Goal: Information Seeking & Learning: Find specific fact

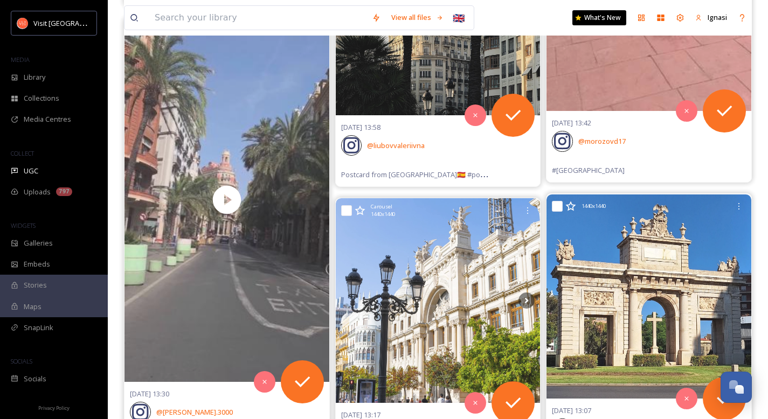
scroll to position [1164, 0]
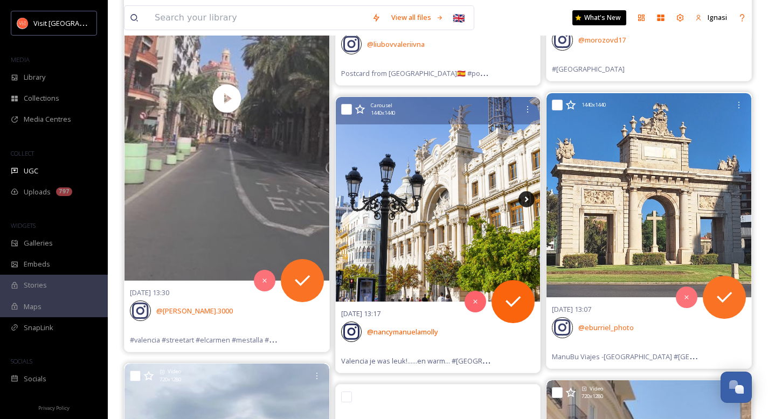
click at [524, 194] on icon at bounding box center [526, 199] width 16 height 16
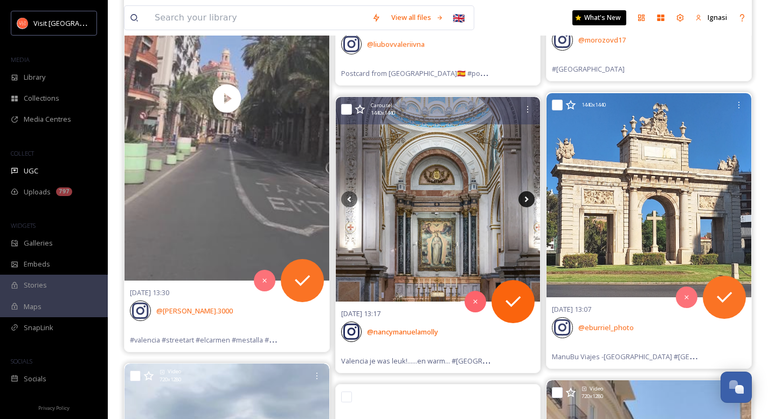
click at [525, 203] on icon at bounding box center [526, 199] width 16 height 16
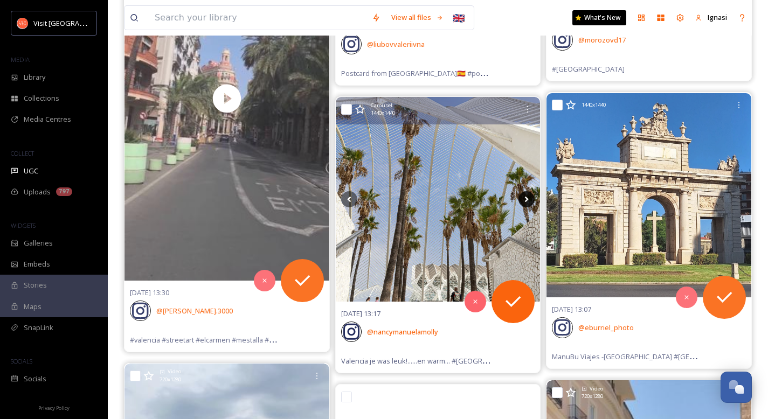
click at [525, 203] on icon at bounding box center [526, 199] width 16 height 16
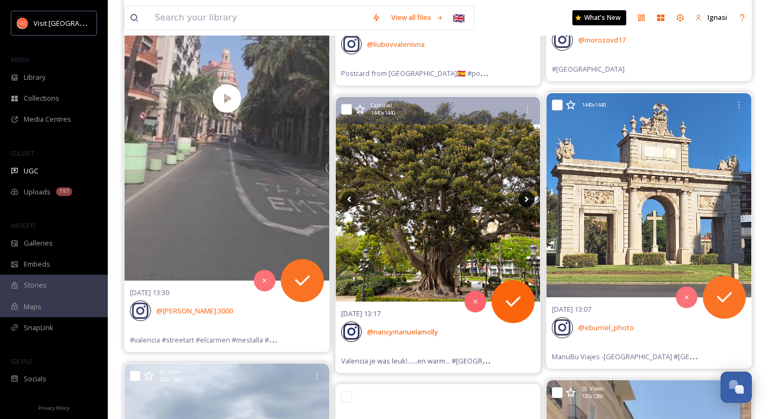
click at [525, 203] on icon at bounding box center [526, 199] width 16 height 16
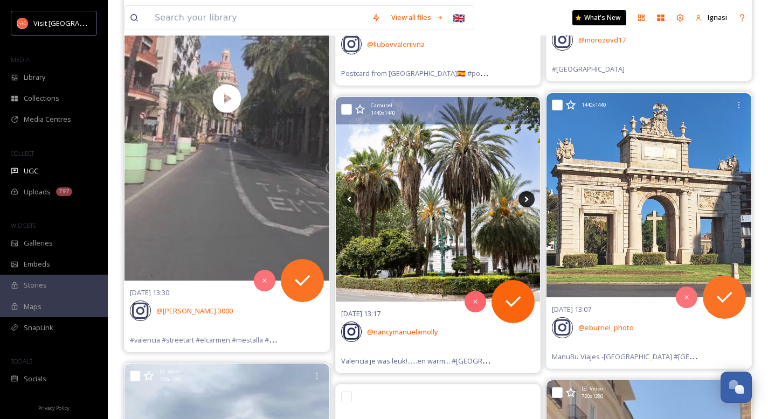
click at [525, 203] on icon at bounding box center [526, 199] width 16 height 16
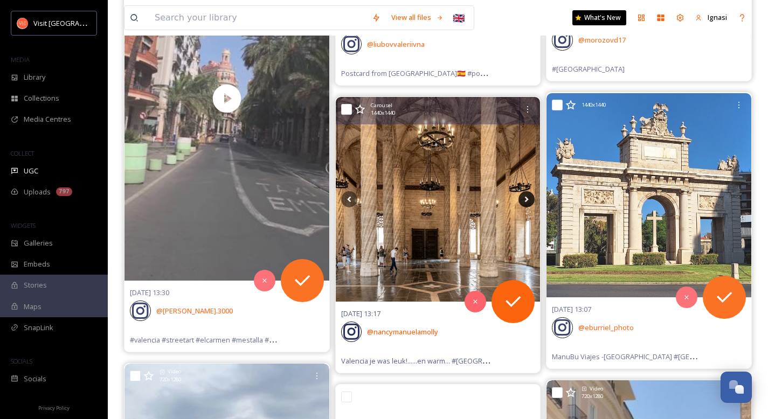
click at [525, 203] on icon at bounding box center [526, 199] width 16 height 16
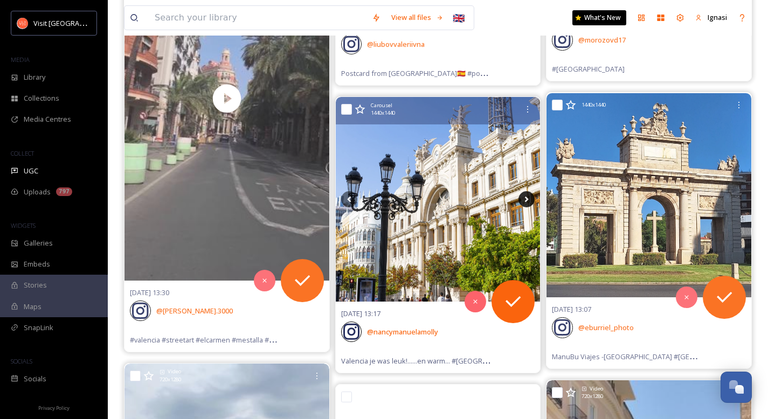
click at [526, 200] on icon at bounding box center [527, 200] width 4 height 6
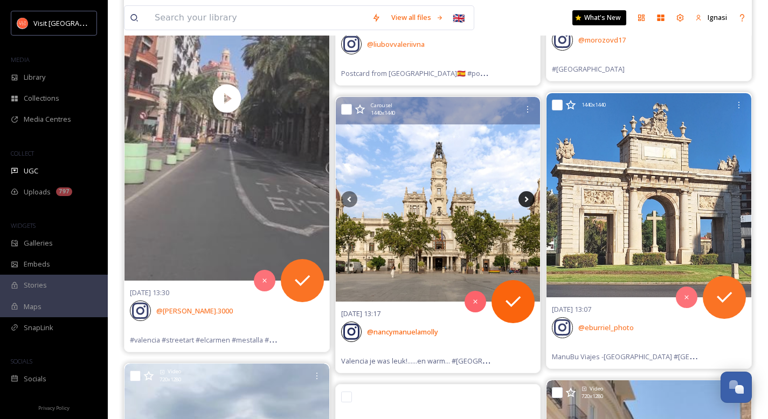
click at [526, 200] on icon at bounding box center [527, 200] width 4 height 6
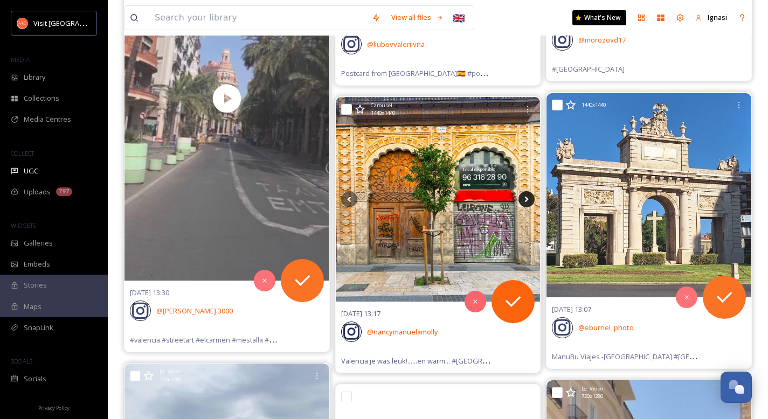
click at [526, 200] on icon at bounding box center [527, 200] width 4 height 6
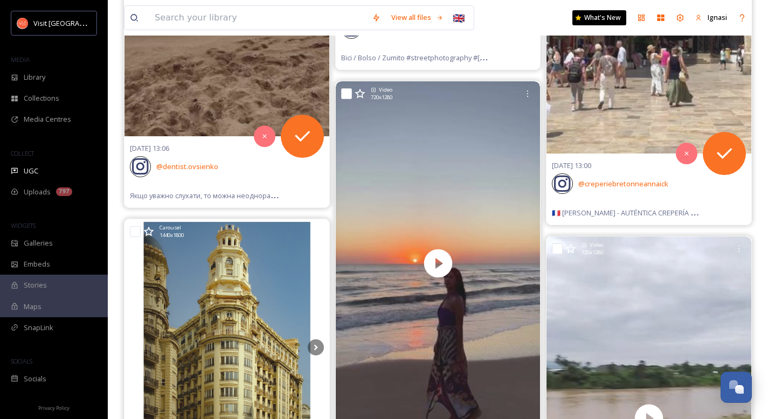
scroll to position [1764, 0]
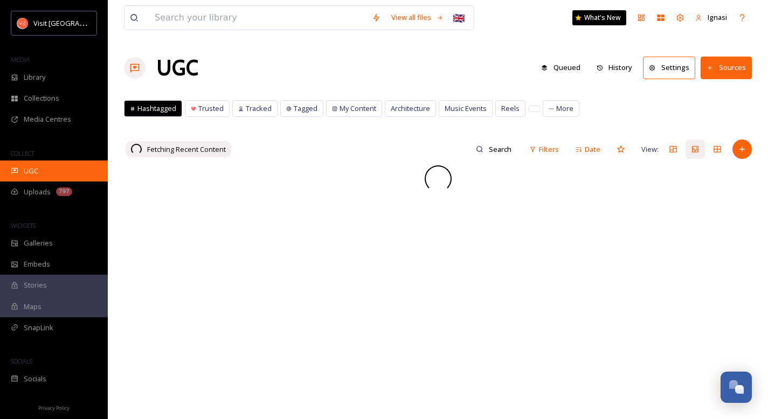
click at [31, 174] on span "UGC" at bounding box center [31, 171] width 15 height 10
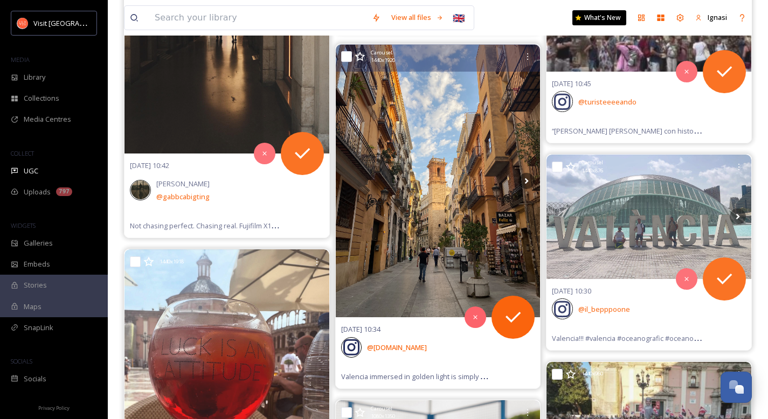
scroll to position [5502, 0]
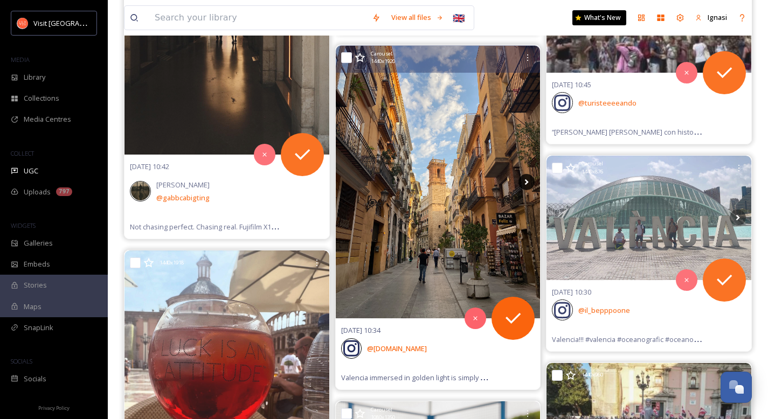
click at [525, 185] on icon at bounding box center [526, 182] width 16 height 16
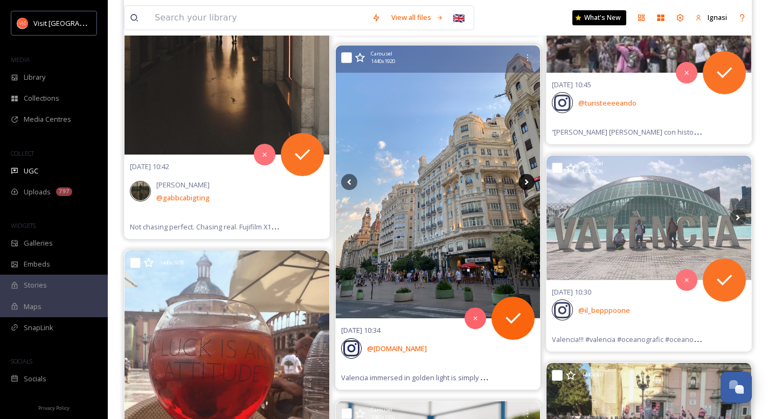
click at [525, 185] on icon at bounding box center [526, 182] width 16 height 16
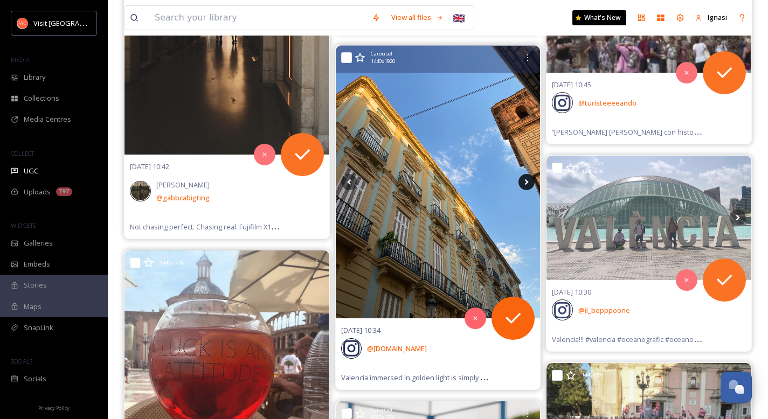
click at [525, 185] on icon at bounding box center [526, 182] width 16 height 16
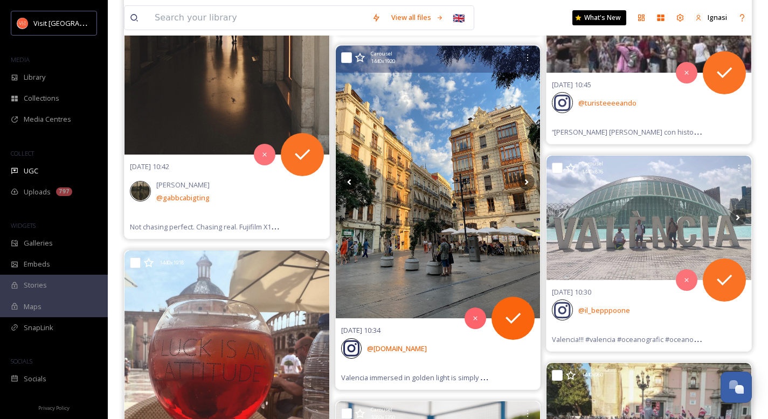
click at [427, 181] on img at bounding box center [438, 182] width 205 height 273
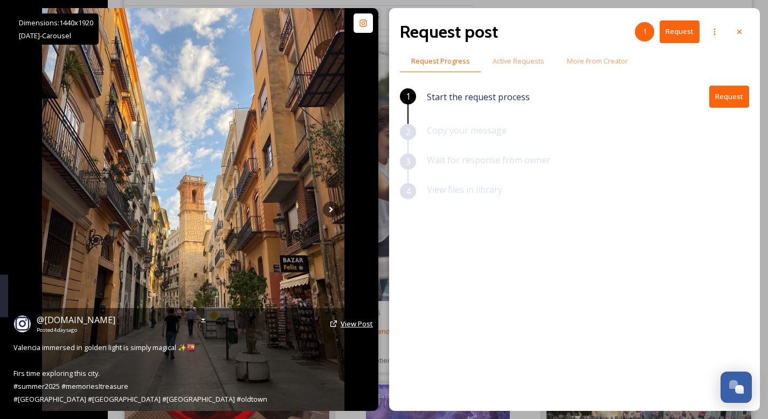
click at [358, 320] on span "View Post" at bounding box center [357, 324] width 32 height 10
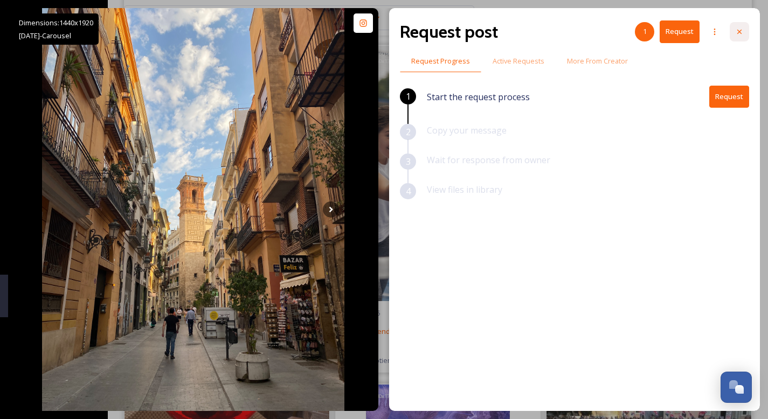
click at [738, 31] on icon at bounding box center [739, 32] width 4 height 4
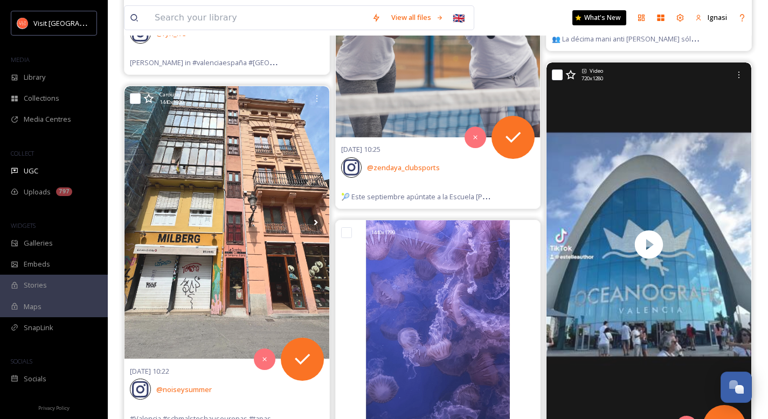
scroll to position [6055, 0]
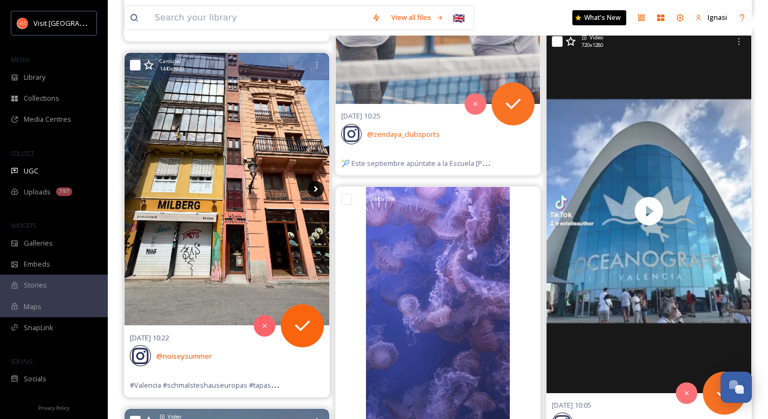
click at [314, 190] on icon at bounding box center [316, 189] width 16 height 16
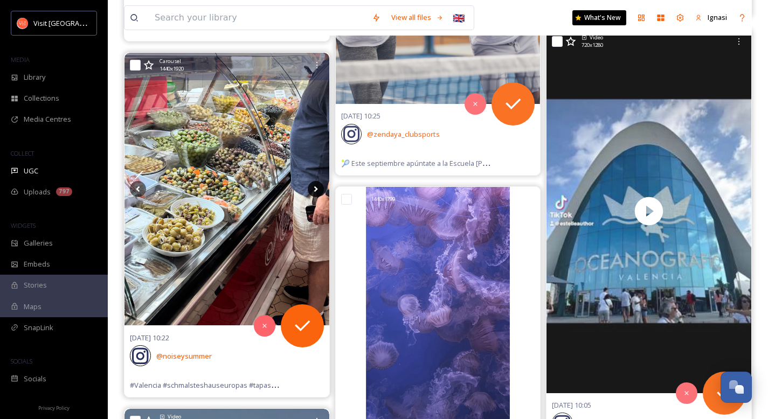
click at [314, 190] on icon at bounding box center [316, 189] width 16 height 16
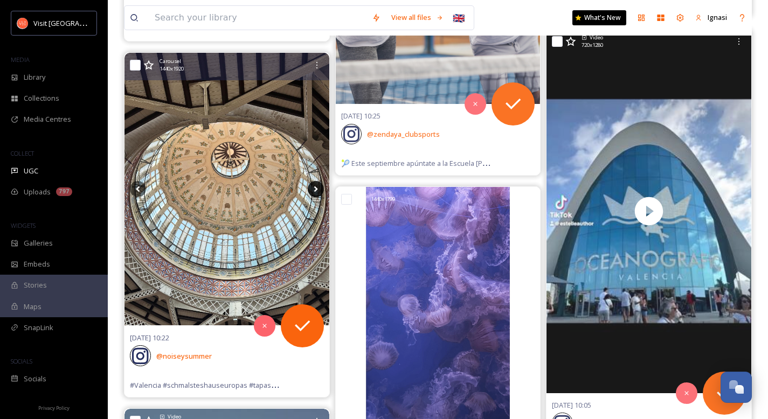
click at [314, 190] on icon at bounding box center [316, 189] width 16 height 16
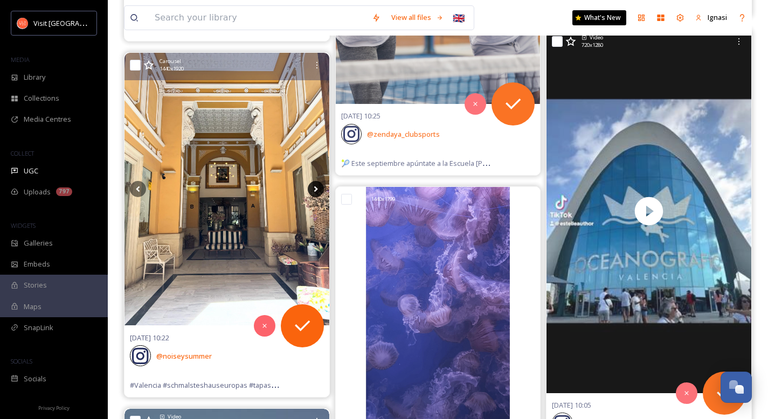
click at [314, 190] on icon at bounding box center [316, 189] width 16 height 16
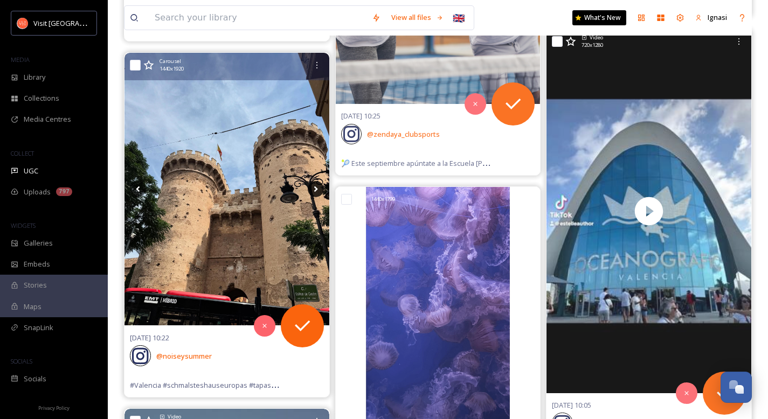
click at [314, 190] on icon at bounding box center [316, 189] width 16 height 16
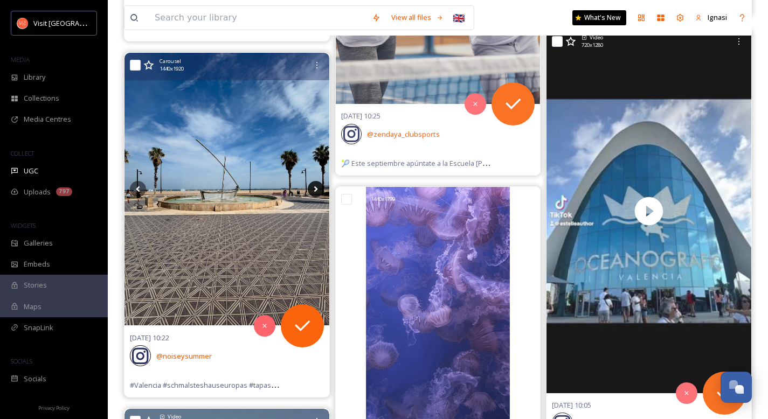
click at [317, 191] on icon at bounding box center [316, 189] width 16 height 16
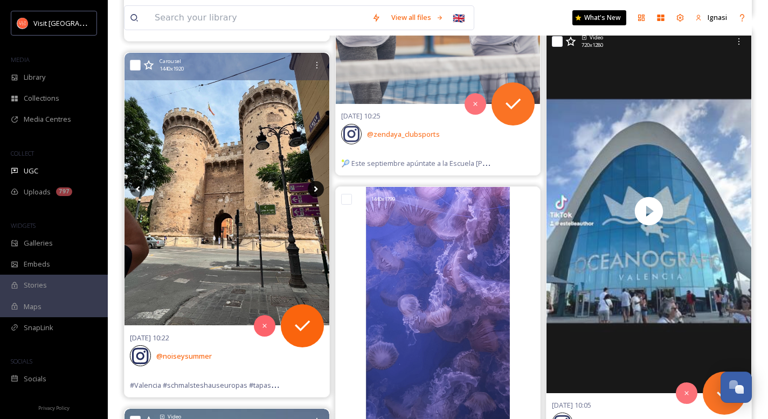
click at [317, 191] on icon at bounding box center [316, 189] width 16 height 16
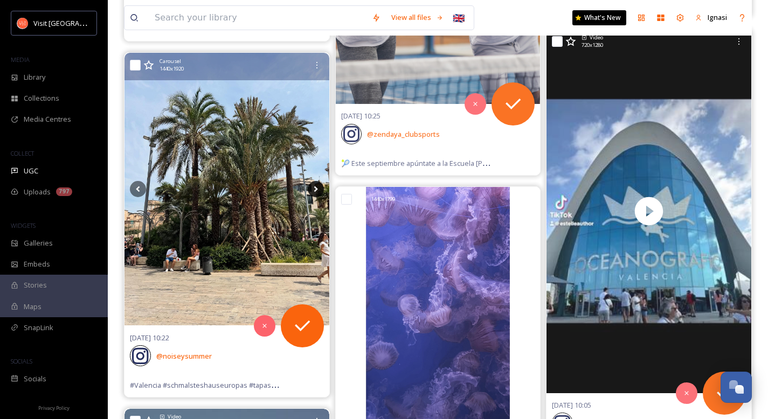
click at [317, 191] on icon at bounding box center [316, 189] width 16 height 16
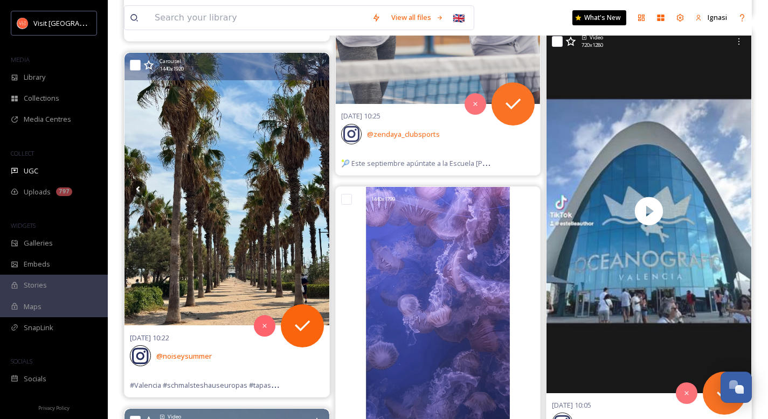
click at [317, 191] on icon at bounding box center [316, 189] width 16 height 16
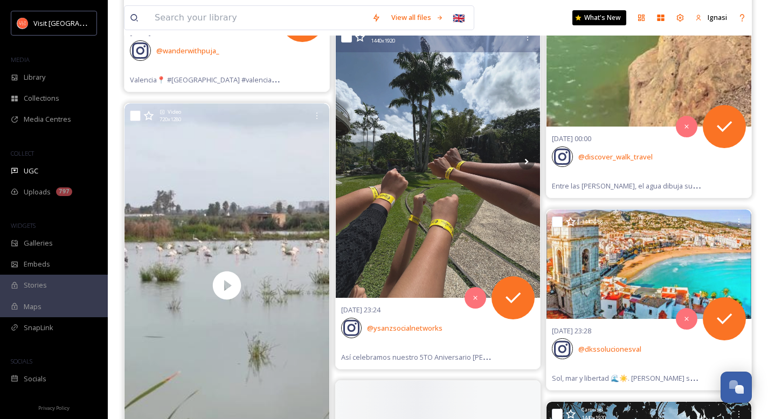
scroll to position [10061, 0]
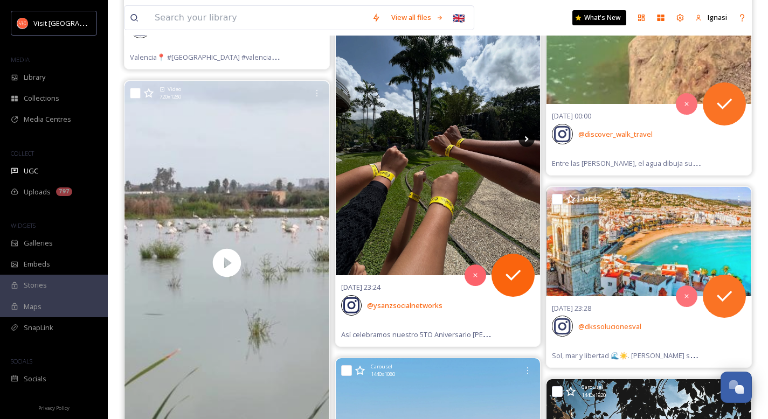
click at [522, 141] on icon at bounding box center [526, 139] width 16 height 16
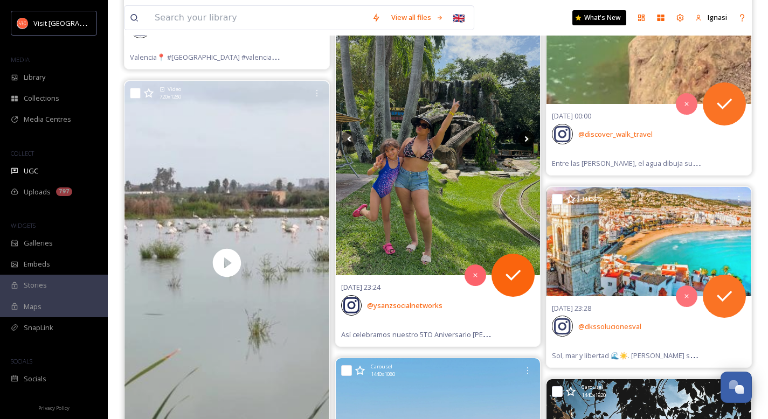
click at [522, 141] on icon at bounding box center [526, 139] width 16 height 16
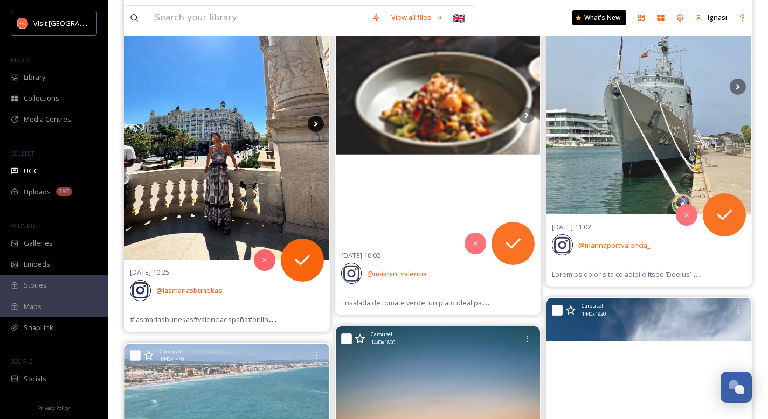
scroll to position [20958, 0]
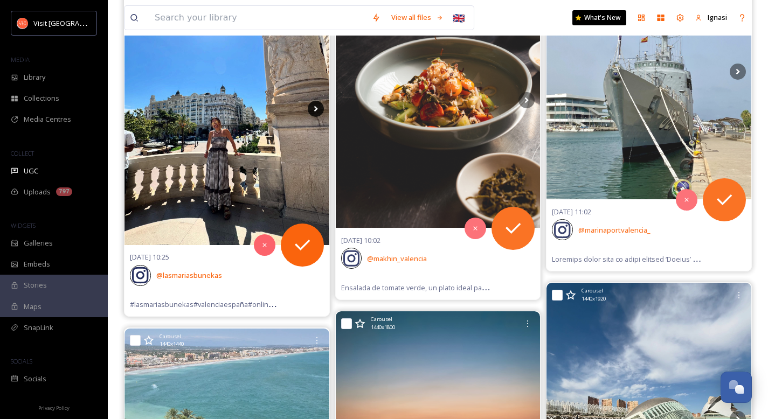
click at [314, 110] on icon at bounding box center [316, 109] width 4 height 6
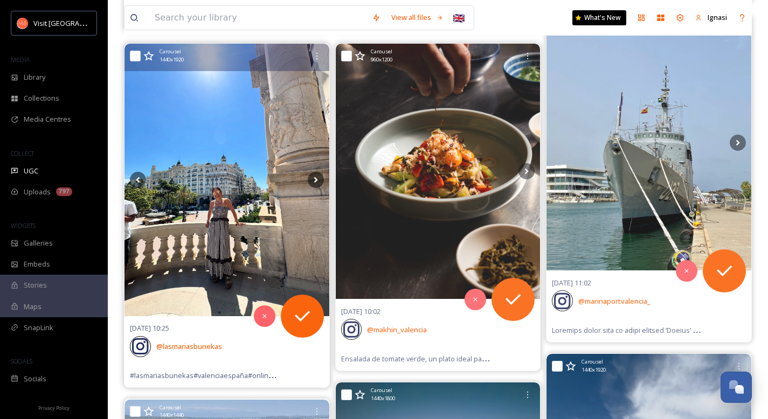
scroll to position [20875, 0]
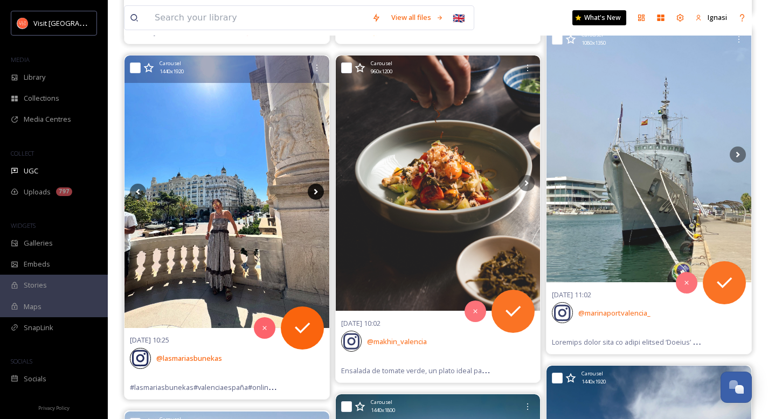
click at [317, 193] on icon at bounding box center [316, 192] width 16 height 16
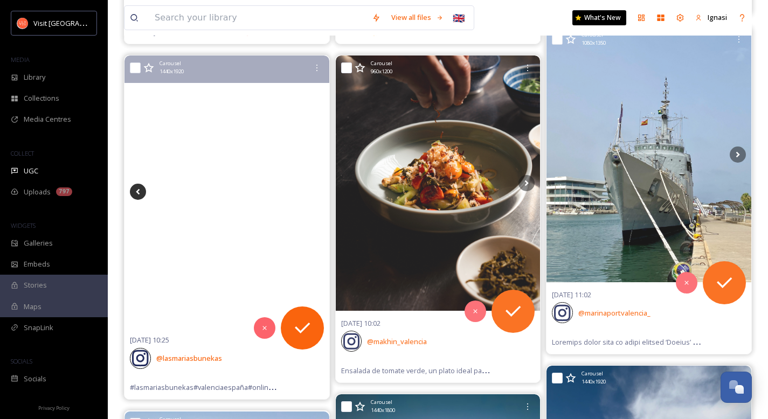
click at [143, 196] on icon at bounding box center [138, 192] width 16 height 16
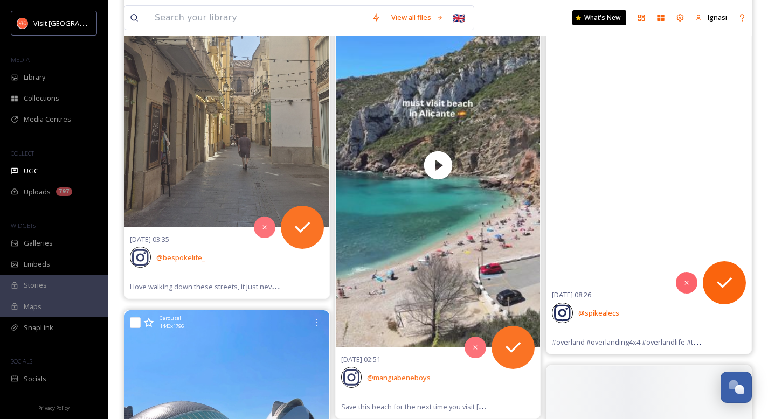
scroll to position [23574, 0]
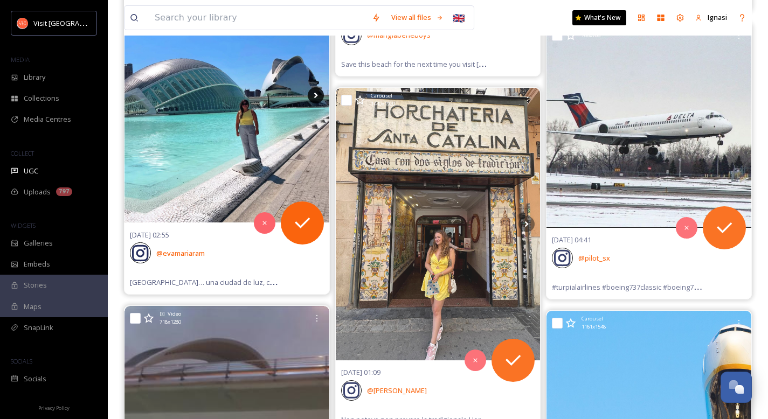
click at [316, 100] on icon at bounding box center [316, 95] width 16 height 16
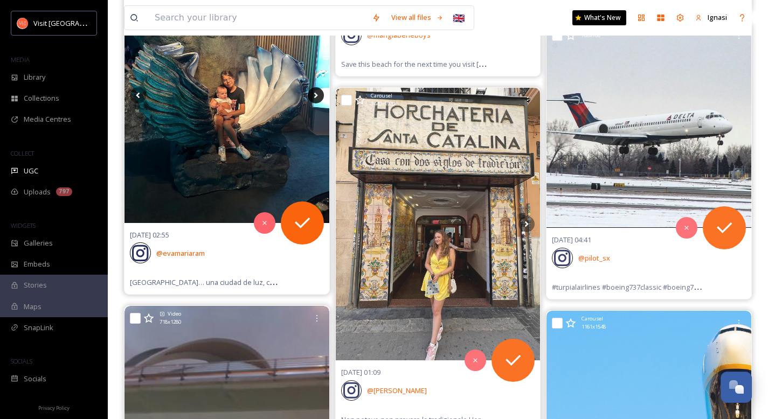
click at [316, 100] on icon at bounding box center [316, 95] width 16 height 16
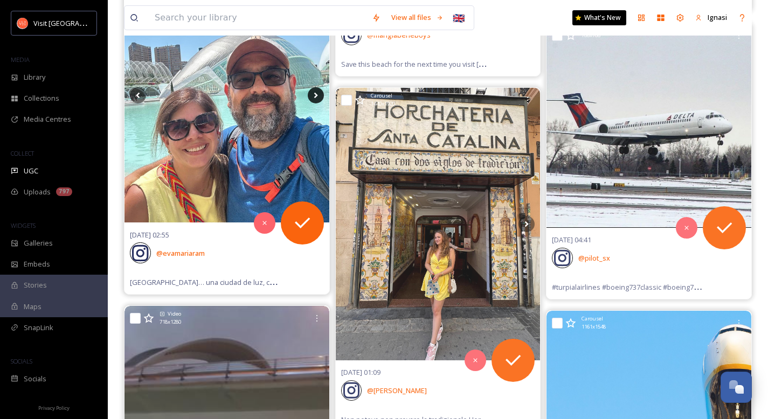
click at [316, 100] on icon at bounding box center [316, 95] width 16 height 16
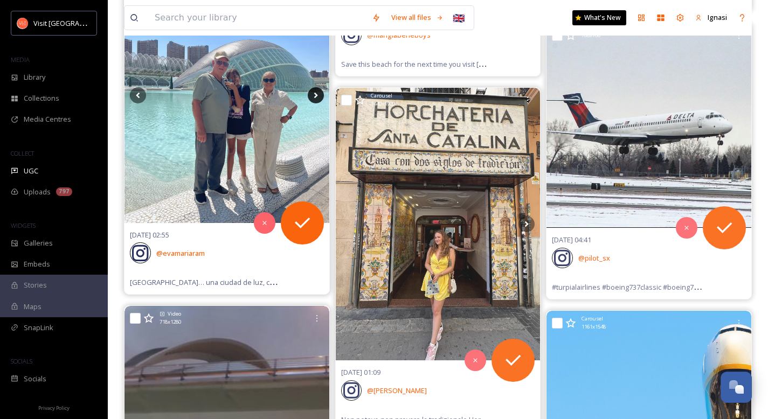
click at [316, 100] on icon at bounding box center [316, 95] width 16 height 16
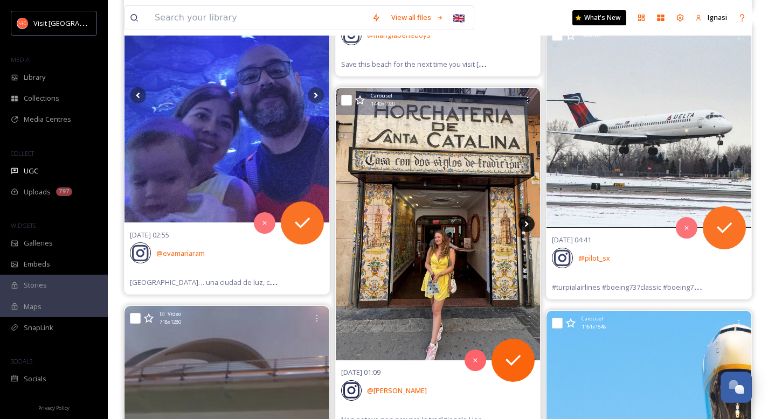
click at [522, 224] on icon at bounding box center [526, 224] width 16 height 16
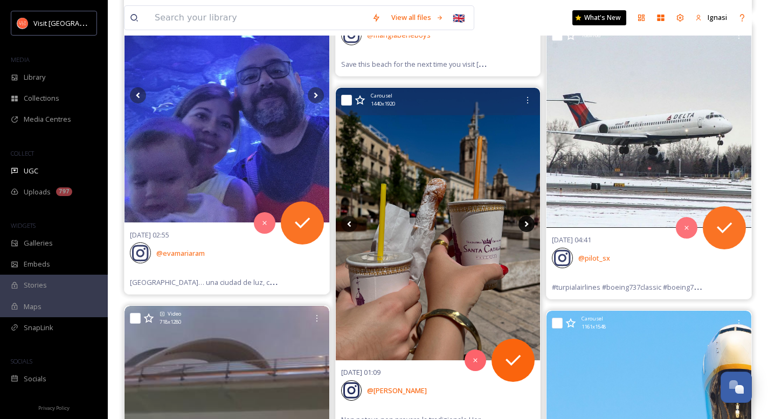
click at [522, 224] on icon at bounding box center [526, 224] width 16 height 16
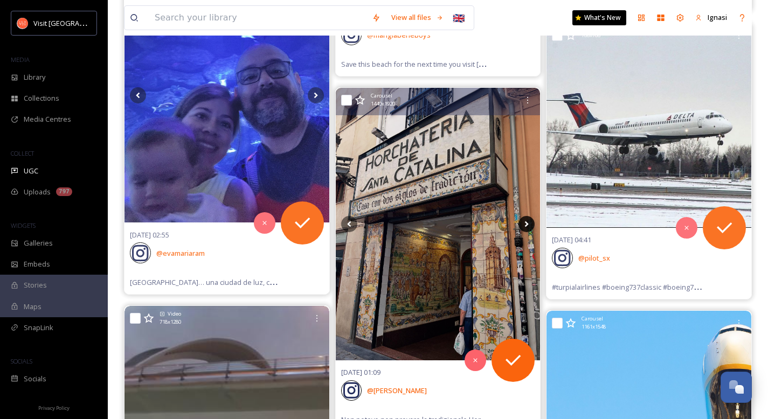
click at [522, 224] on icon at bounding box center [526, 224] width 16 height 16
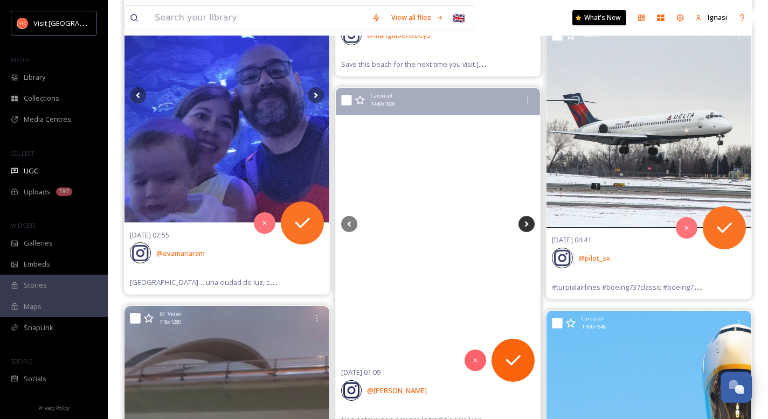
click at [522, 224] on icon at bounding box center [526, 224] width 16 height 16
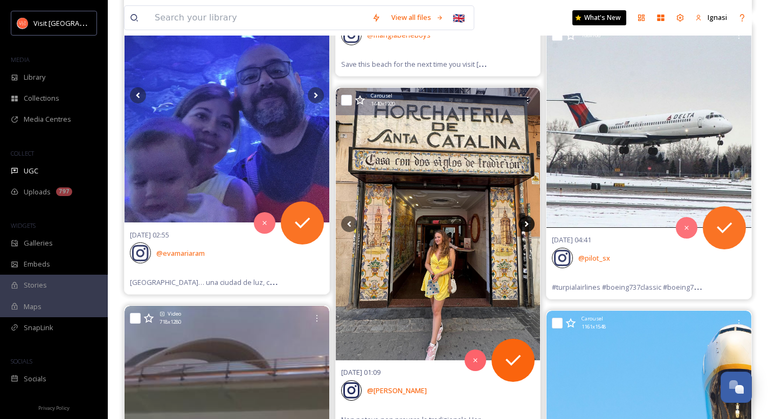
click at [522, 224] on icon at bounding box center [526, 224] width 16 height 16
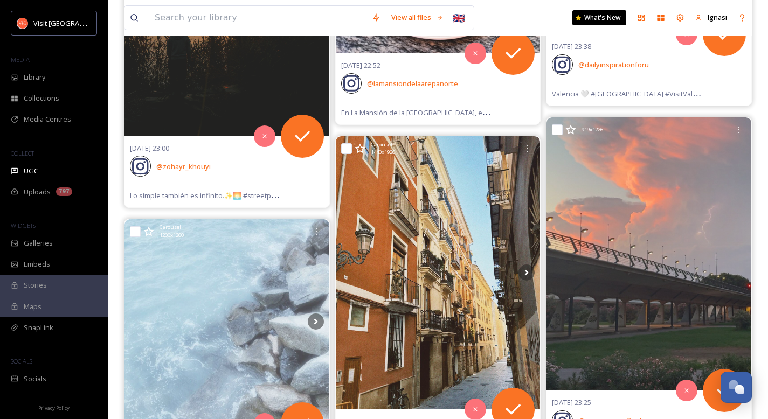
scroll to position [26007, 0]
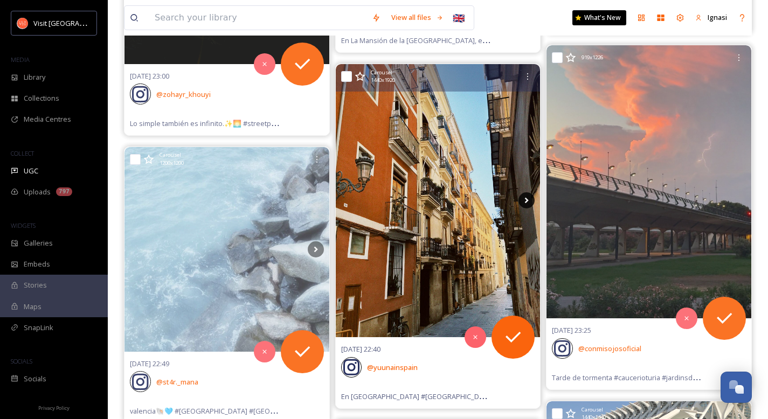
click at [524, 204] on icon at bounding box center [526, 200] width 16 height 16
click at [525, 203] on icon at bounding box center [526, 200] width 16 height 16
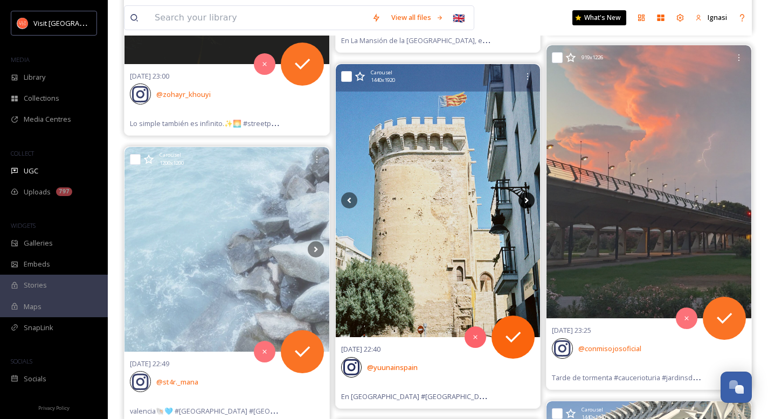
click at [524, 202] on icon at bounding box center [526, 200] width 16 height 16
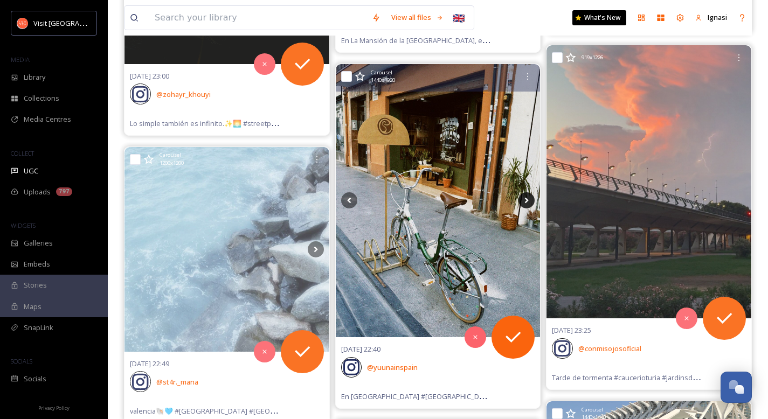
click at [525, 202] on icon at bounding box center [527, 201] width 4 height 6
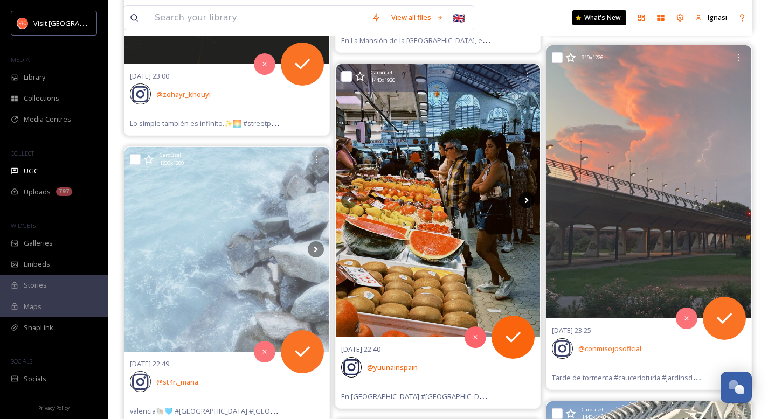
click at [525, 202] on icon at bounding box center [527, 201] width 4 height 6
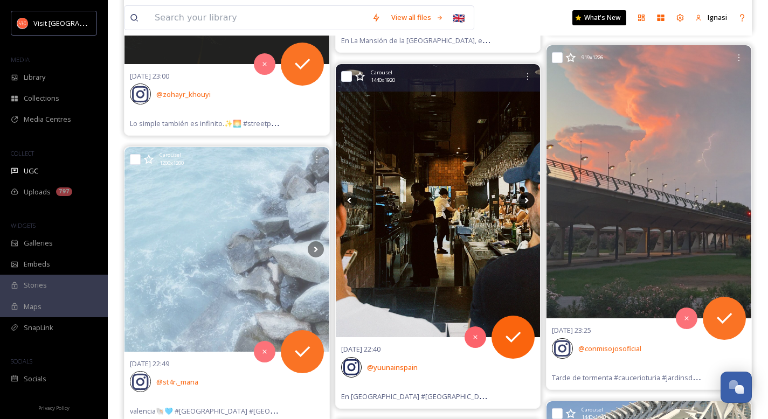
click at [525, 202] on icon at bounding box center [527, 201] width 4 height 6
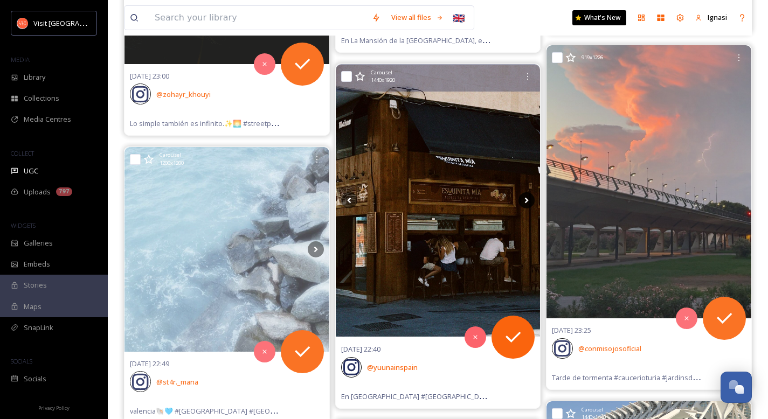
click at [527, 202] on icon at bounding box center [526, 200] width 16 height 16
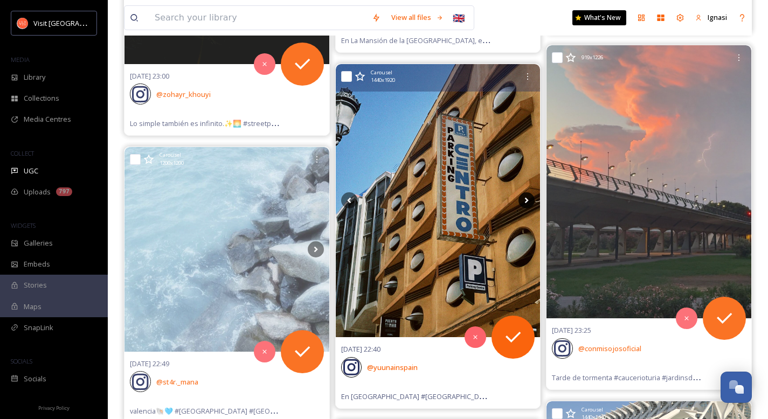
click at [527, 202] on icon at bounding box center [526, 200] width 16 height 16
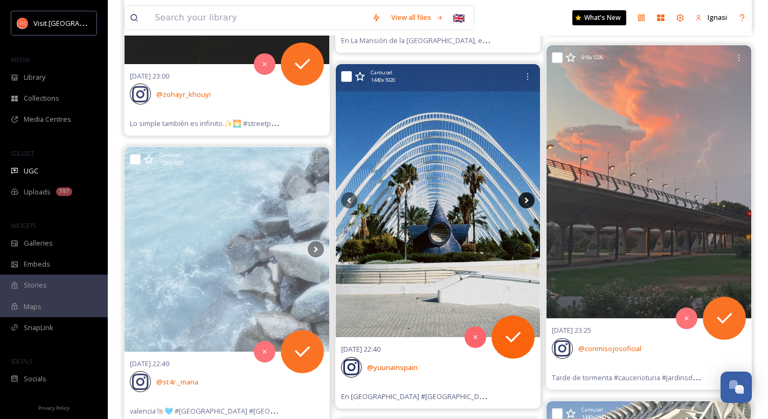
click at [527, 202] on icon at bounding box center [526, 200] width 16 height 16
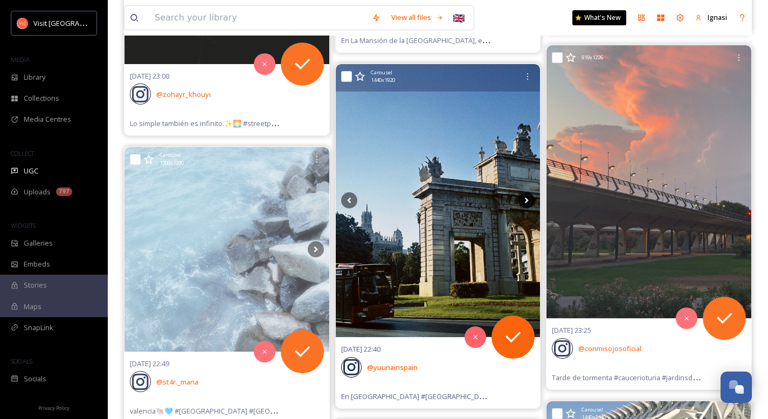
click at [527, 202] on icon at bounding box center [526, 200] width 16 height 16
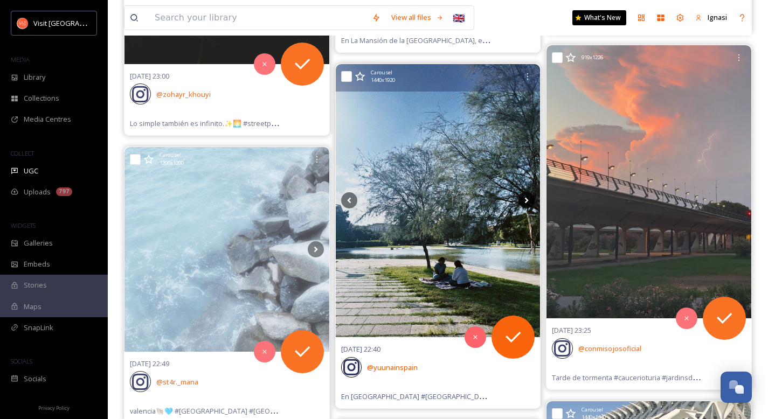
click at [527, 202] on icon at bounding box center [526, 200] width 16 height 16
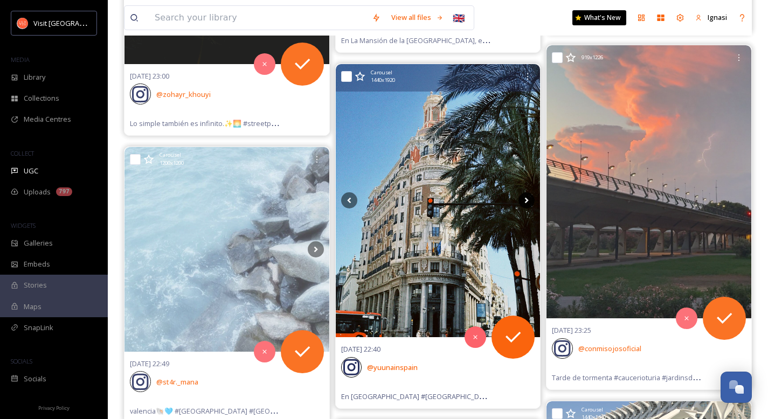
click at [527, 202] on icon at bounding box center [526, 200] width 16 height 16
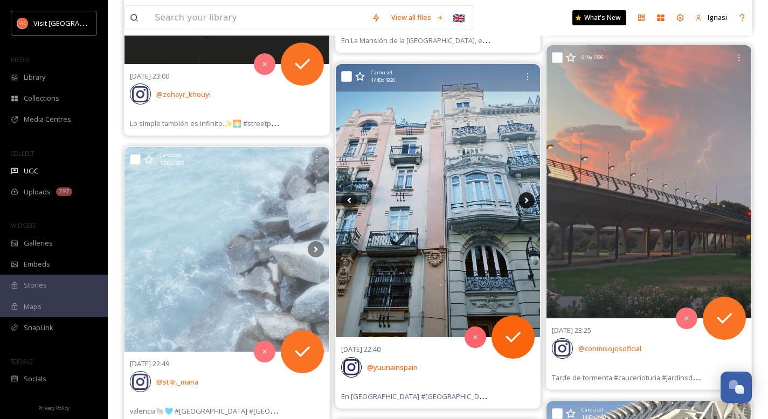
click at [527, 202] on icon at bounding box center [526, 200] width 16 height 16
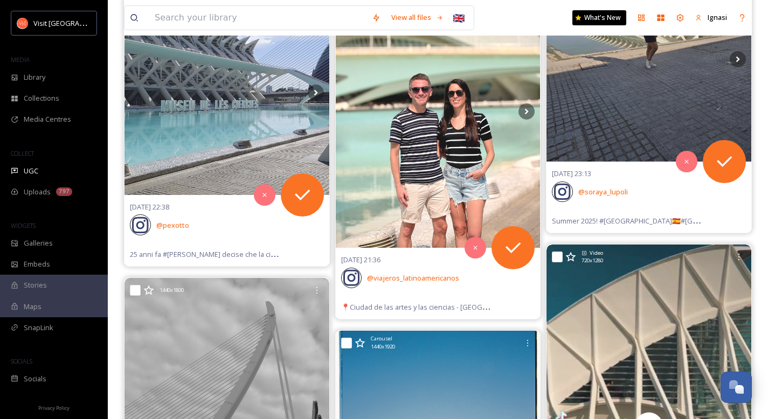
scroll to position [26251, 0]
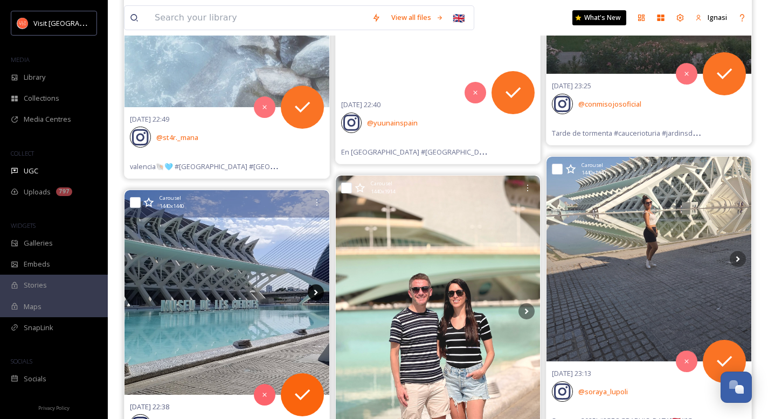
click at [317, 289] on icon at bounding box center [316, 292] width 16 height 16
click at [316, 293] on icon at bounding box center [316, 292] width 4 height 6
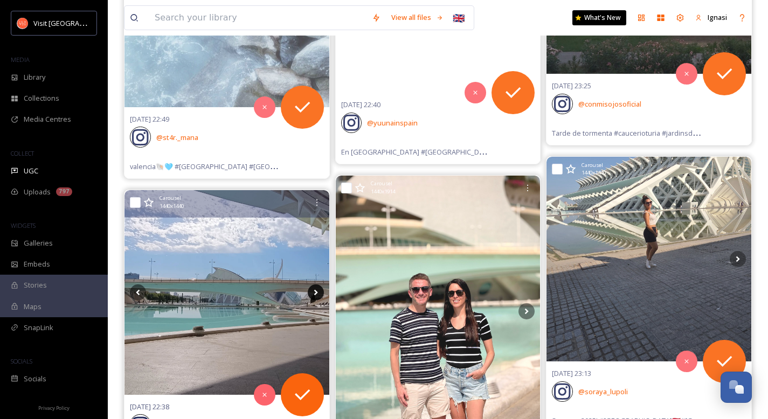
click at [316, 293] on icon at bounding box center [316, 292] width 4 height 6
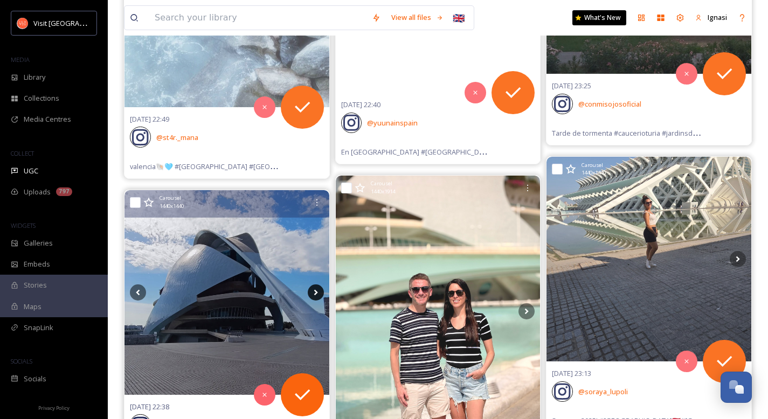
click at [316, 293] on icon at bounding box center [316, 292] width 4 height 6
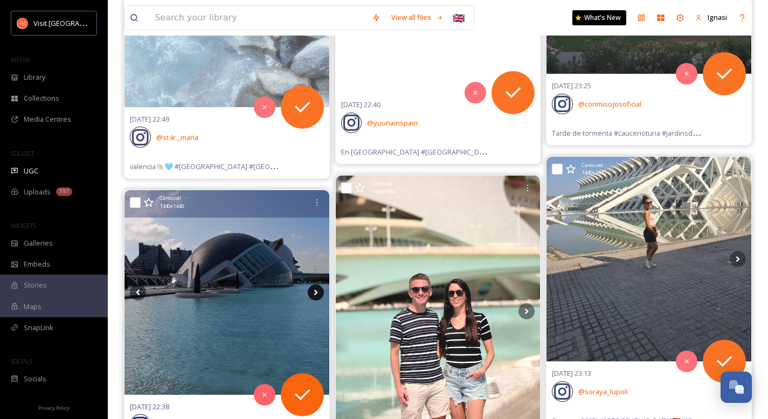
click at [316, 293] on icon at bounding box center [316, 292] width 4 height 6
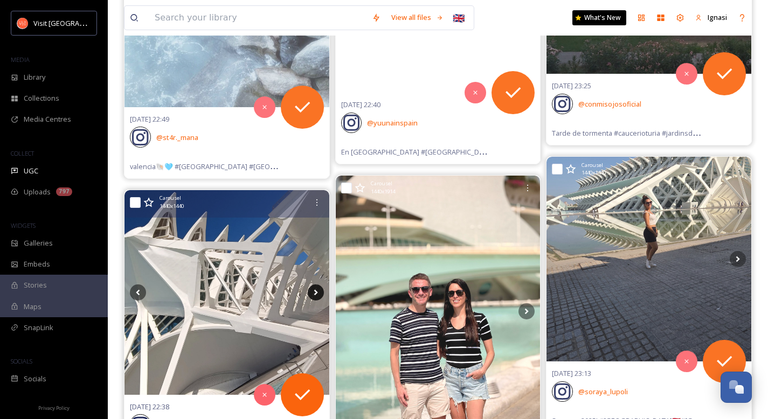
click at [316, 293] on icon at bounding box center [316, 292] width 4 height 6
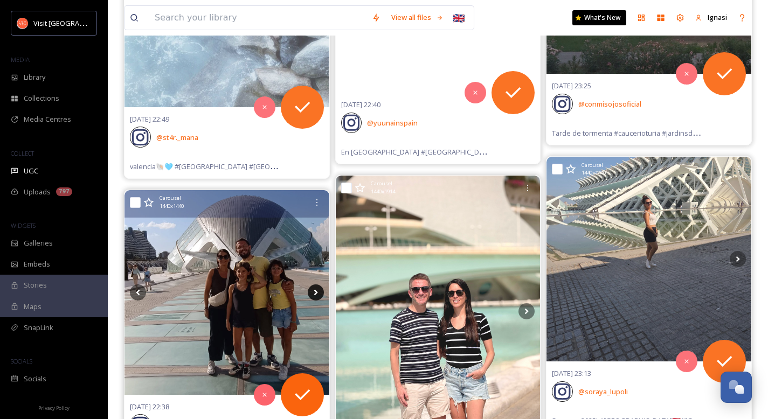
click at [316, 293] on icon at bounding box center [316, 292] width 4 height 6
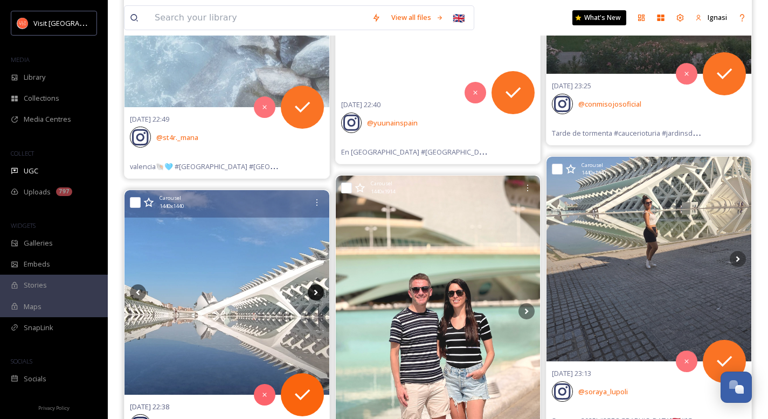
click at [316, 293] on icon at bounding box center [316, 292] width 4 height 6
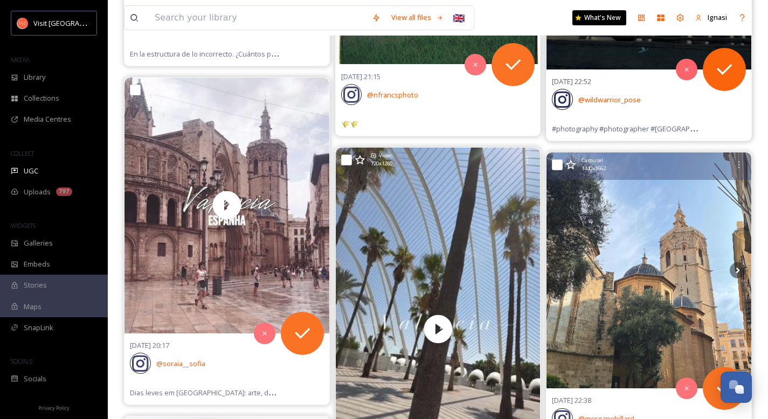
scroll to position [27057, 0]
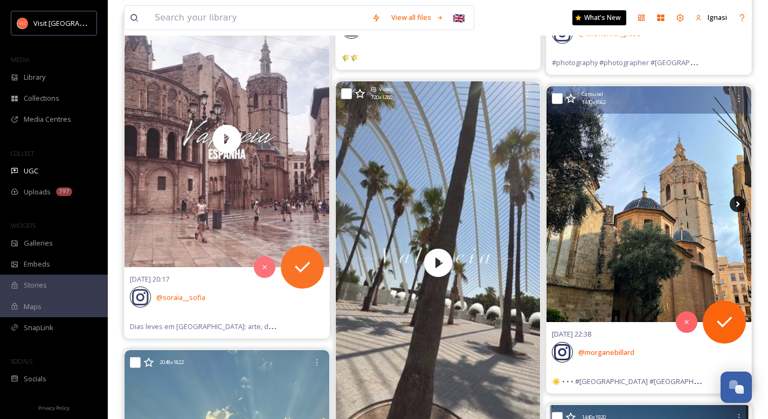
click at [738, 204] on icon at bounding box center [738, 205] width 4 height 6
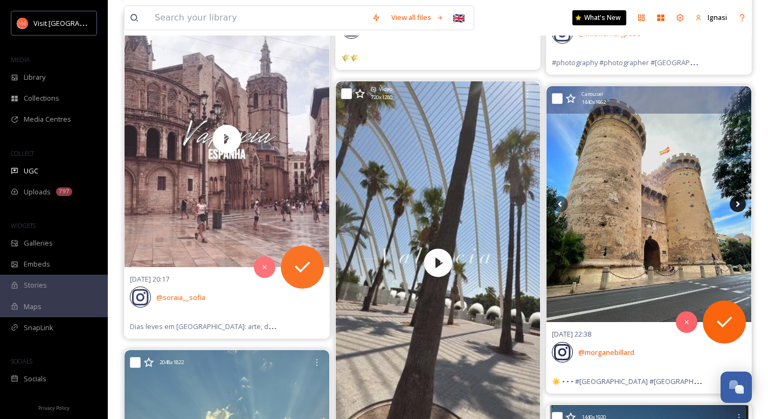
click at [738, 205] on icon at bounding box center [738, 204] width 16 height 16
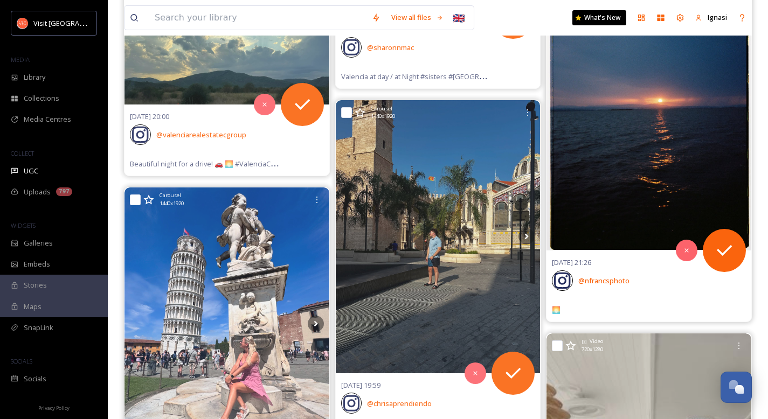
scroll to position [27468, 0]
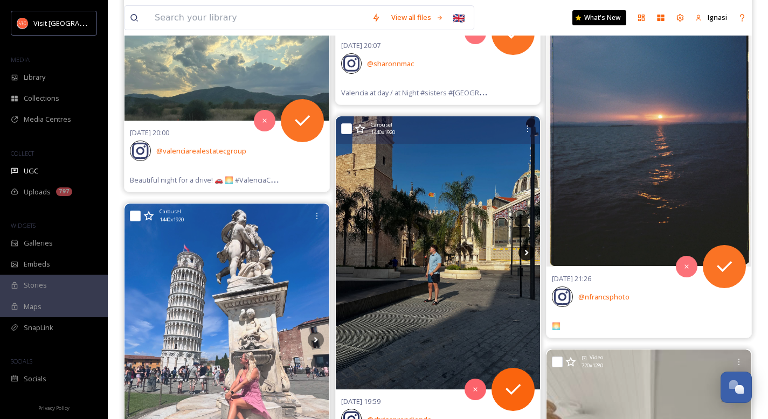
click at [524, 253] on icon at bounding box center [526, 253] width 16 height 16
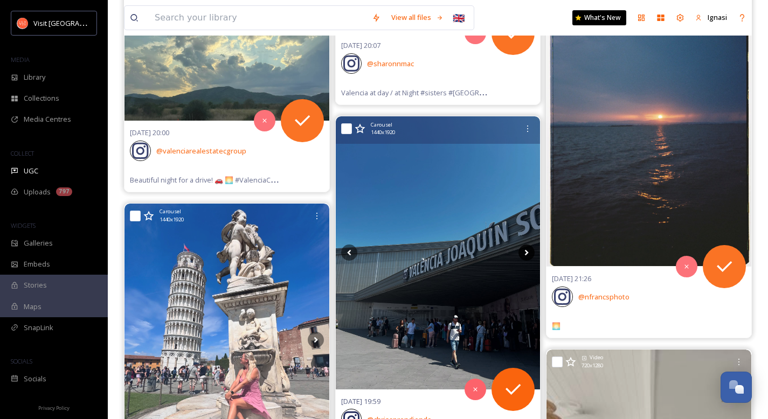
click at [524, 253] on icon at bounding box center [526, 253] width 16 height 16
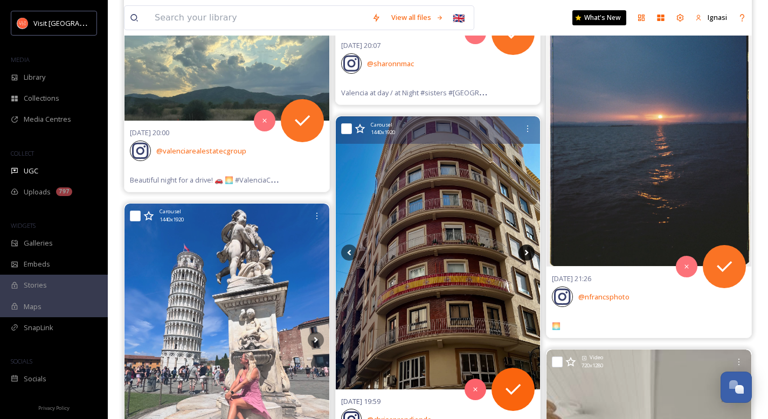
click at [524, 253] on icon at bounding box center [526, 253] width 16 height 16
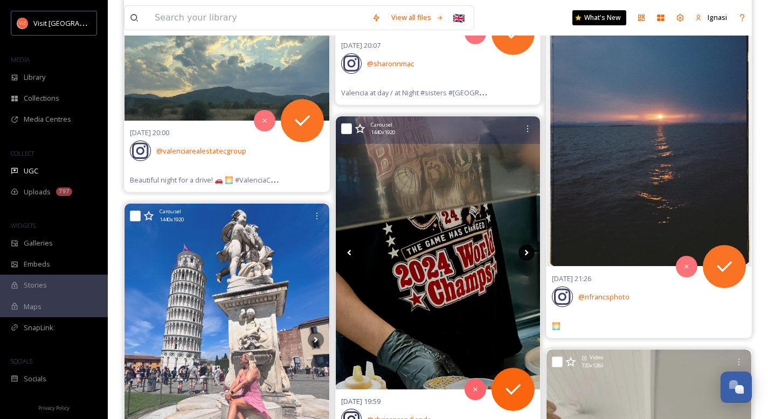
click at [524, 253] on icon at bounding box center [526, 253] width 16 height 16
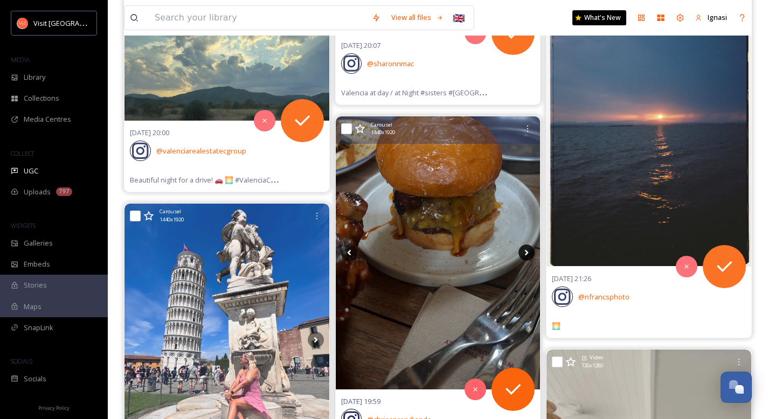
click at [524, 253] on icon at bounding box center [526, 253] width 16 height 16
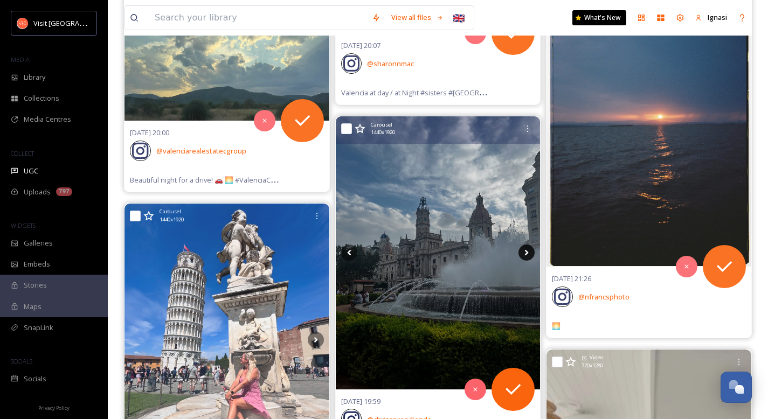
click at [524, 253] on icon at bounding box center [526, 253] width 16 height 16
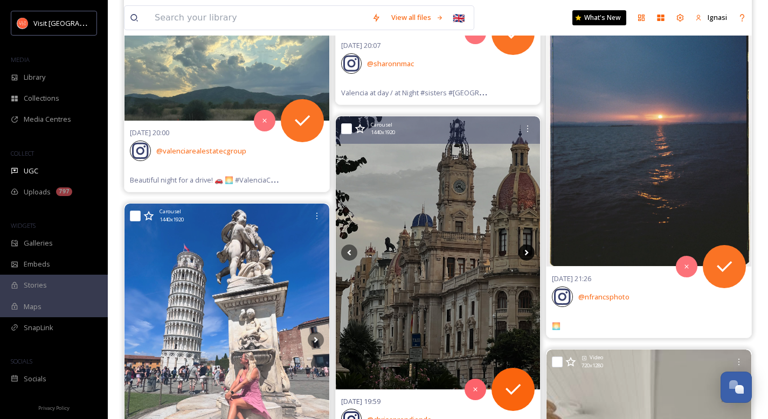
click at [524, 253] on icon at bounding box center [526, 253] width 16 height 16
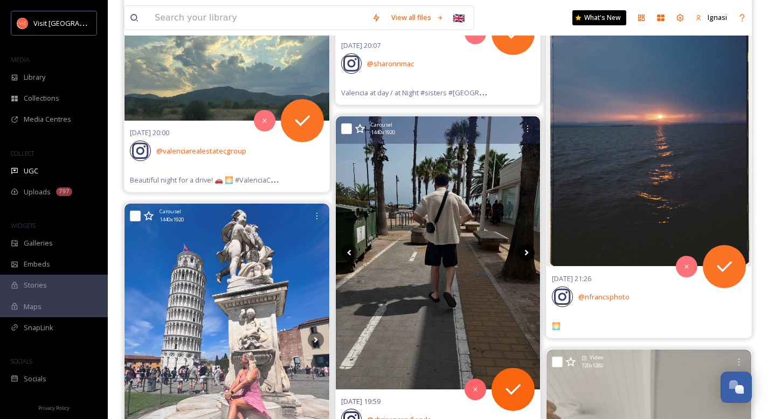
click at [524, 253] on icon at bounding box center [526, 253] width 16 height 16
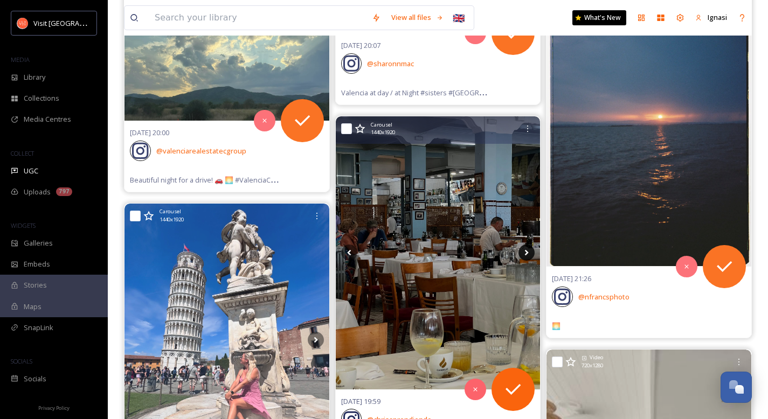
click at [524, 253] on icon at bounding box center [526, 253] width 16 height 16
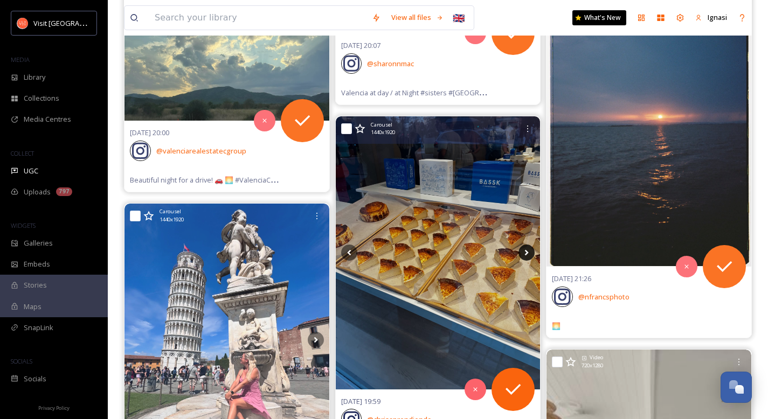
click at [524, 253] on icon at bounding box center [526, 253] width 16 height 16
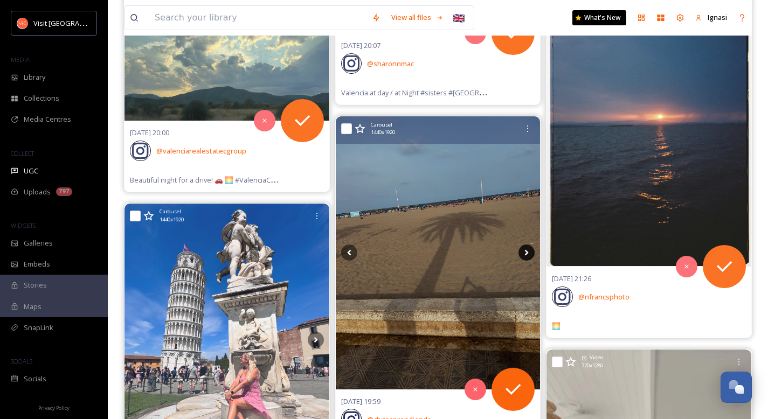
click at [524, 253] on icon at bounding box center [526, 253] width 16 height 16
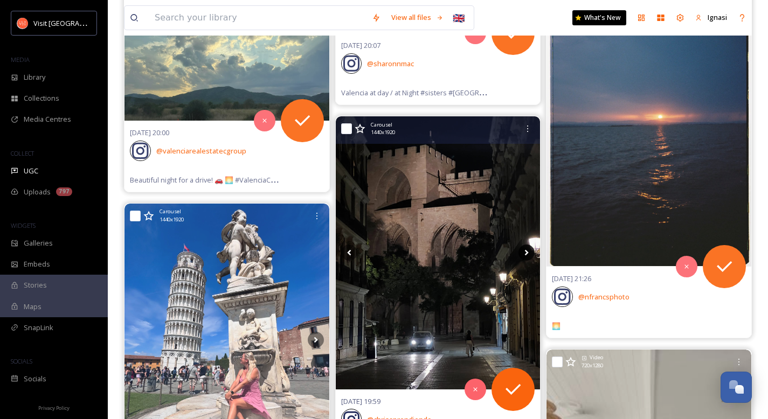
click at [524, 253] on icon at bounding box center [526, 253] width 16 height 16
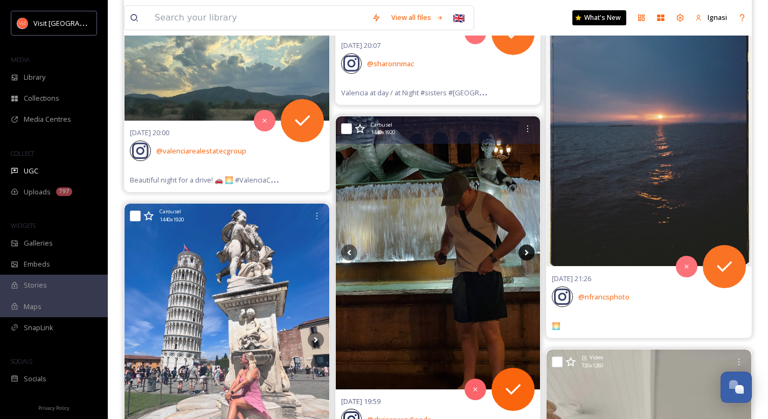
click at [524, 253] on icon at bounding box center [526, 253] width 16 height 16
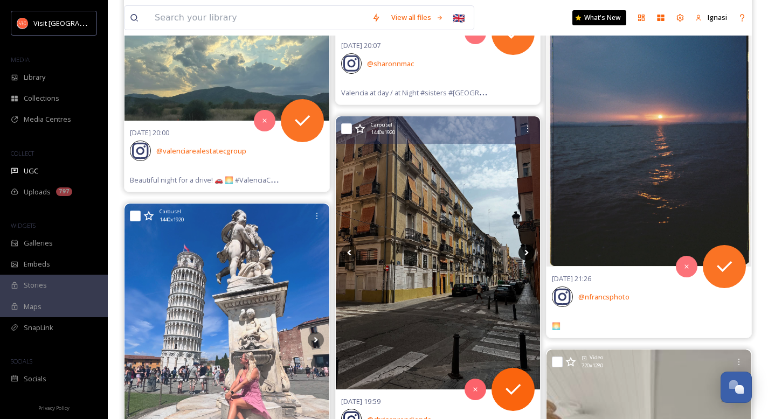
click at [524, 253] on icon at bounding box center [526, 253] width 16 height 16
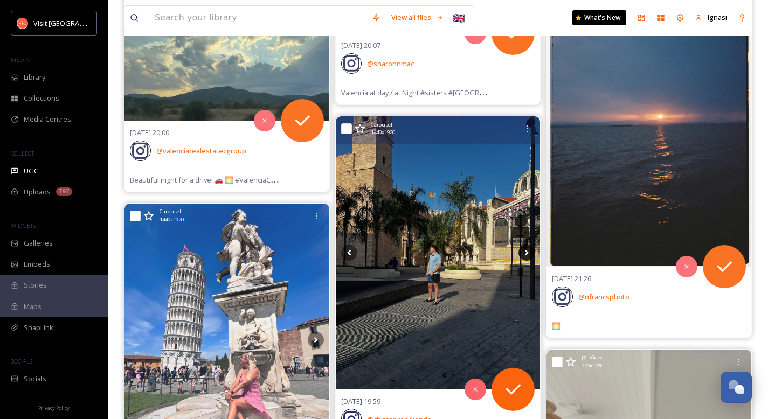
click at [524, 253] on icon at bounding box center [526, 253] width 16 height 16
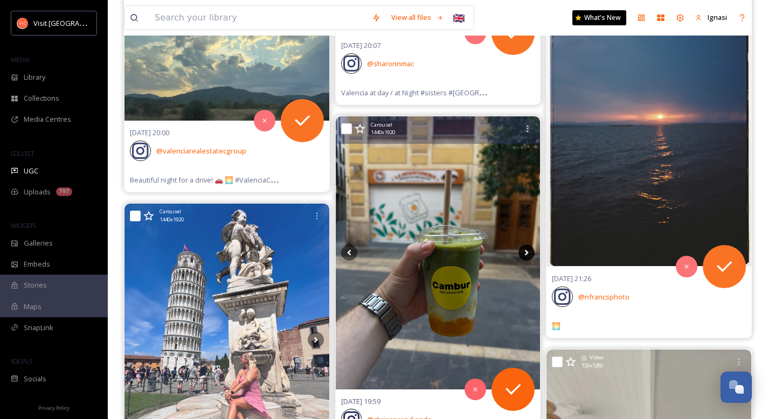
click at [524, 253] on icon at bounding box center [526, 253] width 16 height 16
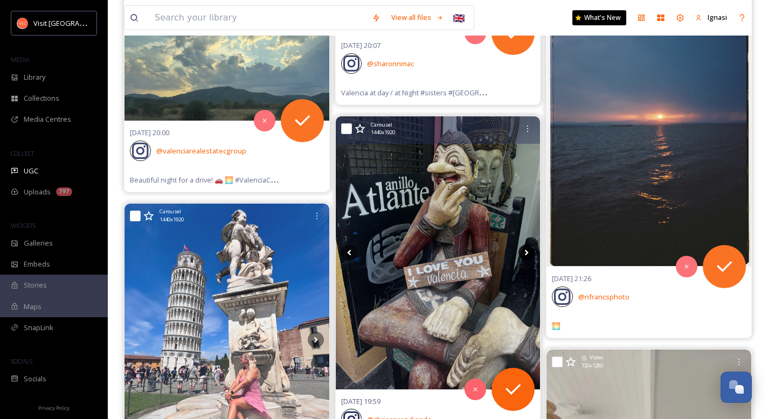
click at [524, 253] on icon at bounding box center [526, 253] width 16 height 16
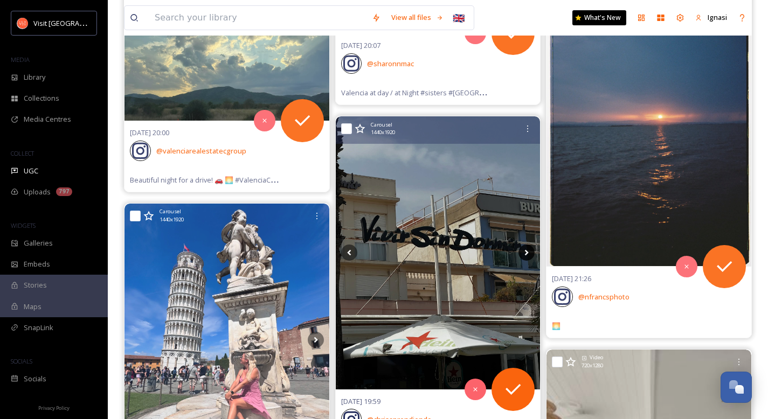
click at [524, 253] on icon at bounding box center [526, 253] width 16 height 16
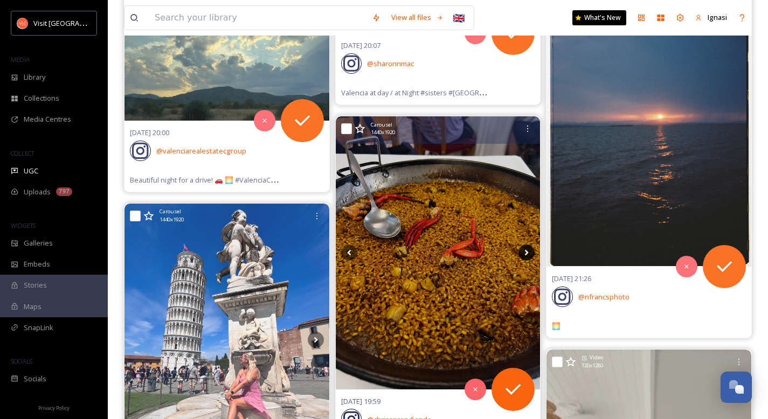
click at [524, 253] on icon at bounding box center [526, 253] width 16 height 16
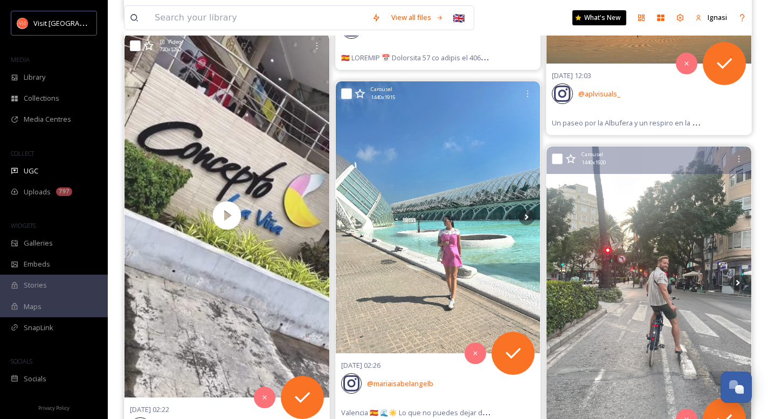
scroll to position [32017, 0]
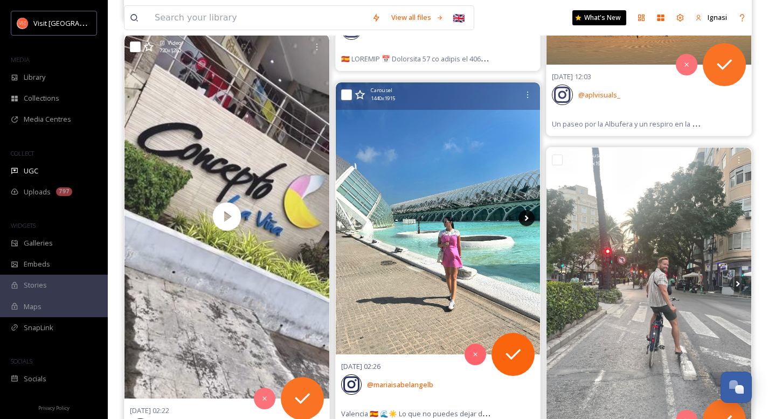
click at [527, 218] on icon at bounding box center [527, 219] width 4 height 6
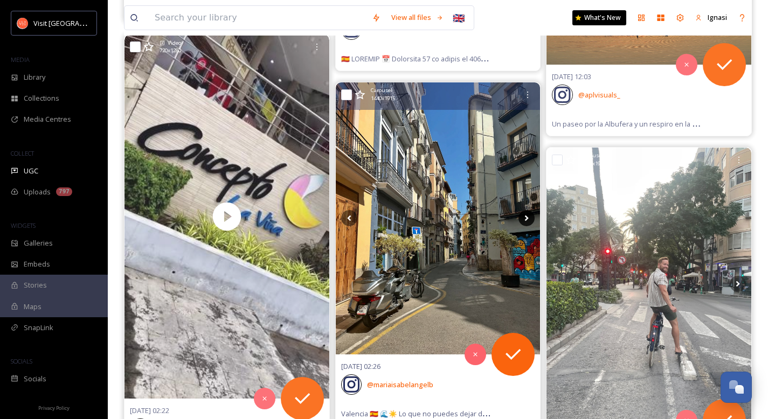
click at [526, 218] on icon at bounding box center [526, 218] width 16 height 16
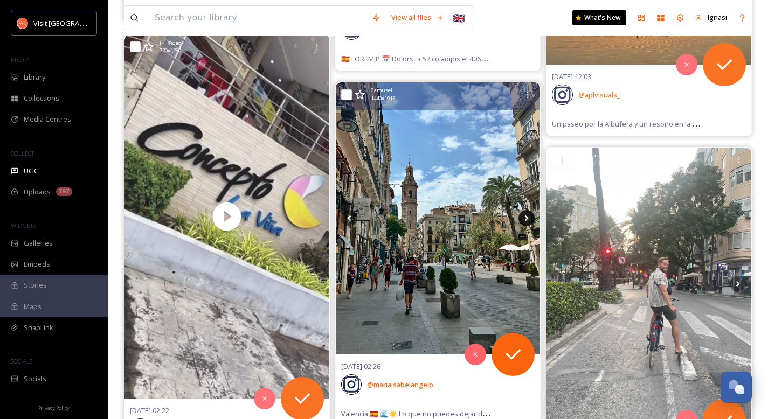
click at [528, 216] on icon at bounding box center [526, 218] width 16 height 16
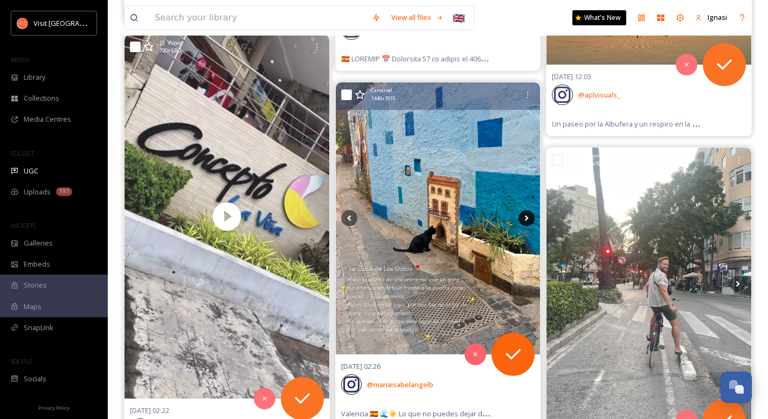
click at [528, 217] on icon at bounding box center [526, 218] width 16 height 16
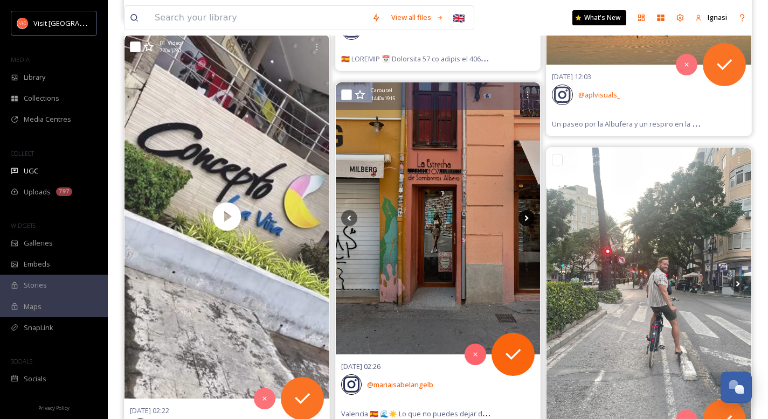
click at [528, 217] on icon at bounding box center [526, 218] width 16 height 16
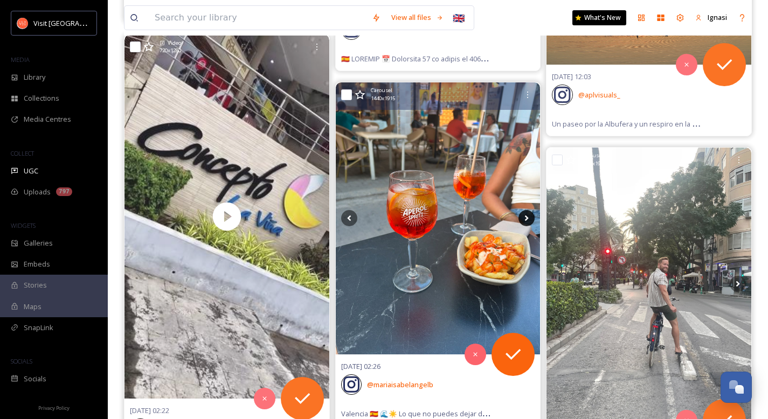
click at [527, 219] on icon at bounding box center [527, 219] width 4 height 6
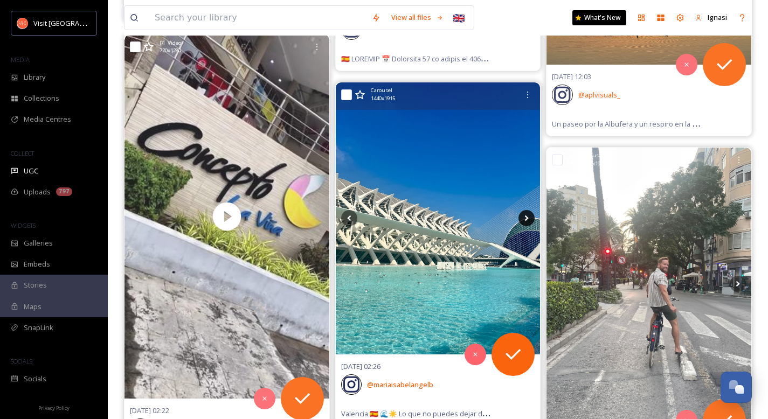
click at [528, 218] on icon at bounding box center [527, 219] width 4 height 6
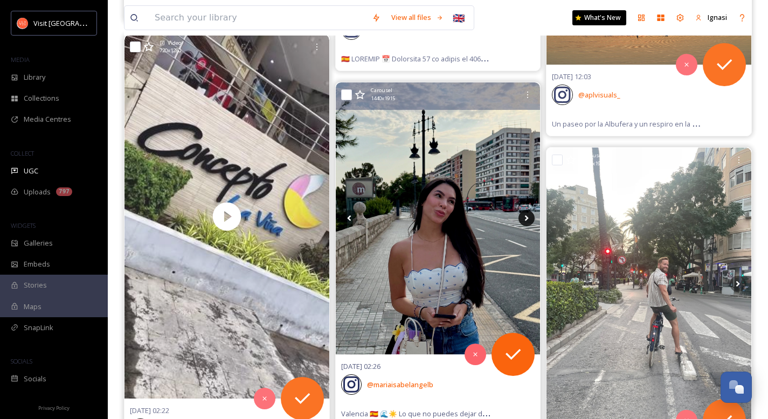
click at [528, 218] on icon at bounding box center [527, 219] width 4 height 6
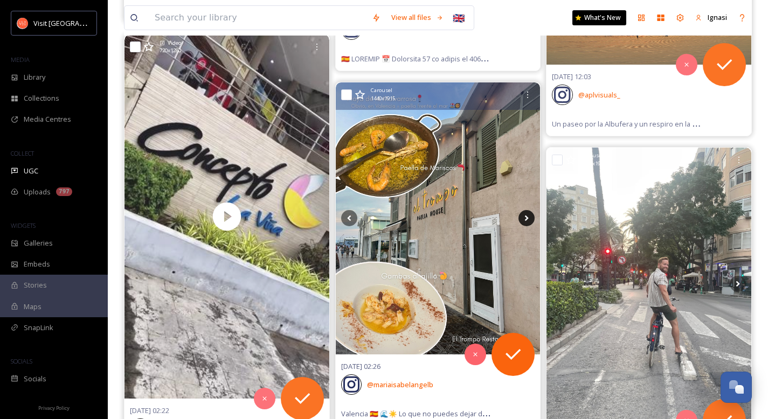
click at [528, 218] on icon at bounding box center [527, 219] width 4 height 6
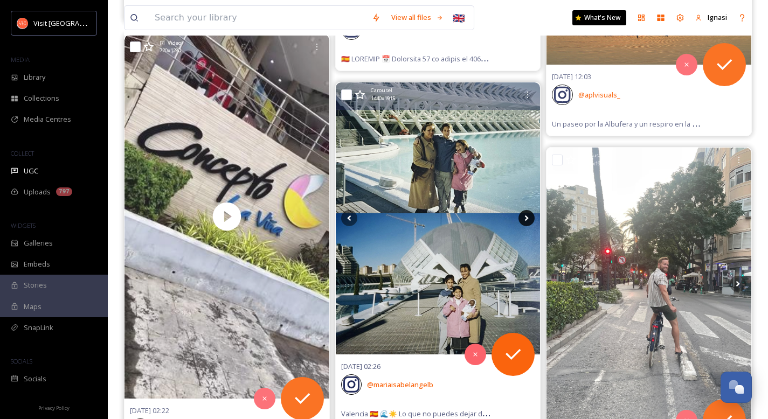
click at [528, 218] on icon at bounding box center [527, 219] width 4 height 6
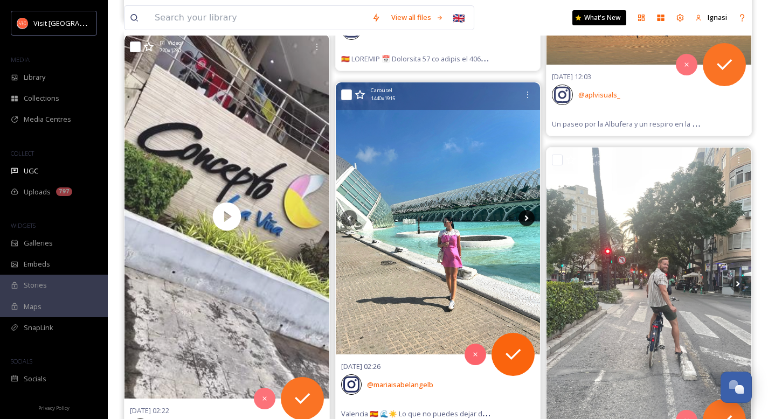
click at [528, 218] on icon at bounding box center [527, 219] width 4 height 6
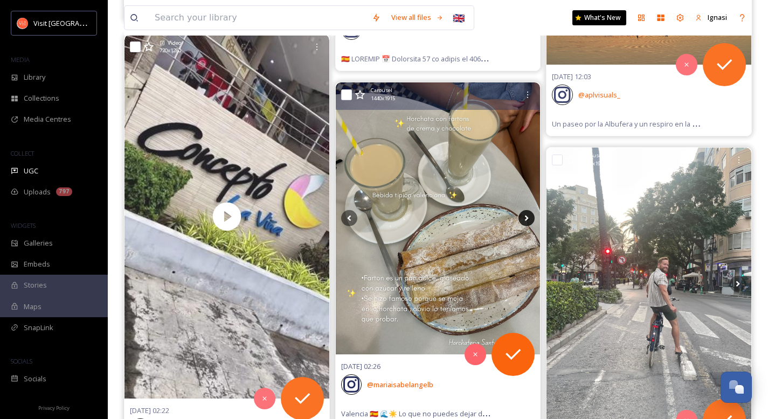
click at [528, 218] on icon at bounding box center [527, 219] width 4 height 6
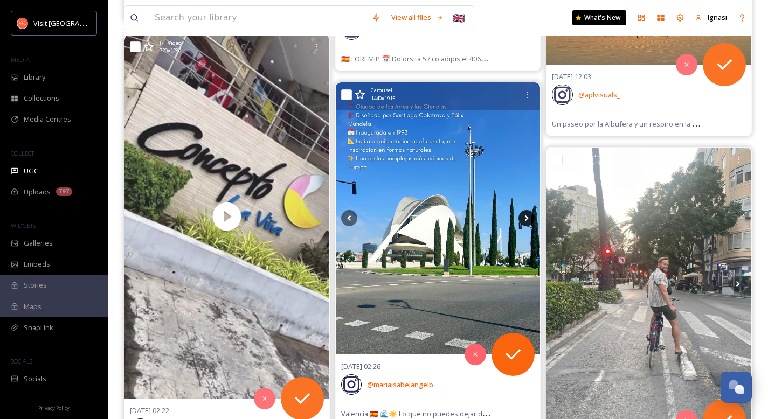
click at [528, 218] on icon at bounding box center [527, 219] width 4 height 6
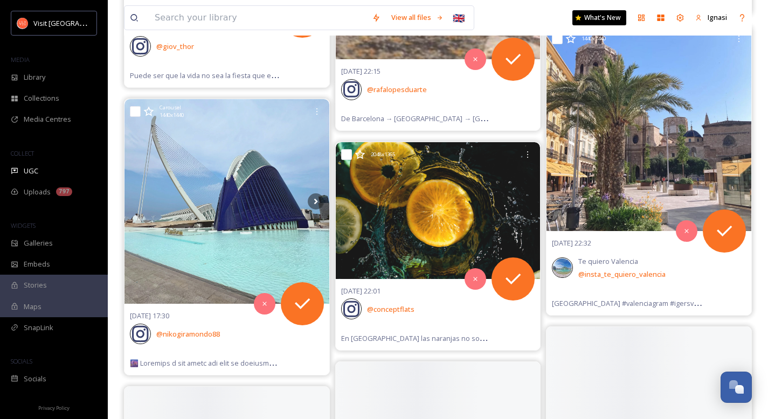
scroll to position [36841, 0]
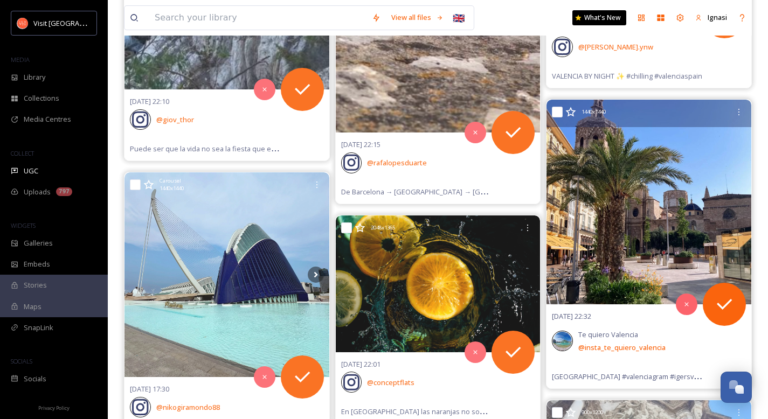
click at [625, 194] on img at bounding box center [648, 202] width 205 height 205
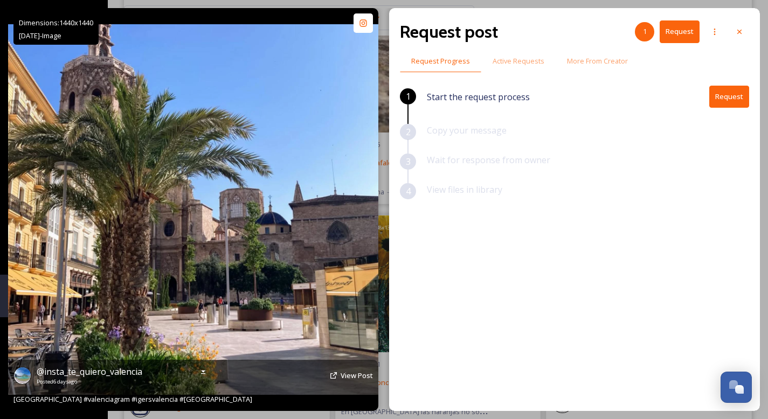
click at [277, 205] on img at bounding box center [193, 209] width 370 height 370
click at [349, 376] on span "View Post" at bounding box center [357, 376] width 32 height 10
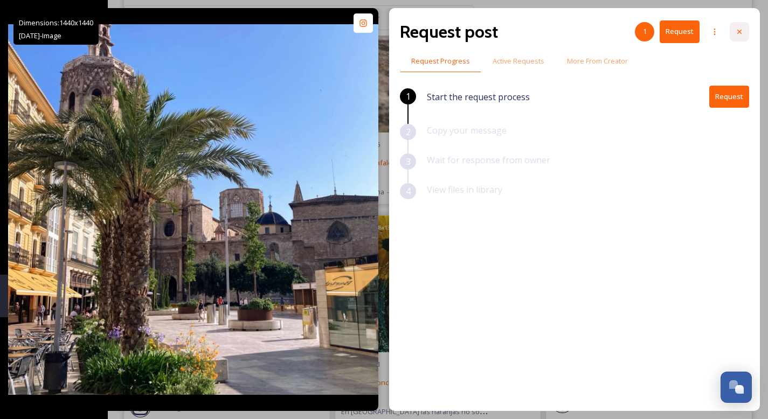
click at [741, 30] on icon at bounding box center [739, 31] width 9 height 9
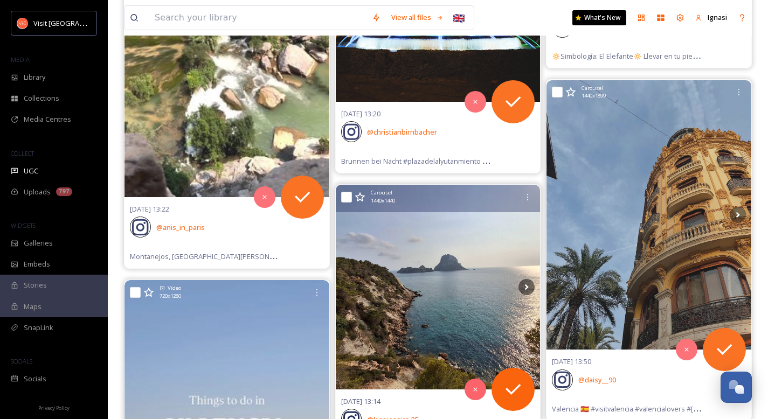
scroll to position [40105, 0]
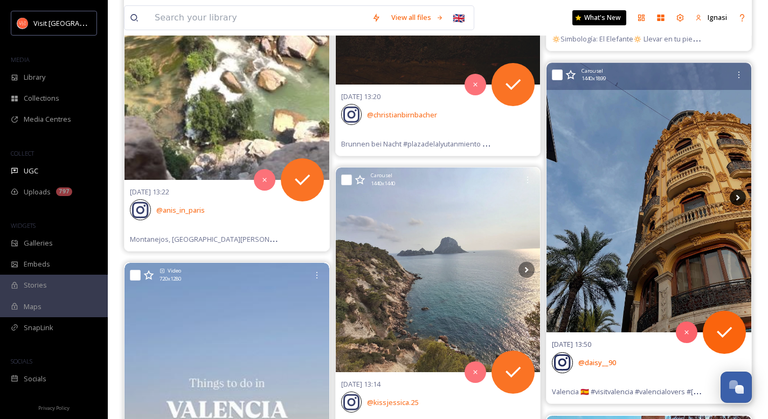
click at [735, 201] on icon at bounding box center [738, 198] width 16 height 16
click at [737, 199] on icon at bounding box center [738, 198] width 4 height 6
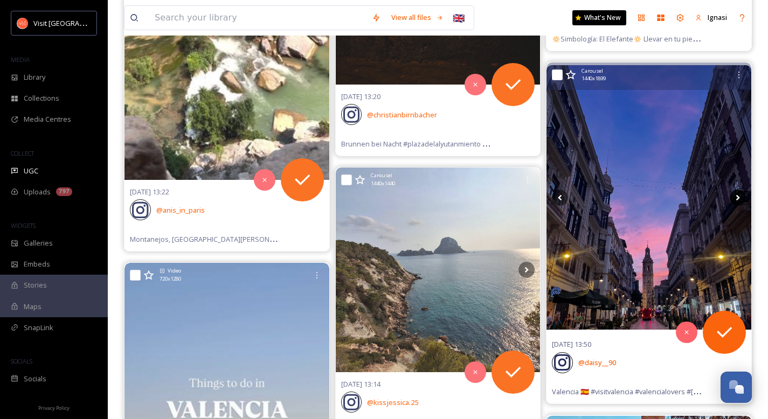
click at [737, 199] on icon at bounding box center [738, 198] width 4 height 6
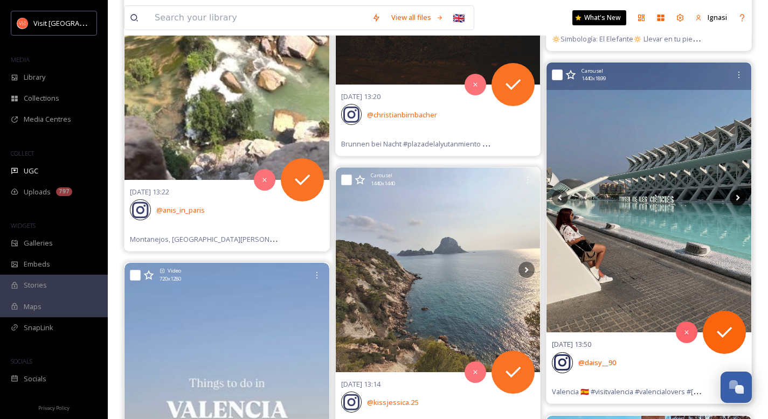
click at [737, 199] on icon at bounding box center [738, 198] width 4 height 6
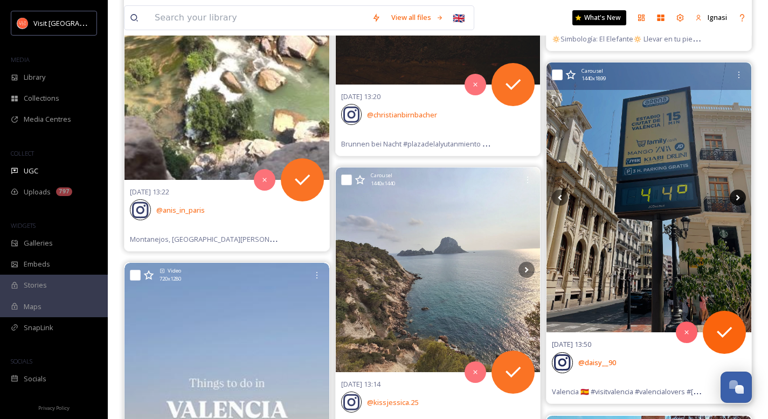
click at [737, 199] on icon at bounding box center [738, 198] width 4 height 6
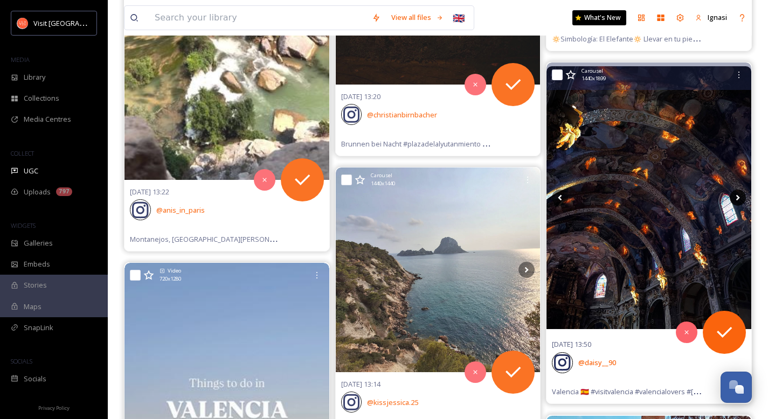
click at [737, 199] on icon at bounding box center [738, 198] width 4 height 6
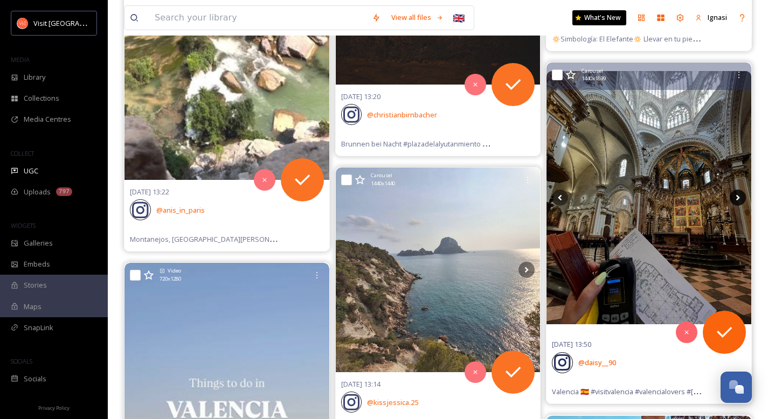
click at [737, 199] on icon at bounding box center [738, 198] width 4 height 6
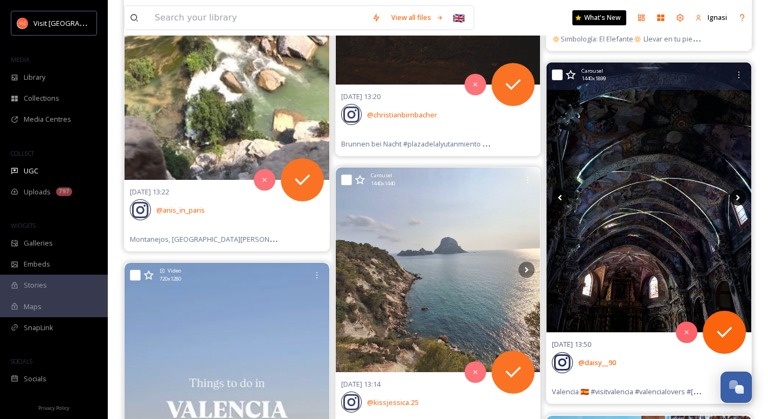
click at [738, 198] on icon at bounding box center [738, 198] width 4 height 6
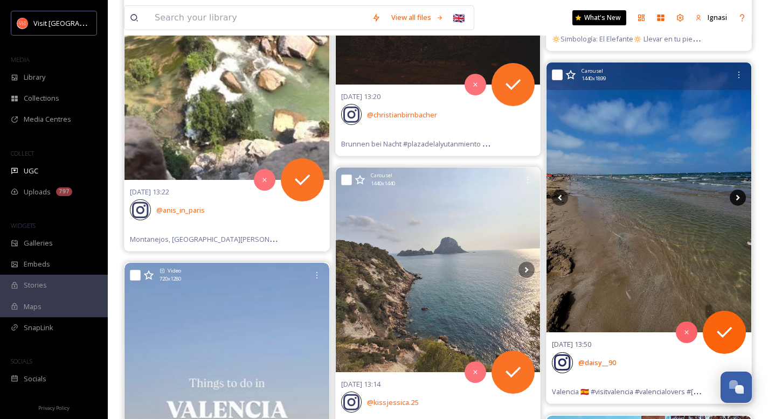
click at [738, 198] on icon at bounding box center [738, 198] width 4 height 6
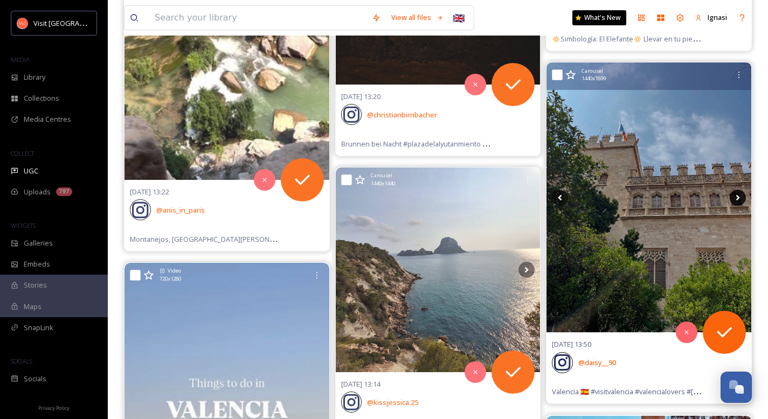
click at [738, 198] on icon at bounding box center [738, 198] width 4 height 6
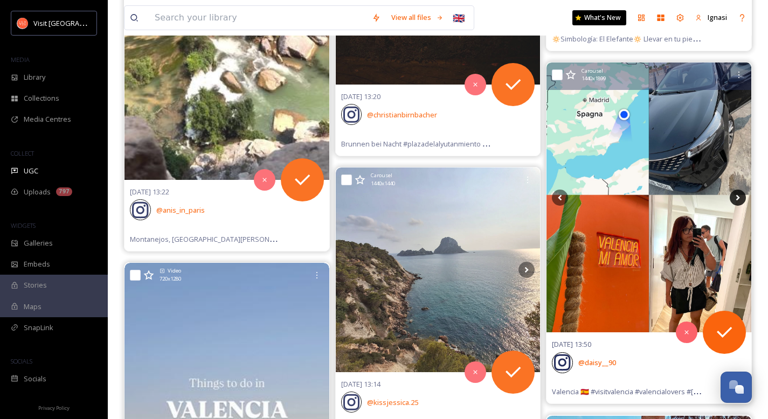
click at [738, 198] on icon at bounding box center [738, 198] width 4 height 6
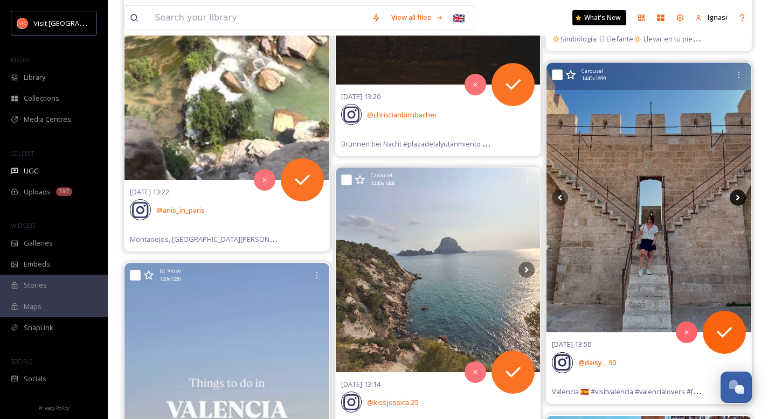
click at [738, 198] on icon at bounding box center [738, 198] width 4 height 6
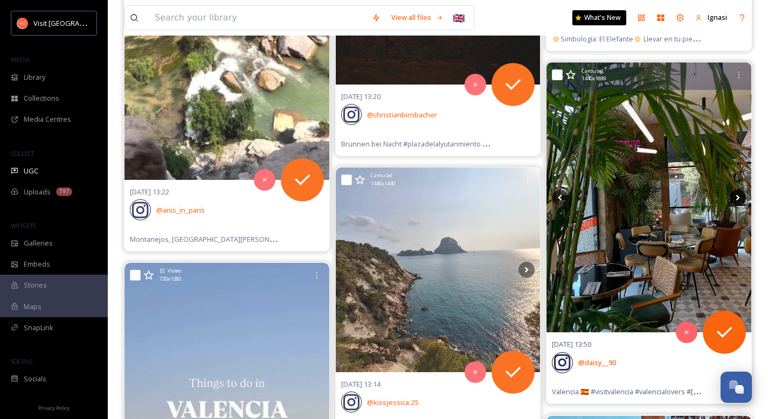
click at [738, 198] on icon at bounding box center [738, 198] width 4 height 6
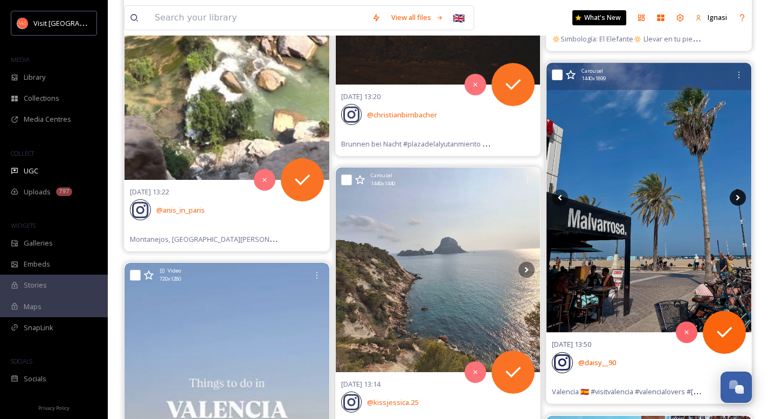
click at [738, 198] on icon at bounding box center [738, 198] width 4 height 6
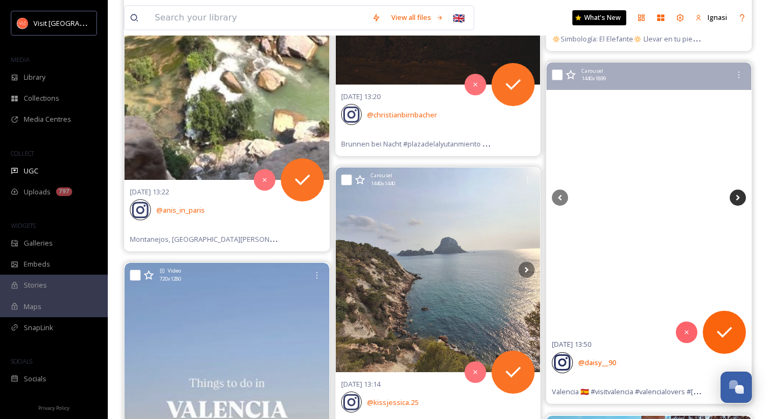
click at [738, 198] on icon at bounding box center [738, 198] width 4 height 6
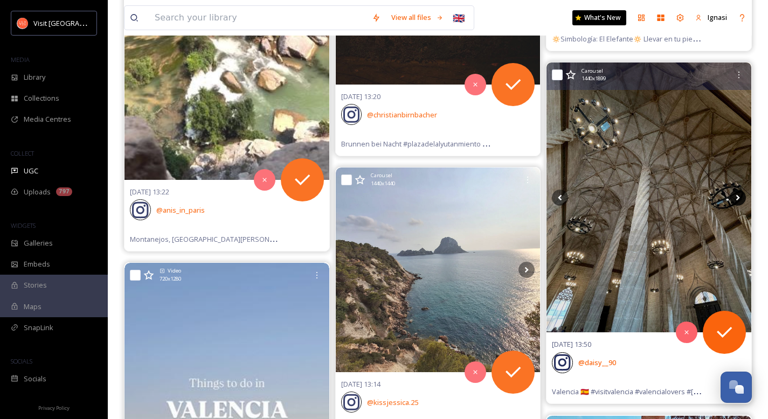
click at [738, 198] on icon at bounding box center [738, 198] width 4 height 6
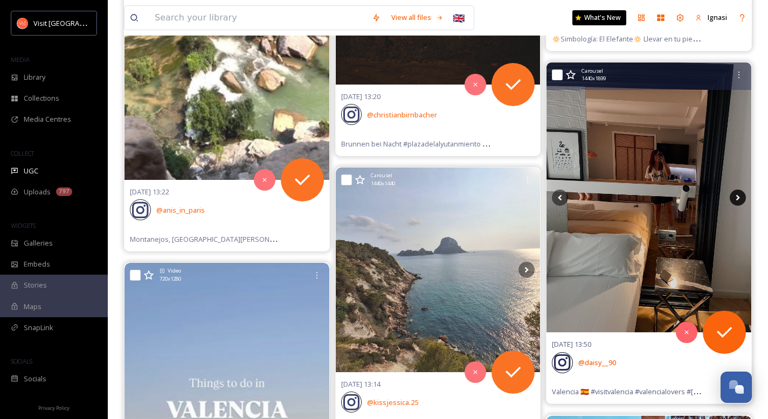
click at [738, 198] on icon at bounding box center [738, 198] width 4 height 6
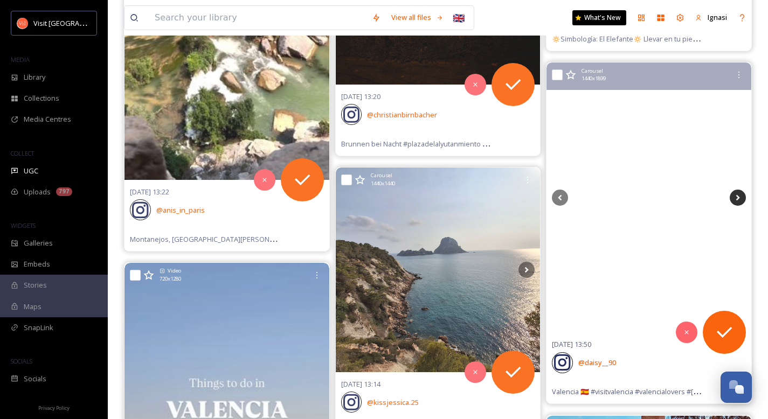
click at [738, 198] on icon at bounding box center [738, 198] width 4 height 6
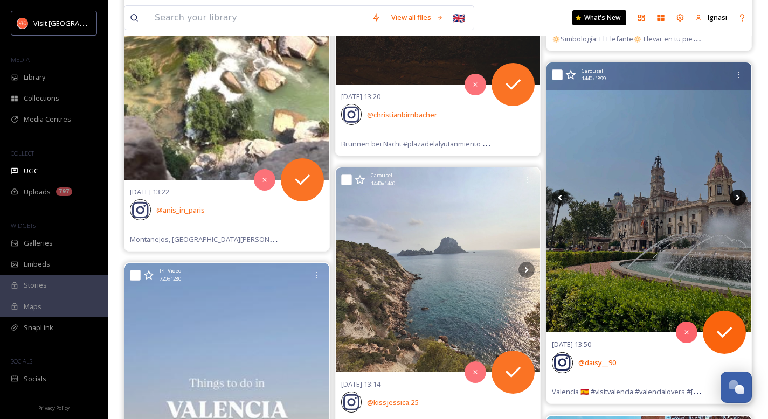
click at [738, 198] on icon at bounding box center [738, 198] width 4 height 6
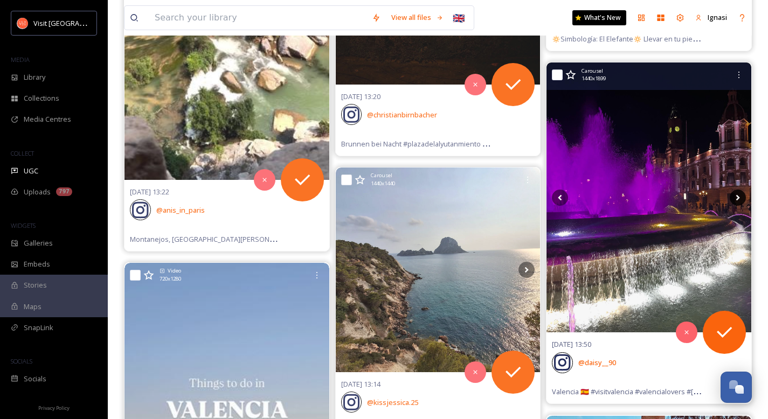
click at [738, 198] on icon at bounding box center [738, 198] width 4 height 6
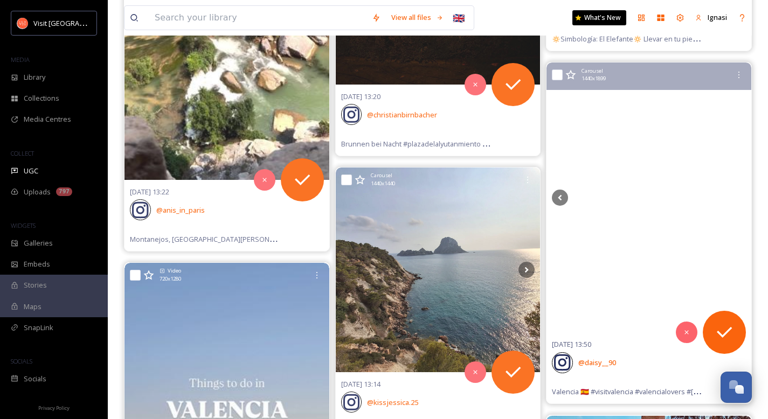
click at [595, 238] on video "Valencia 🇪🇸 \a\a#visitvalencia #valencialovers #españa #español #vacacionesenes…" at bounding box center [649, 197] width 162 height 81
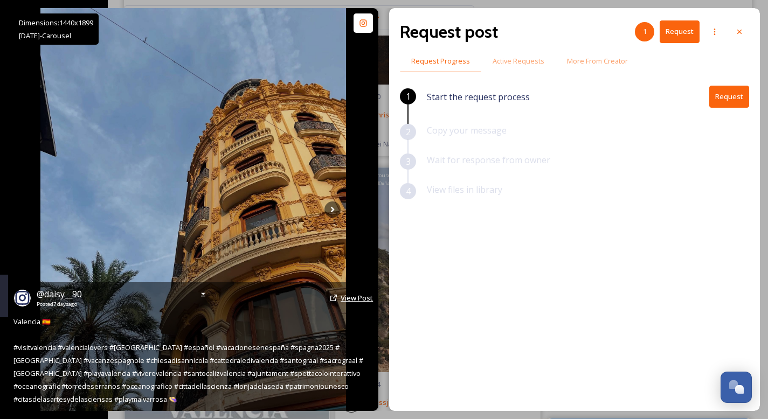
click at [351, 297] on span "View Post" at bounding box center [357, 298] width 32 height 10
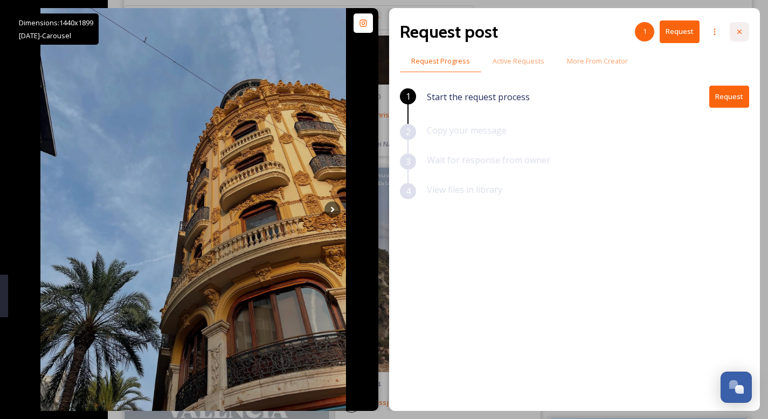
click at [740, 31] on icon at bounding box center [739, 32] width 4 height 4
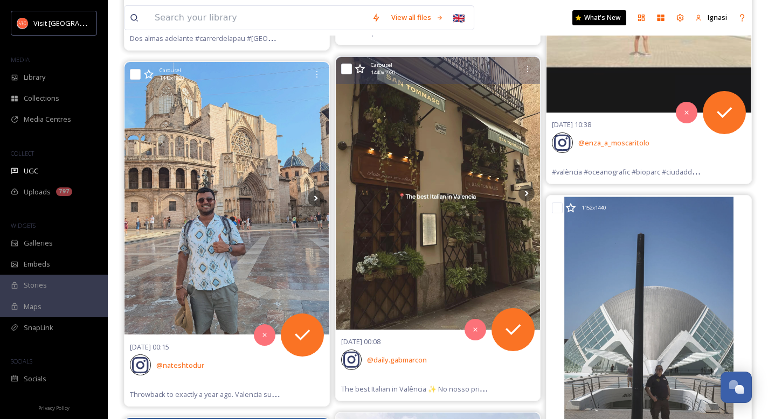
scroll to position [45107, 0]
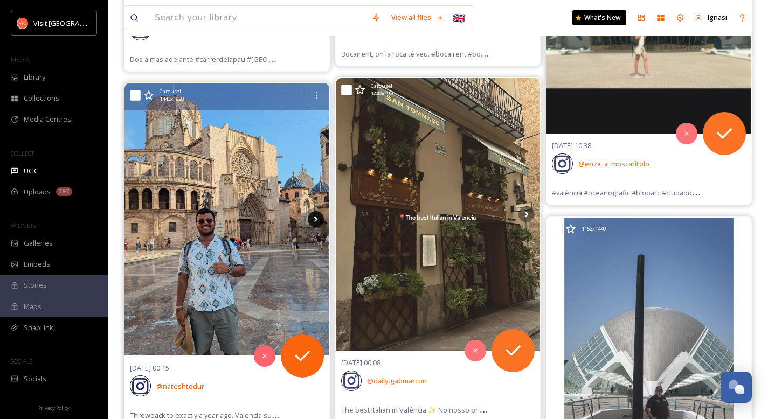
click at [311, 219] on icon at bounding box center [316, 219] width 16 height 16
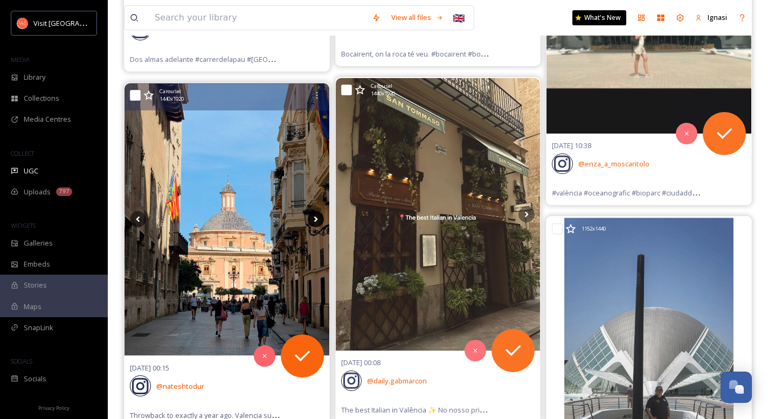
click at [313, 219] on icon at bounding box center [316, 219] width 16 height 16
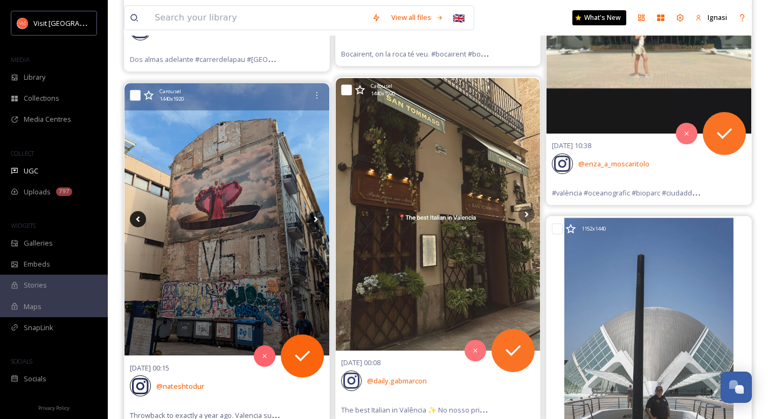
click at [140, 220] on icon at bounding box center [138, 219] width 16 height 16
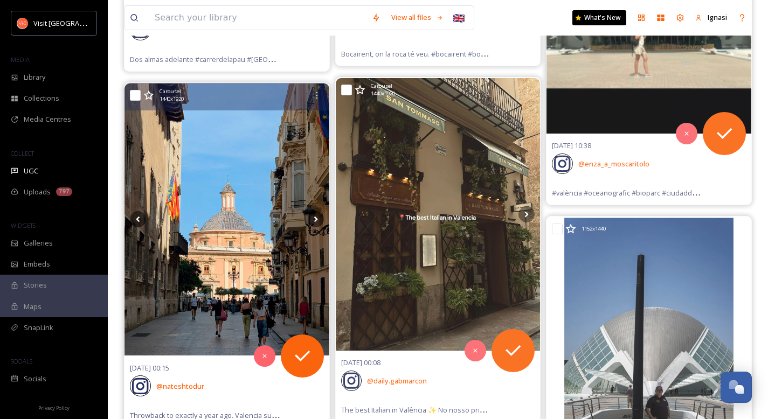
click at [198, 249] on img at bounding box center [226, 220] width 205 height 272
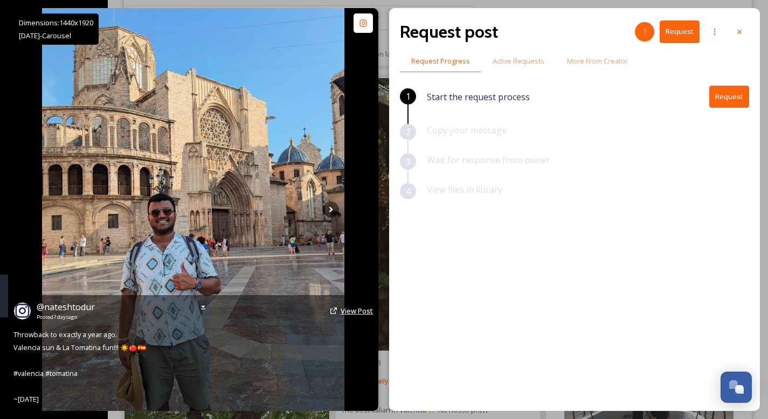
click at [349, 314] on span "View Post" at bounding box center [357, 311] width 32 height 10
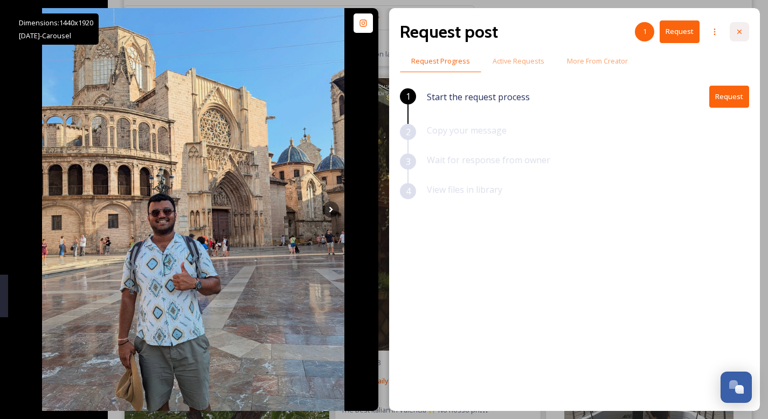
click at [740, 32] on icon at bounding box center [739, 32] width 4 height 4
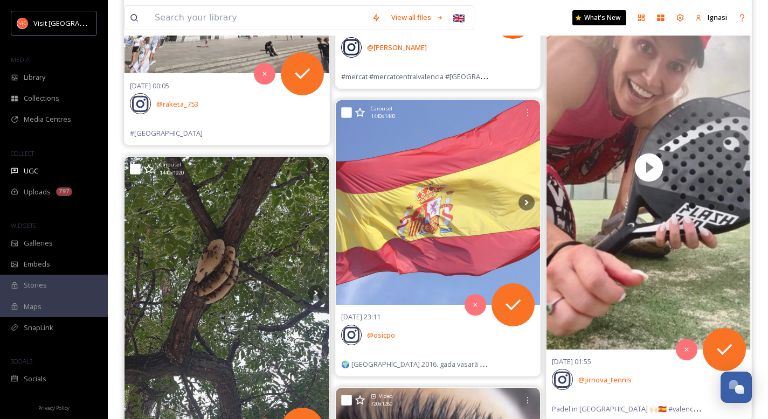
scroll to position [46189, 0]
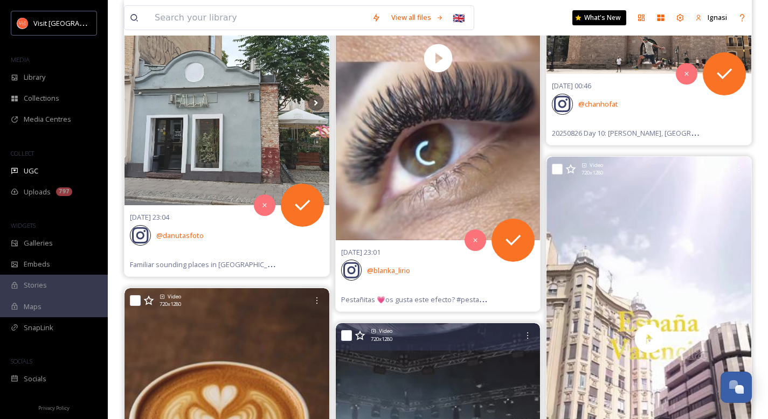
click at [528, 330] on div at bounding box center [527, 335] width 19 height 19
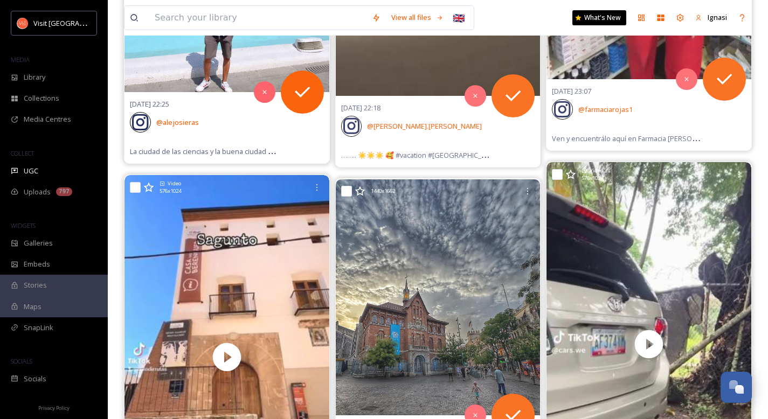
scroll to position [47595, 0]
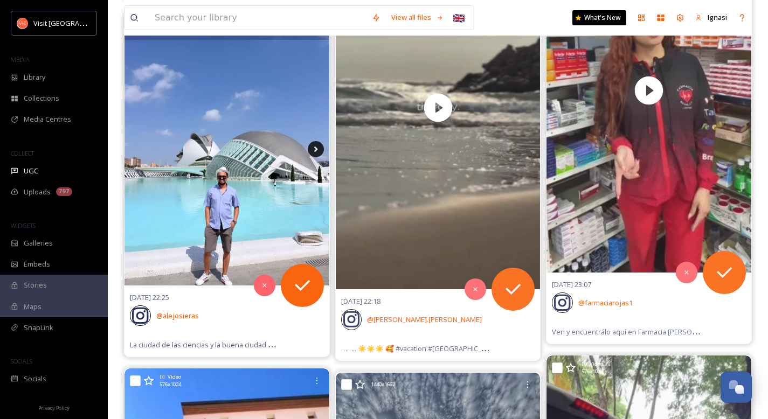
click at [314, 151] on icon at bounding box center [316, 149] width 16 height 16
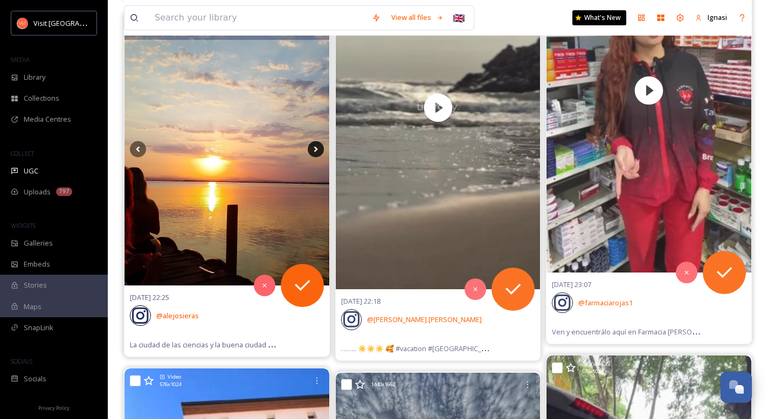
click at [314, 151] on icon at bounding box center [316, 149] width 16 height 16
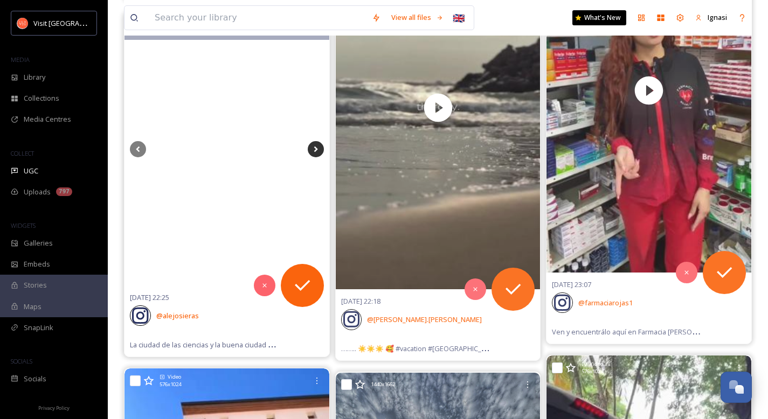
click at [314, 151] on icon at bounding box center [316, 149] width 16 height 16
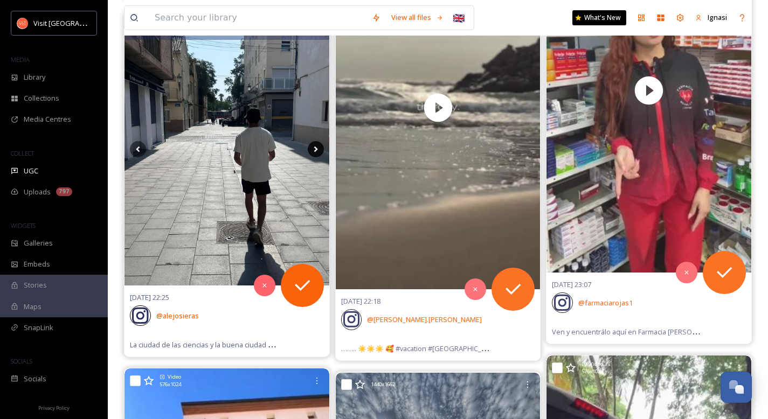
click at [314, 151] on icon at bounding box center [316, 149] width 16 height 16
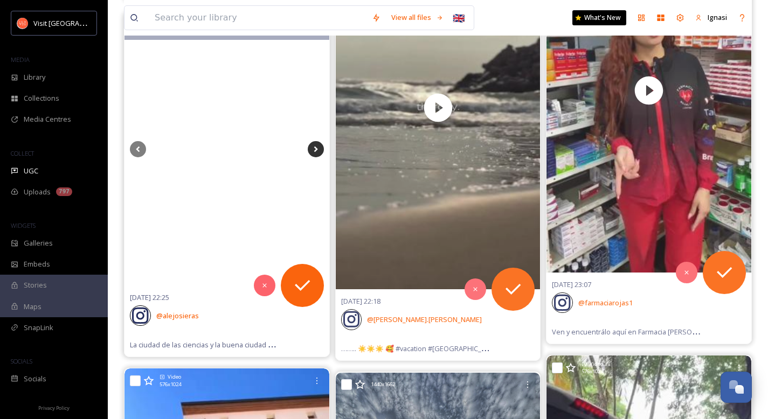
click at [314, 151] on icon at bounding box center [316, 149] width 16 height 16
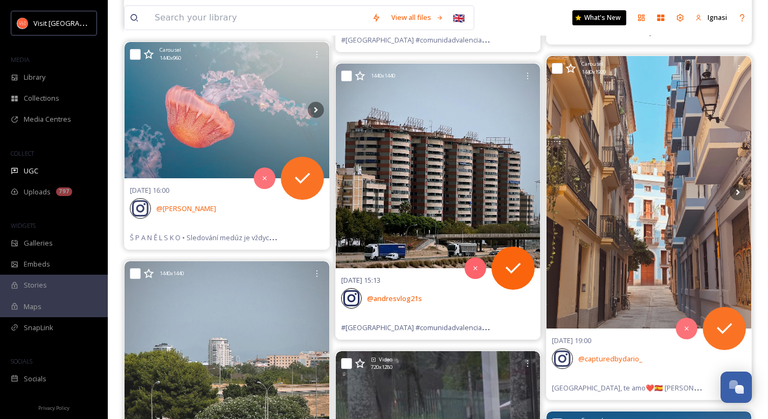
scroll to position [51978, 0]
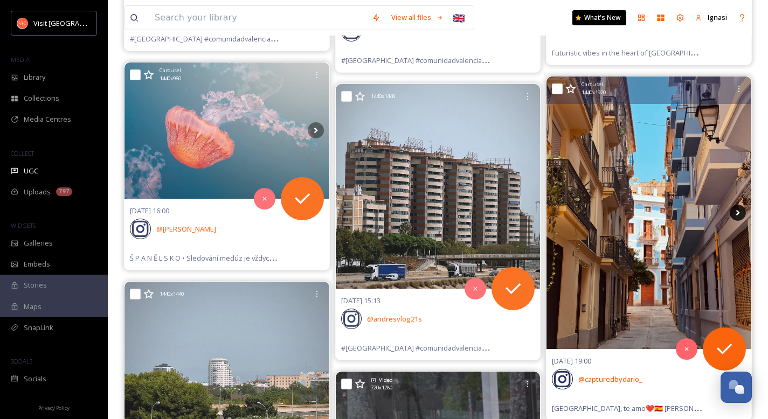
click at [737, 216] on icon at bounding box center [738, 213] width 16 height 16
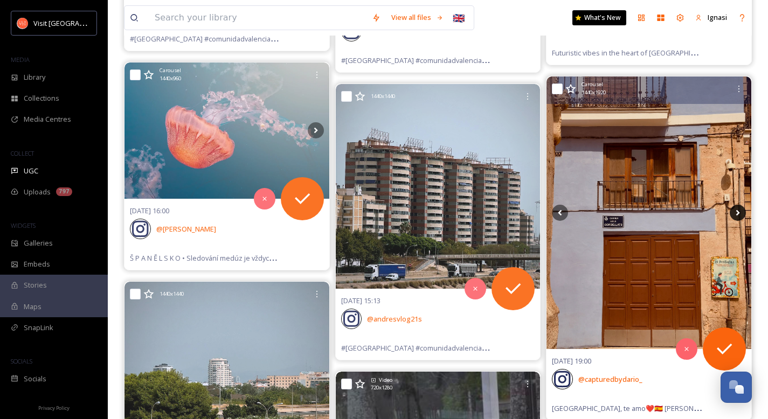
click at [737, 216] on icon at bounding box center [738, 213] width 16 height 16
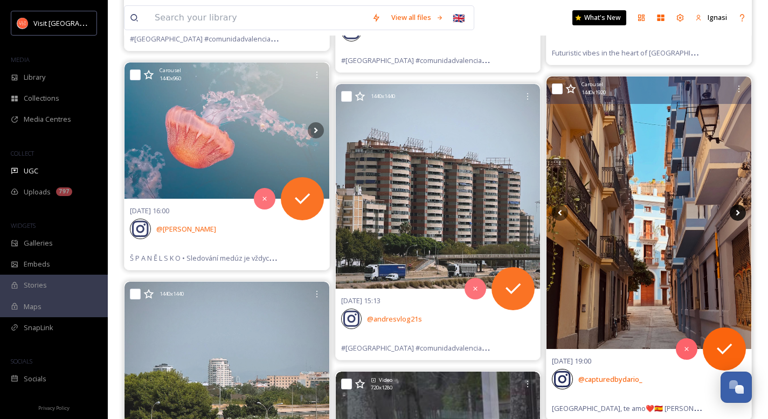
click at [737, 216] on icon at bounding box center [738, 213] width 16 height 16
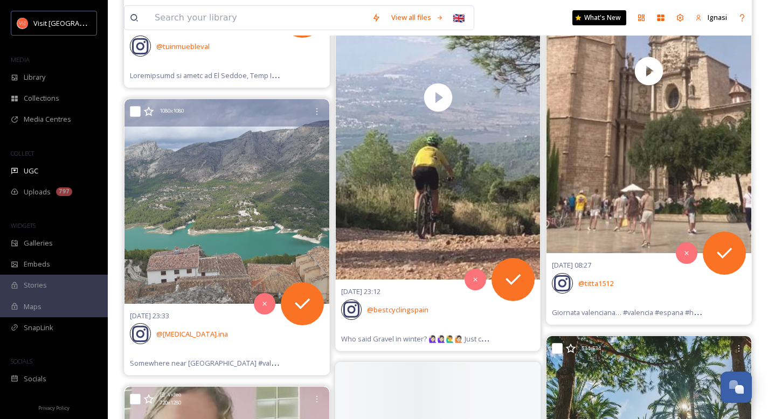
scroll to position [63841, 0]
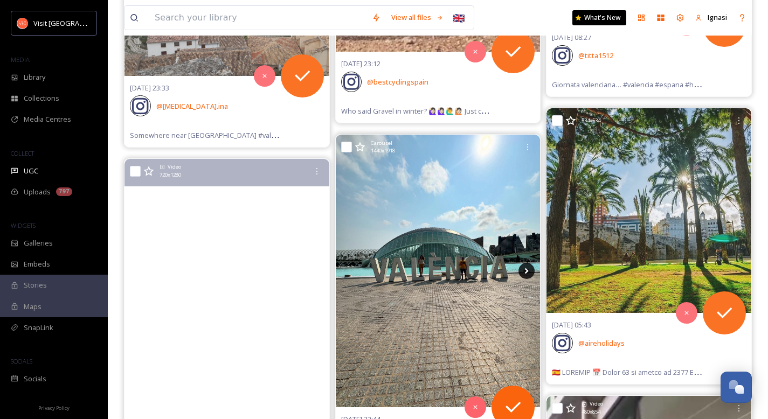
click at [528, 263] on icon at bounding box center [526, 271] width 16 height 16
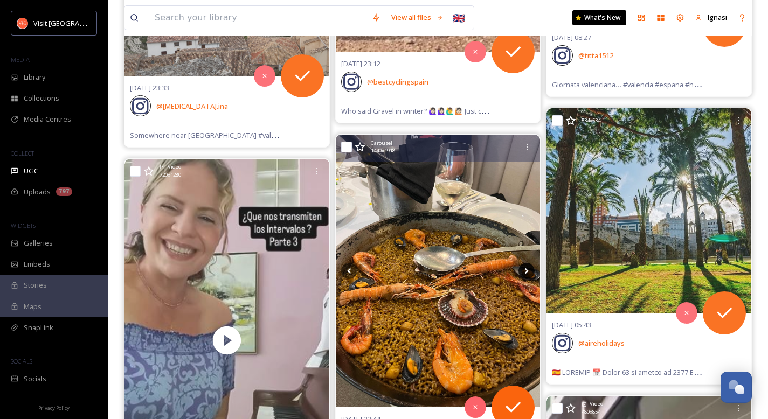
click at [525, 263] on icon at bounding box center [526, 271] width 16 height 16
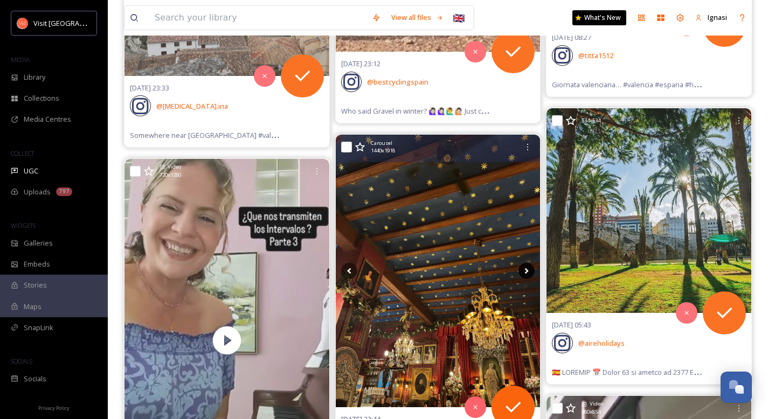
click at [525, 263] on icon at bounding box center [526, 271] width 16 height 16
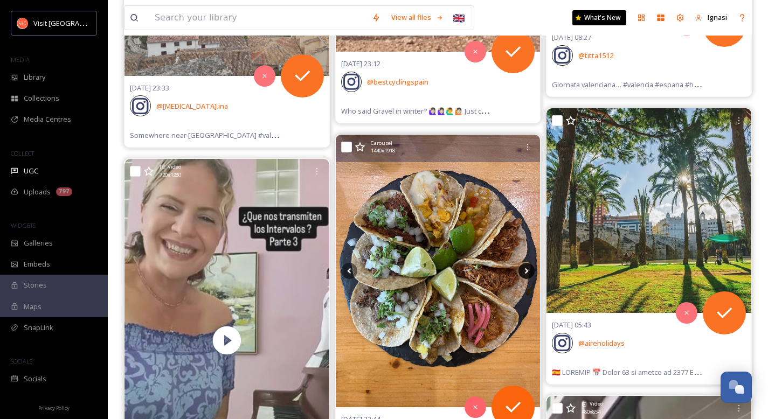
click at [525, 263] on icon at bounding box center [526, 271] width 16 height 16
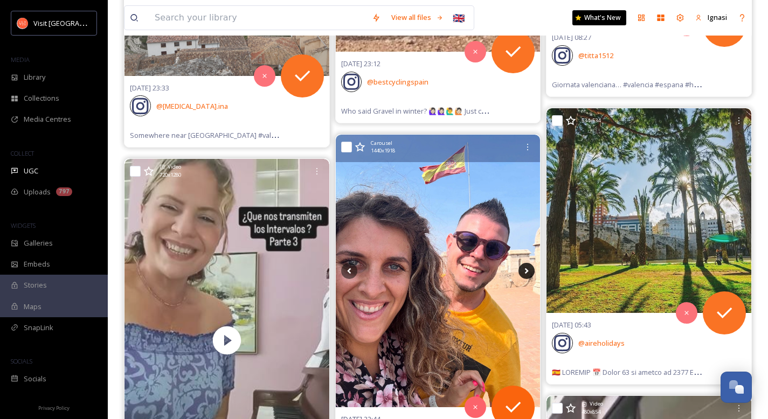
click at [525, 263] on icon at bounding box center [526, 271] width 16 height 16
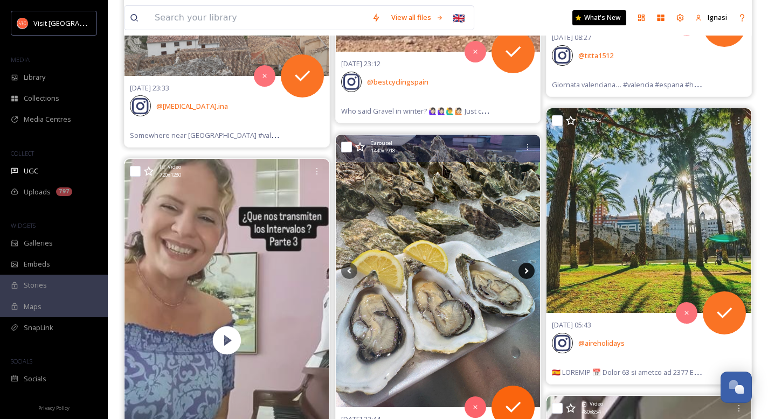
click at [525, 263] on icon at bounding box center [526, 271] width 16 height 16
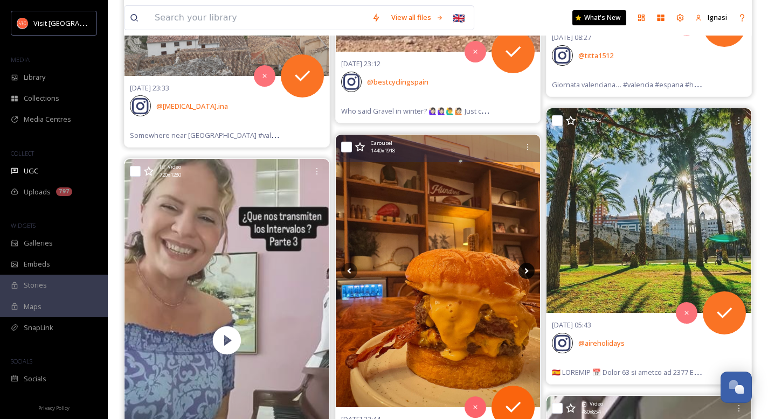
click at [525, 263] on icon at bounding box center [526, 271] width 16 height 16
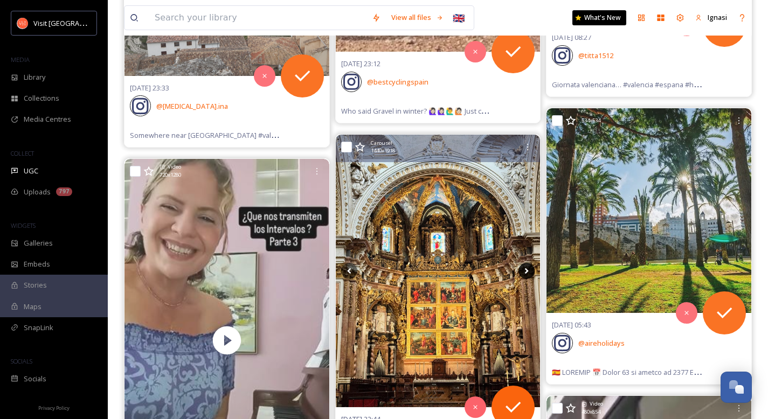
click at [525, 263] on icon at bounding box center [526, 271] width 16 height 16
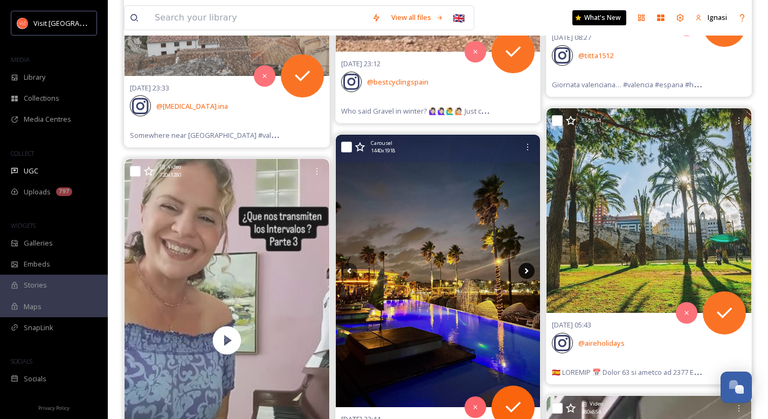
click at [525, 263] on icon at bounding box center [526, 271] width 16 height 16
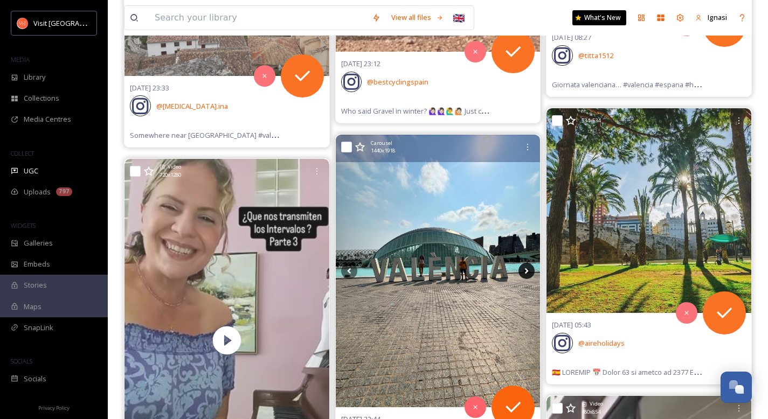
click at [525, 263] on icon at bounding box center [526, 271] width 16 height 16
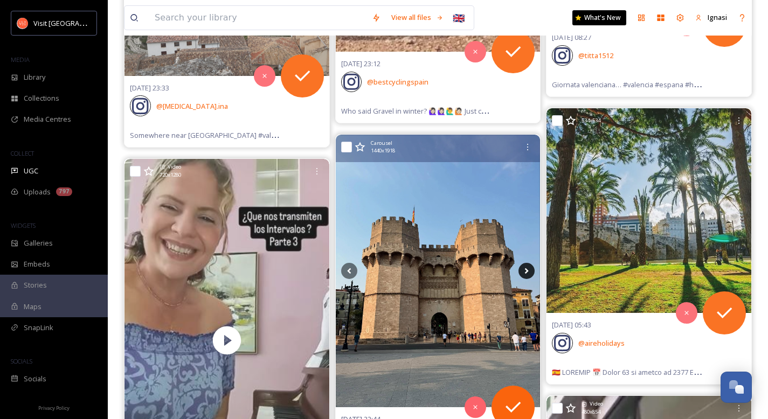
click at [525, 263] on icon at bounding box center [526, 271] width 16 height 16
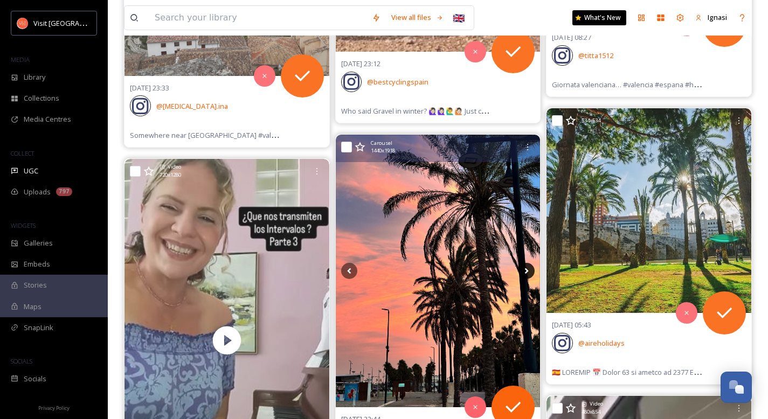
click at [525, 263] on icon at bounding box center [526, 271] width 16 height 16
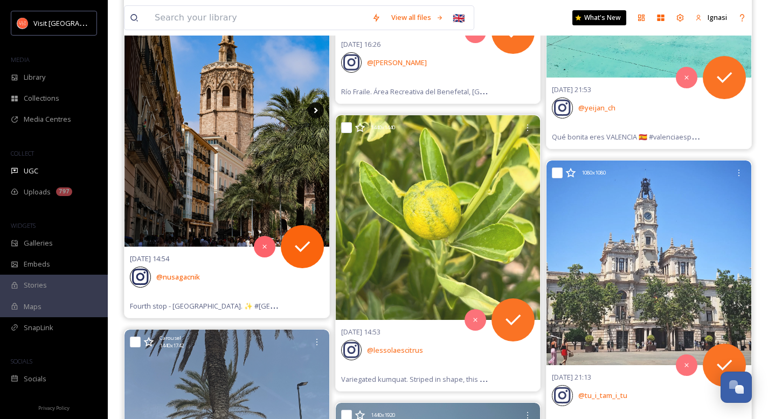
scroll to position [67836, 0]
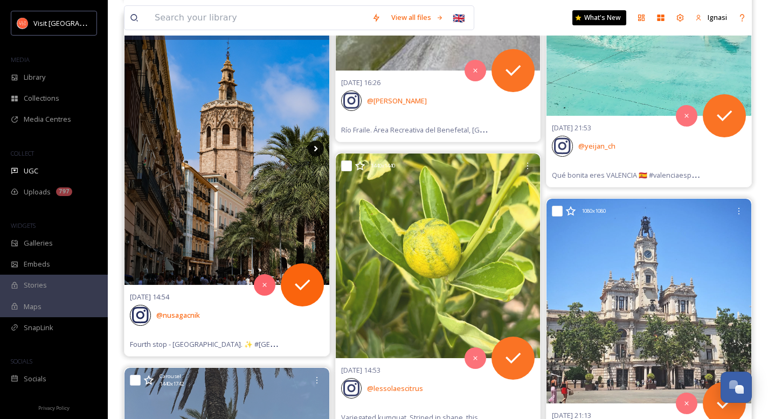
click at [315, 150] on icon at bounding box center [316, 149] width 4 height 6
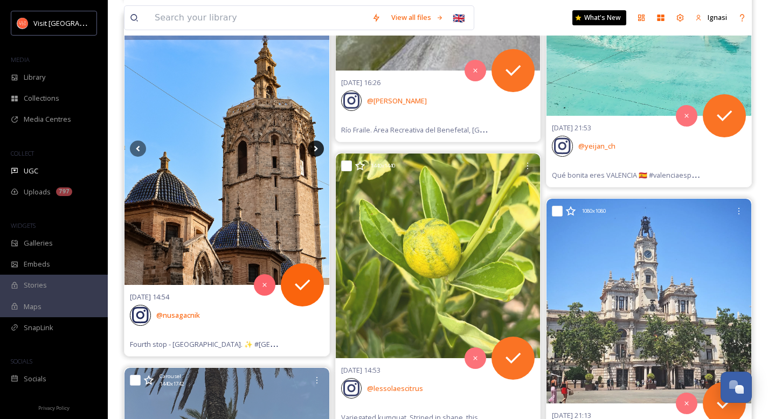
click at [315, 150] on icon at bounding box center [316, 149] width 4 height 6
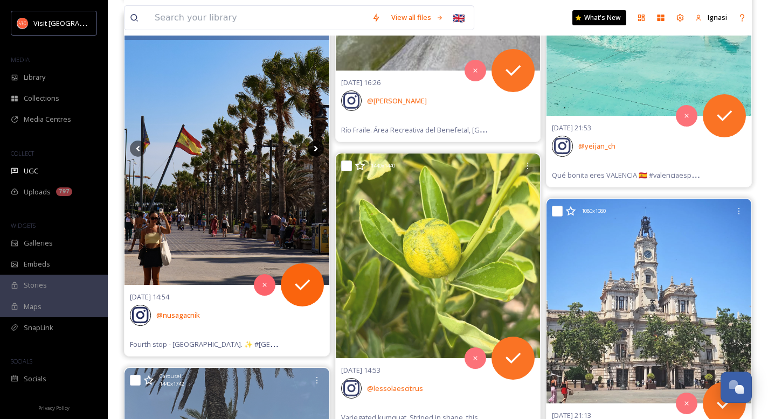
click at [315, 150] on icon at bounding box center [316, 149] width 4 height 6
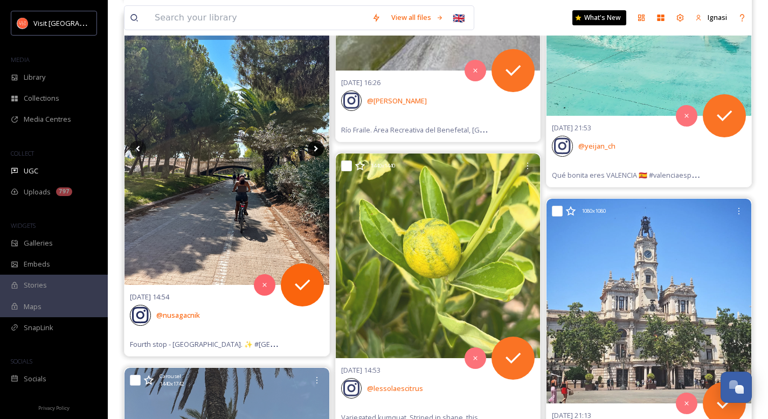
click at [315, 150] on icon at bounding box center [316, 149] width 4 height 6
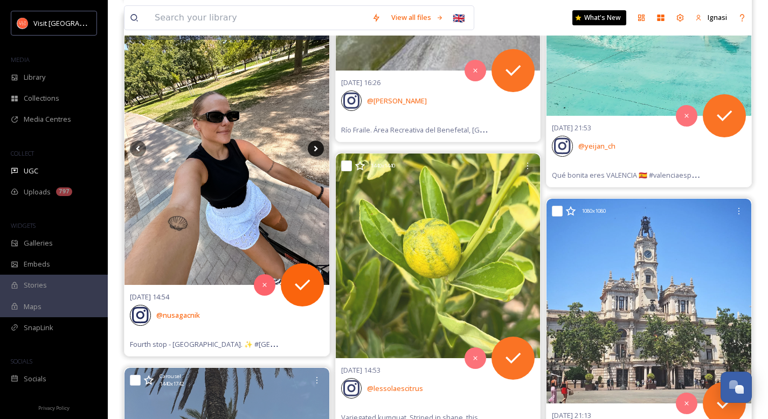
click at [315, 150] on icon at bounding box center [316, 149] width 4 height 6
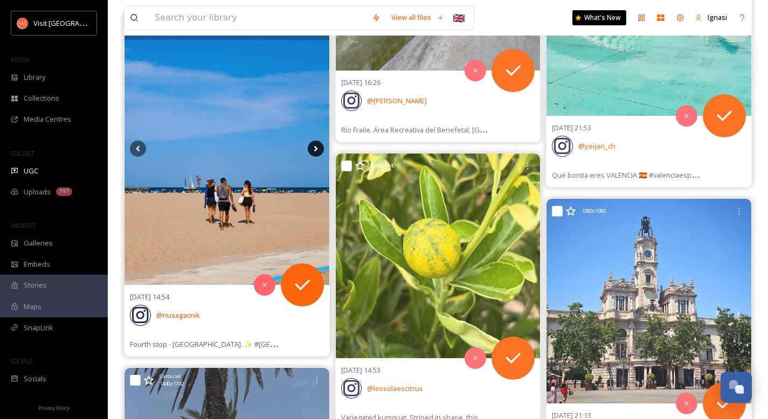
click at [315, 150] on icon at bounding box center [316, 149] width 4 height 6
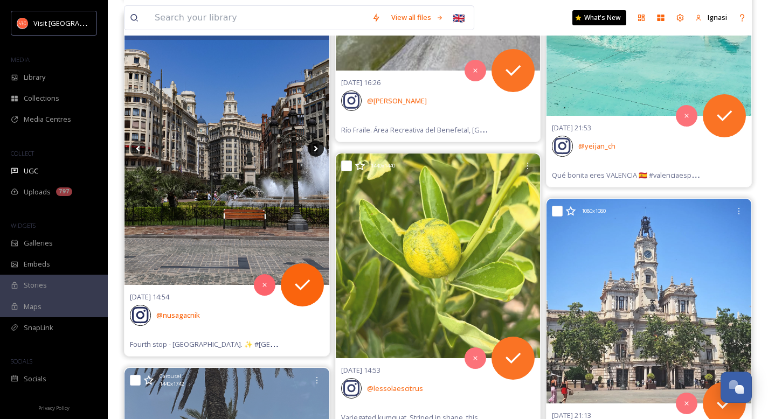
click at [315, 150] on icon at bounding box center [316, 149] width 4 height 6
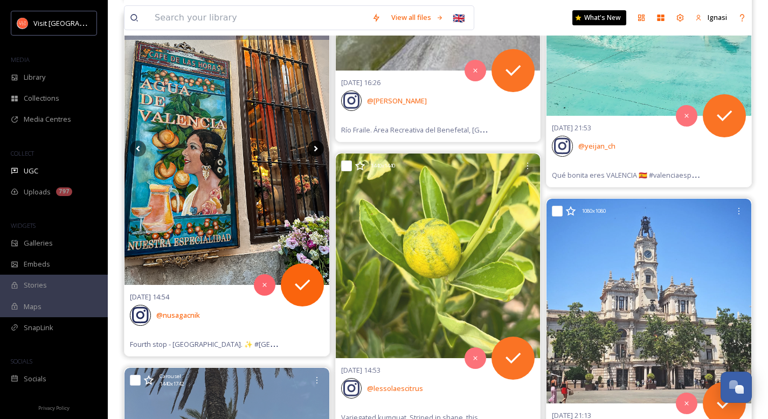
click at [315, 150] on icon at bounding box center [316, 149] width 4 height 6
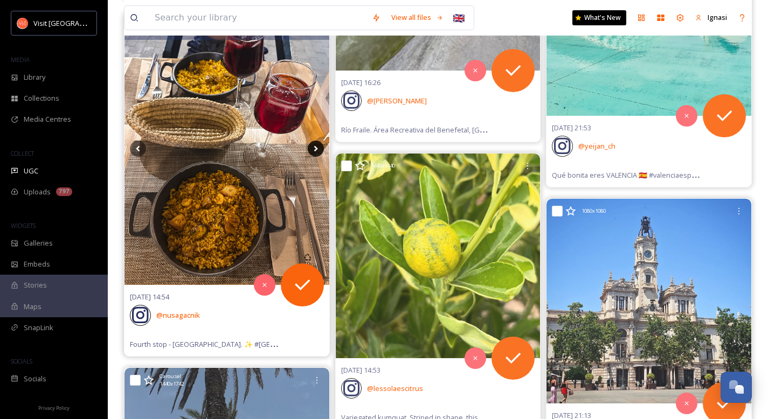
click at [315, 150] on icon at bounding box center [316, 149] width 4 height 6
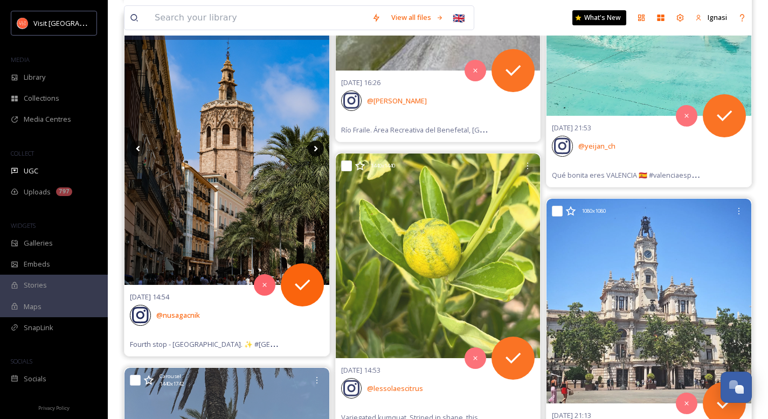
click at [315, 150] on icon at bounding box center [316, 149] width 4 height 6
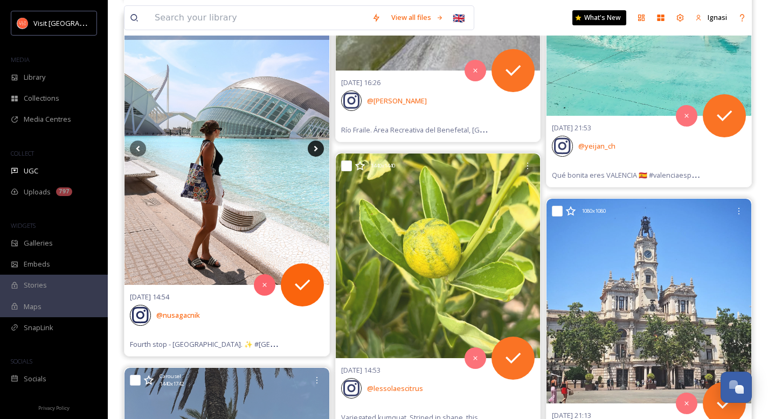
click at [315, 150] on icon at bounding box center [316, 149] width 4 height 6
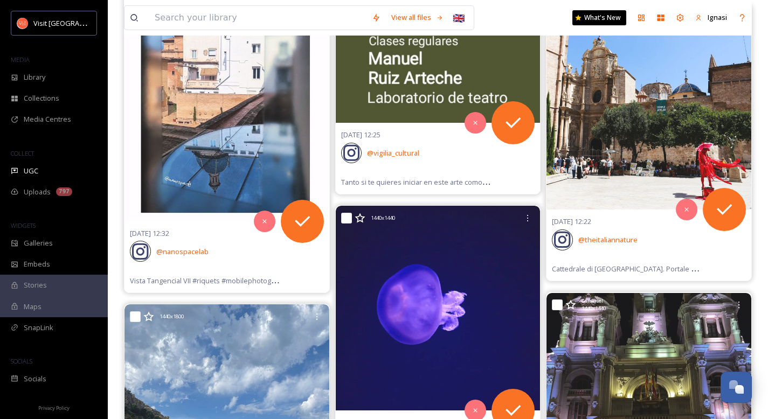
scroll to position [0, 0]
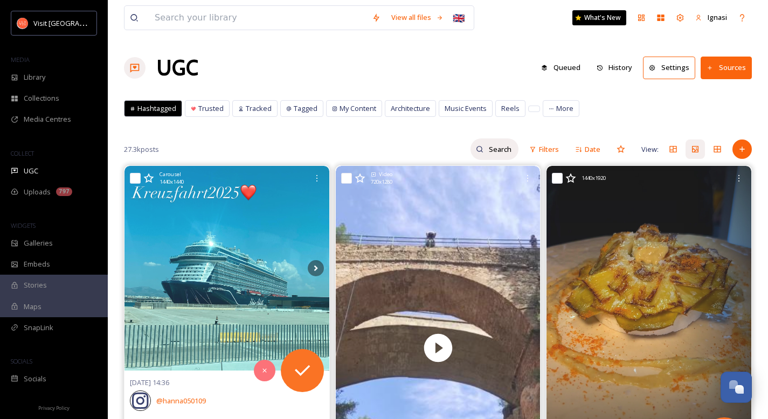
click at [501, 152] on input at bounding box center [500, 149] width 35 height 22
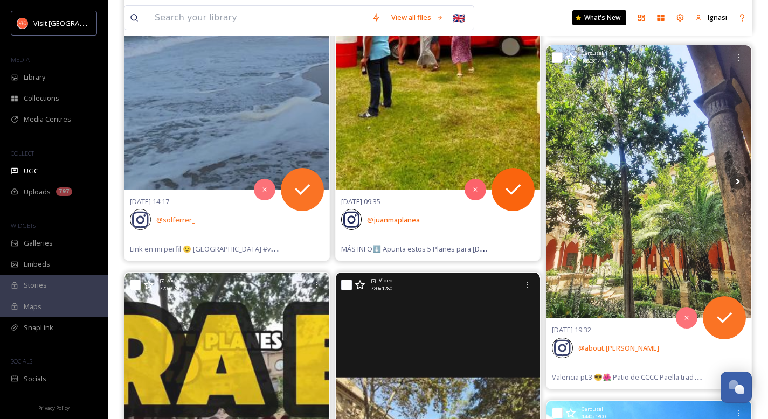
scroll to position [358, 0]
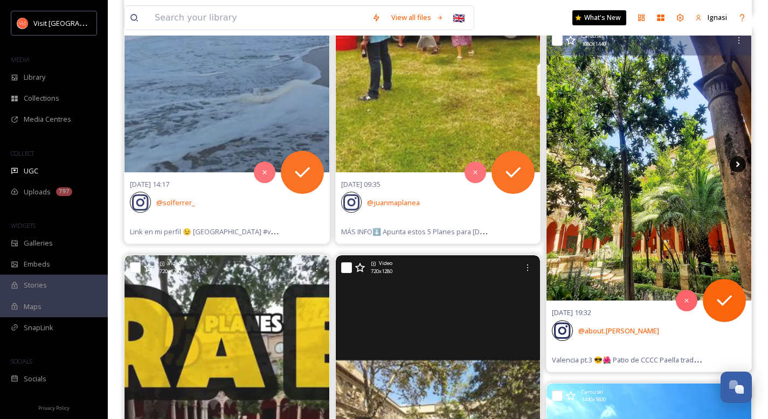
click at [739, 162] on icon at bounding box center [738, 164] width 16 height 16
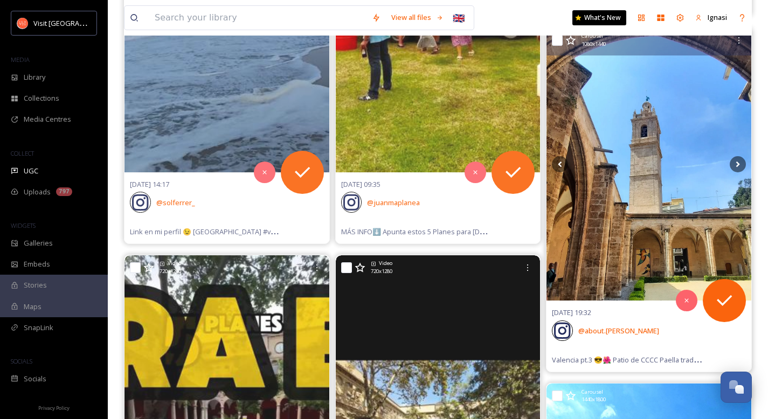
click at [654, 171] on img at bounding box center [648, 164] width 205 height 273
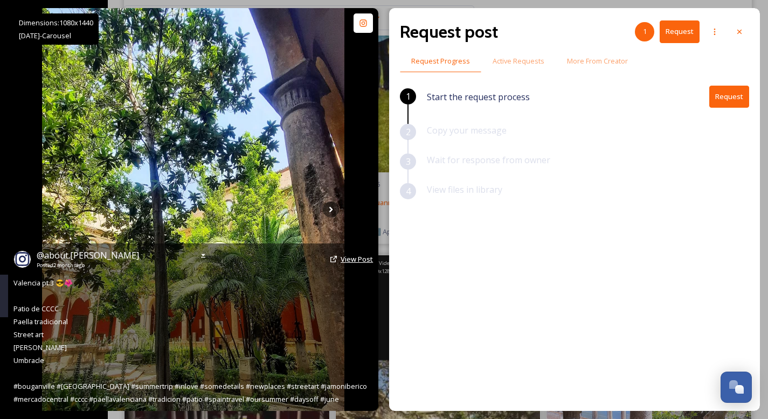
click at [352, 259] on span "View Post" at bounding box center [357, 259] width 32 height 10
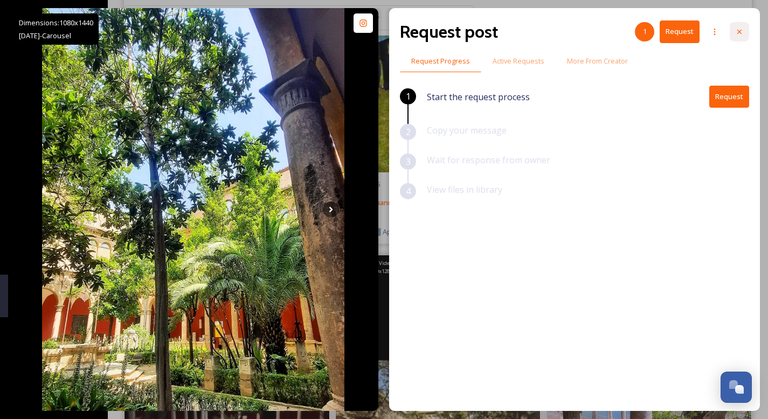
click at [739, 29] on icon at bounding box center [739, 31] width 9 height 9
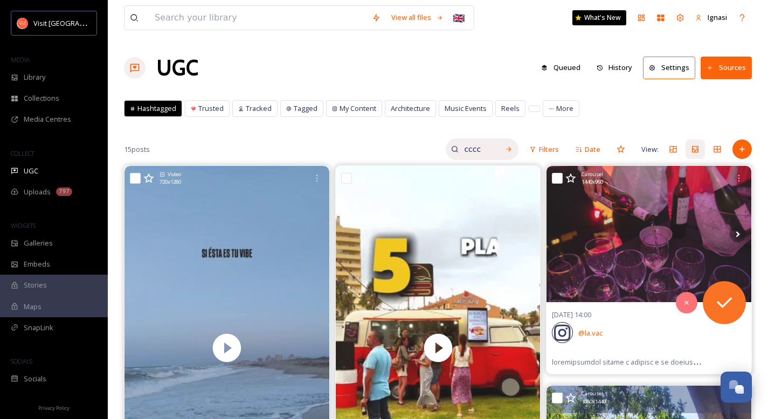
click at [473, 150] on input "cccc" at bounding box center [476, 149] width 35 height 22
type input "[DATE][PERSON_NAME]"
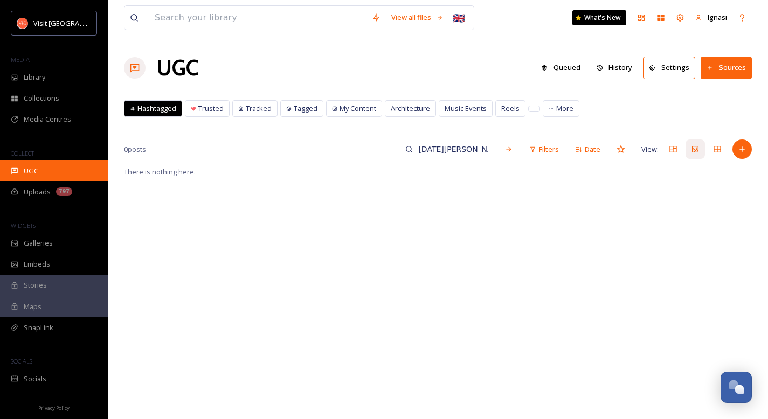
click at [31, 169] on span "UGC" at bounding box center [31, 171] width 15 height 10
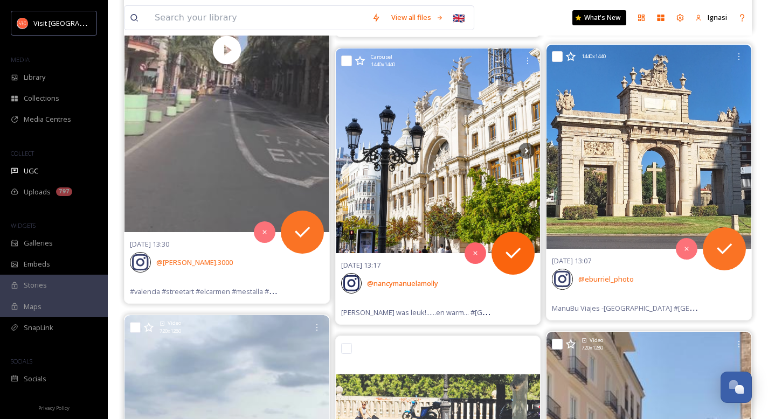
scroll to position [1210, 0]
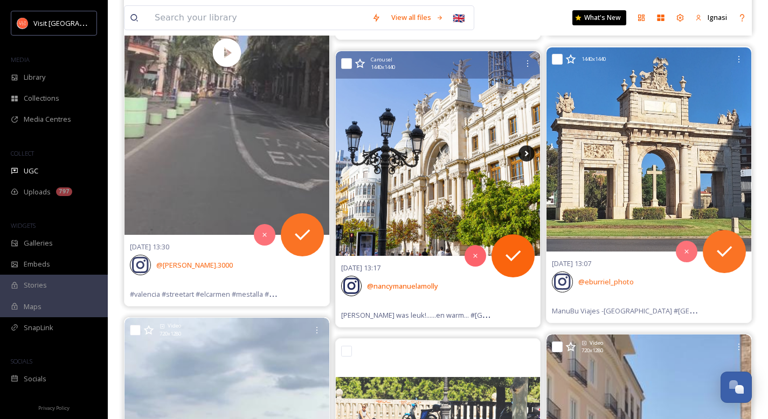
click at [523, 151] on icon at bounding box center [526, 153] width 16 height 16
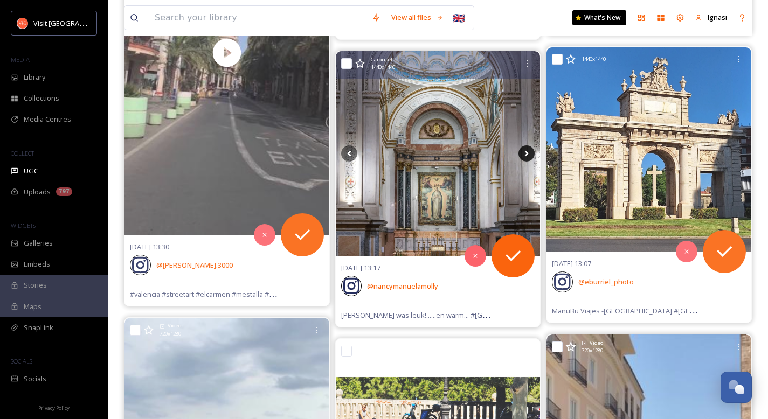
click at [523, 151] on icon at bounding box center [526, 153] width 16 height 16
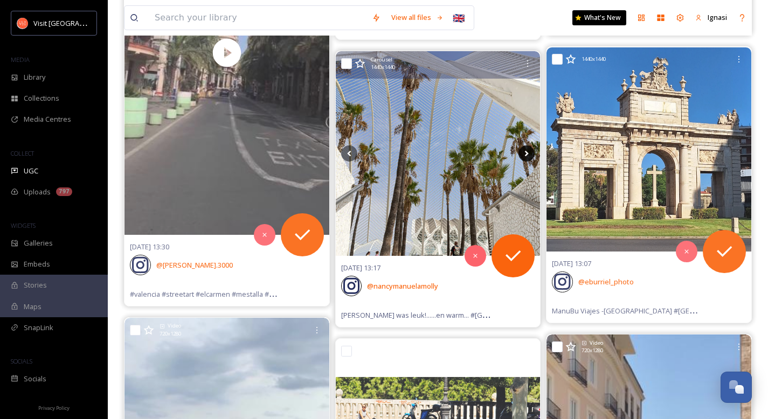
click at [523, 151] on icon at bounding box center [526, 153] width 16 height 16
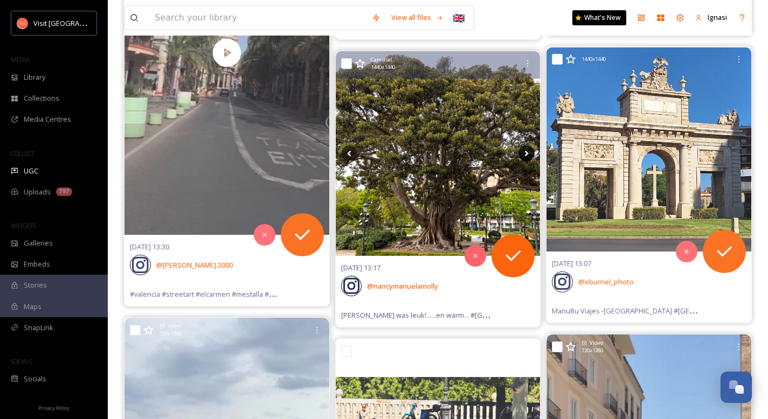
click at [525, 155] on icon at bounding box center [527, 154] width 4 height 6
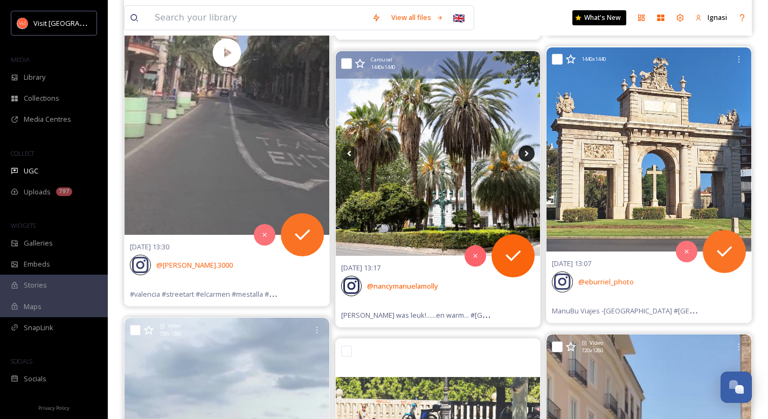
click at [526, 155] on icon at bounding box center [527, 154] width 4 height 6
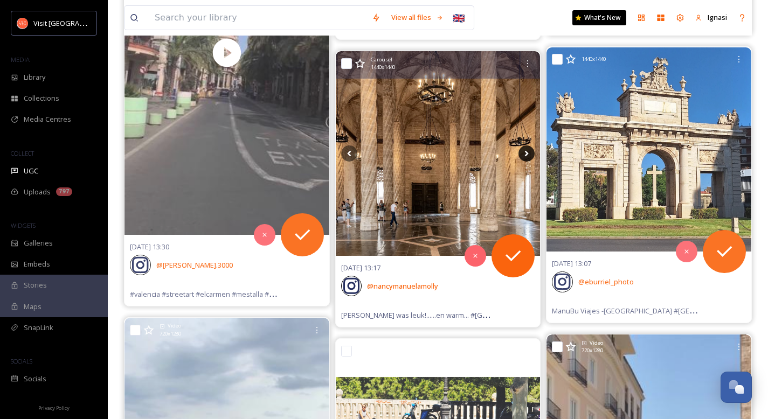
click at [526, 155] on icon at bounding box center [527, 154] width 4 height 6
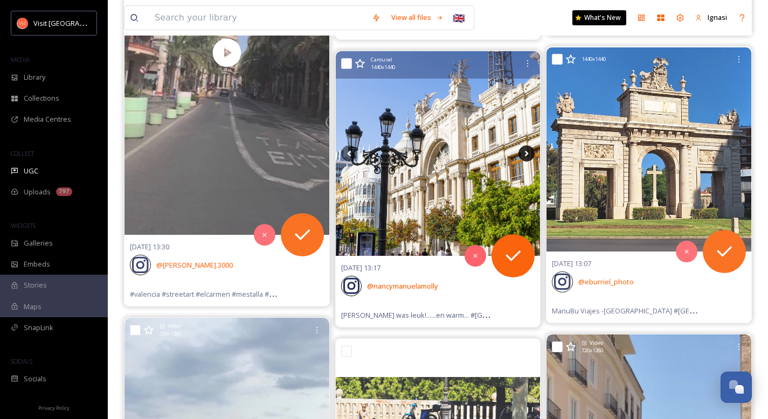
click at [526, 155] on icon at bounding box center [527, 154] width 4 height 6
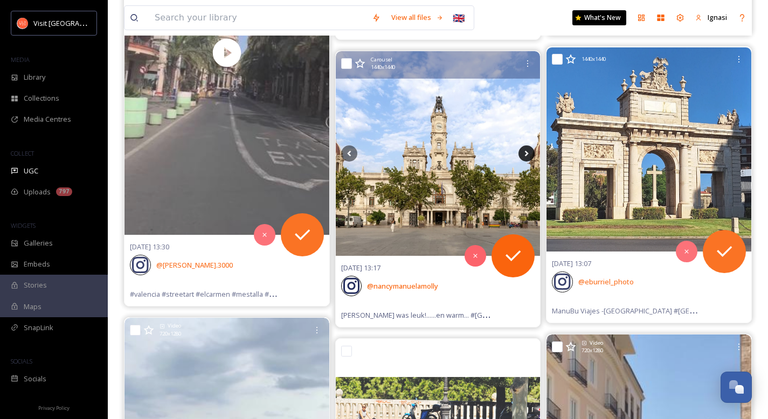
click at [526, 155] on icon at bounding box center [527, 154] width 4 height 6
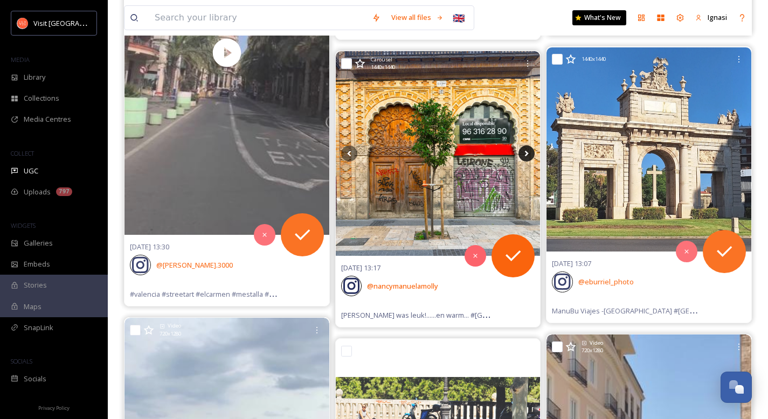
click at [526, 155] on icon at bounding box center [527, 154] width 4 height 6
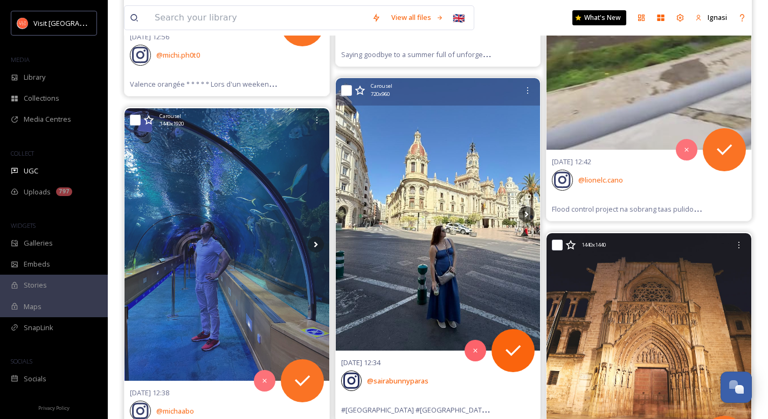
scroll to position [2282, 0]
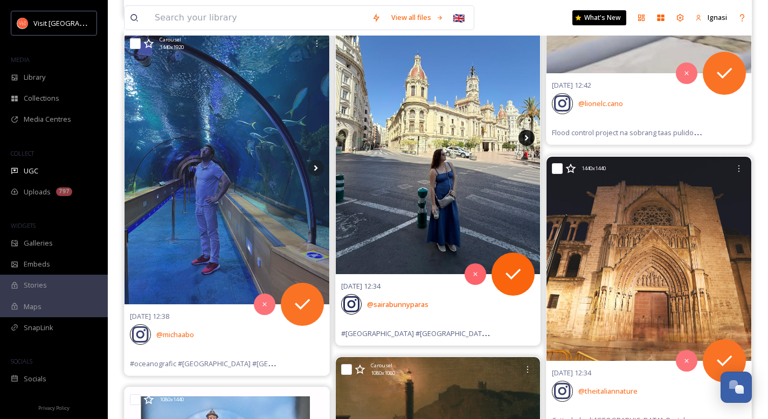
click at [523, 143] on icon at bounding box center [526, 138] width 16 height 16
click at [525, 138] on icon at bounding box center [526, 138] width 16 height 16
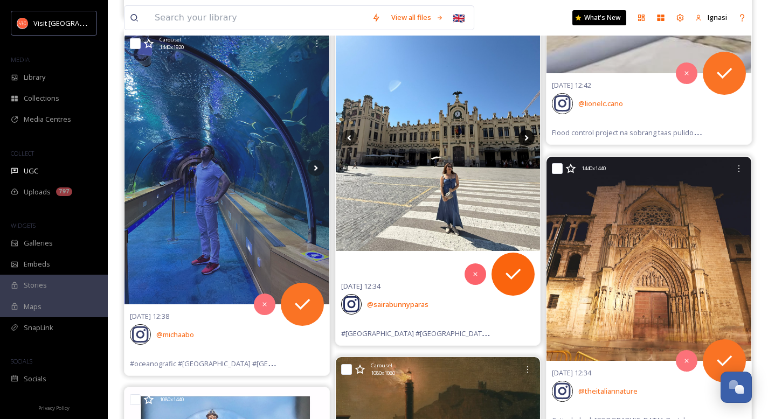
click at [525, 138] on icon at bounding box center [526, 138] width 16 height 16
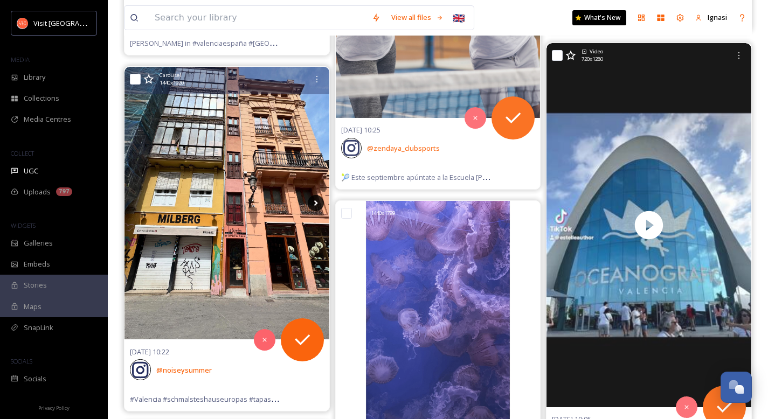
scroll to position [6030, 0]
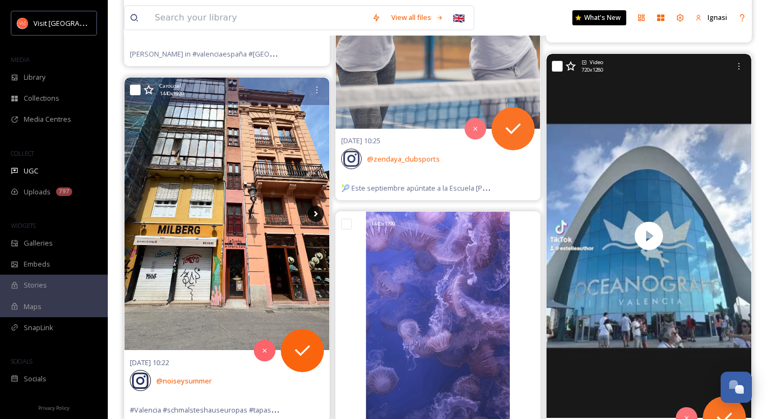
click at [319, 212] on icon at bounding box center [316, 214] width 16 height 16
click at [315, 216] on icon at bounding box center [316, 214] width 4 height 6
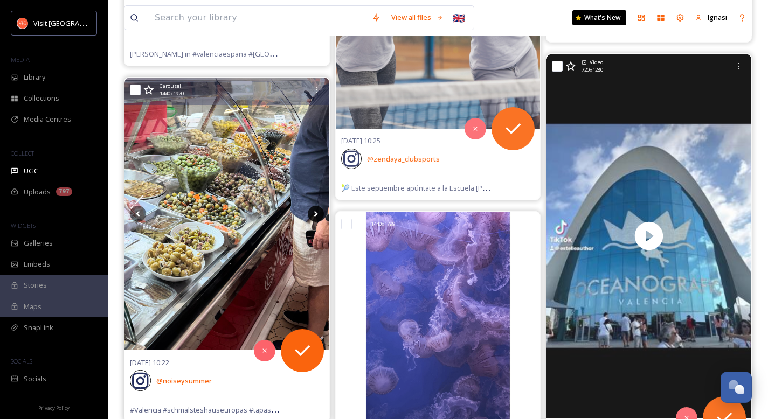
click at [315, 216] on icon at bounding box center [316, 214] width 4 height 6
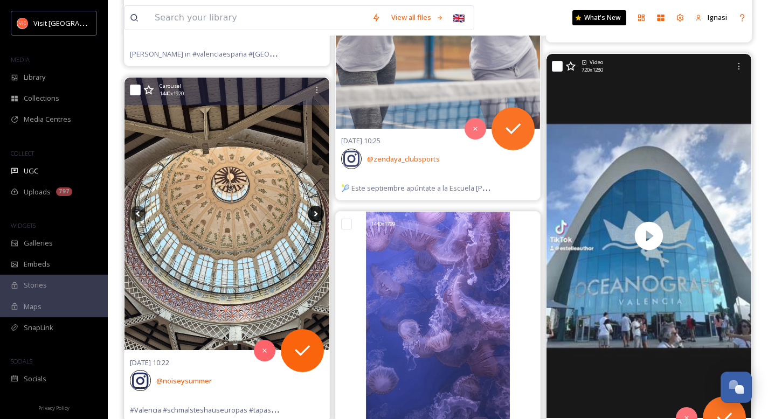
click at [315, 216] on icon at bounding box center [316, 214] width 4 height 6
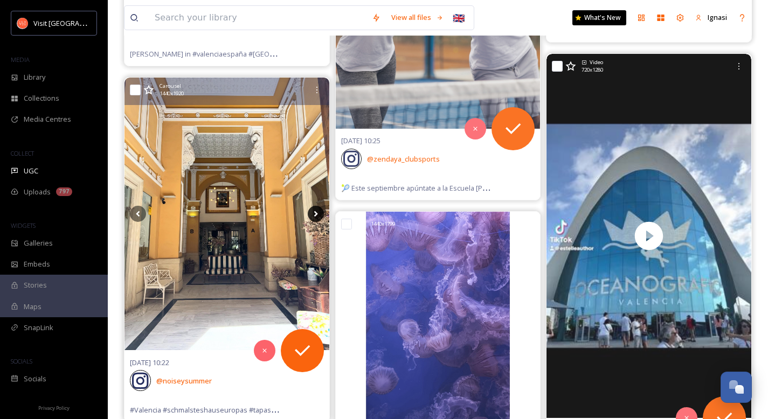
click at [315, 216] on icon at bounding box center [316, 214] width 4 height 6
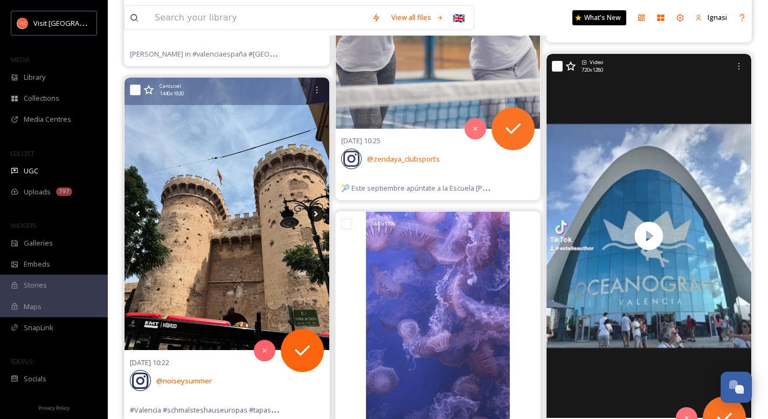
click at [315, 216] on icon at bounding box center [316, 214] width 4 height 6
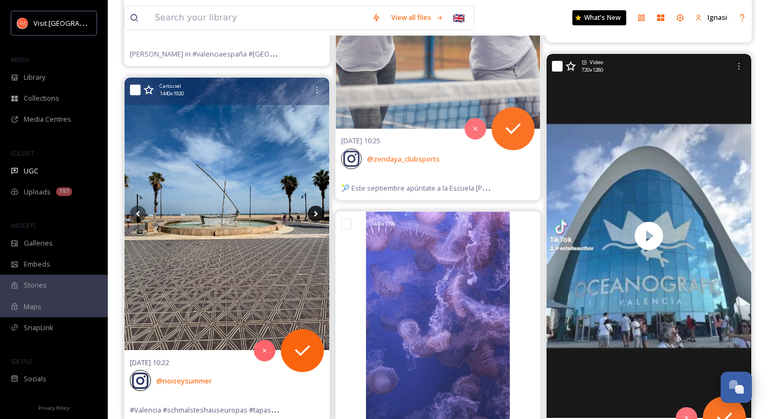
click at [315, 216] on icon at bounding box center [316, 214] width 4 height 6
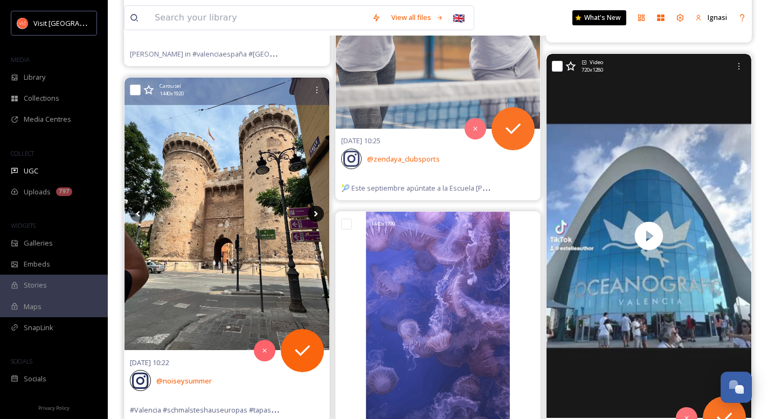
click at [315, 216] on icon at bounding box center [316, 214] width 4 height 6
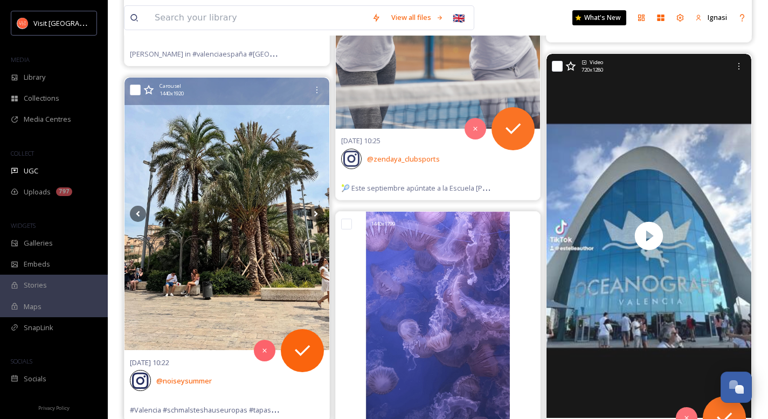
click at [226, 212] on img at bounding box center [226, 214] width 205 height 273
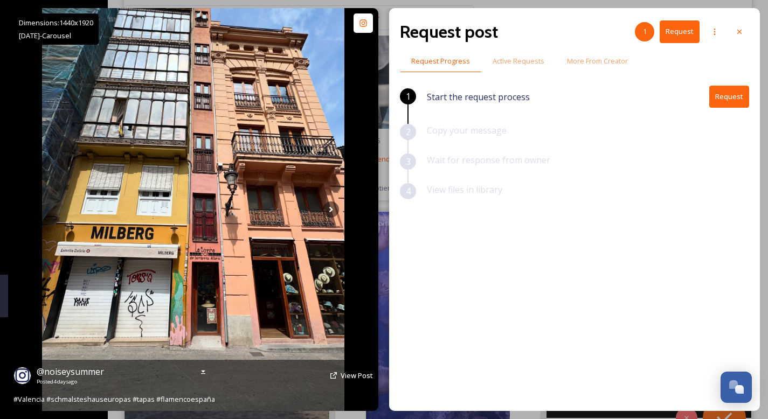
click at [233, 258] on img at bounding box center [193, 209] width 302 height 403
click at [340, 379] on div "@ noiseysummer Posted [DATE] View Post" at bounding box center [192, 375] width 359 height 20
click at [348, 376] on span "View Post" at bounding box center [357, 376] width 32 height 10
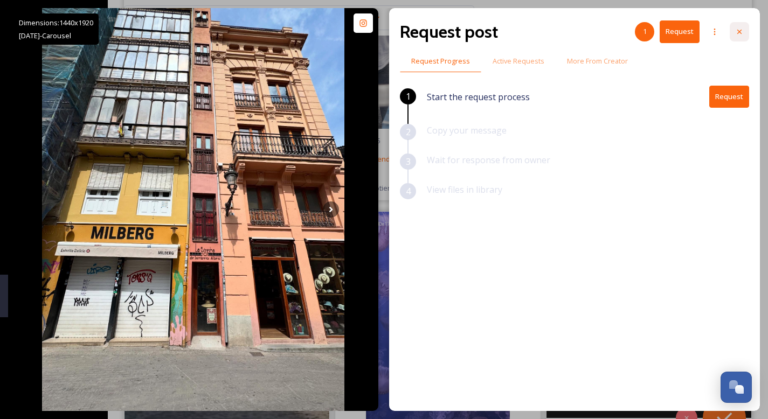
click at [738, 33] on icon at bounding box center [739, 32] width 4 height 4
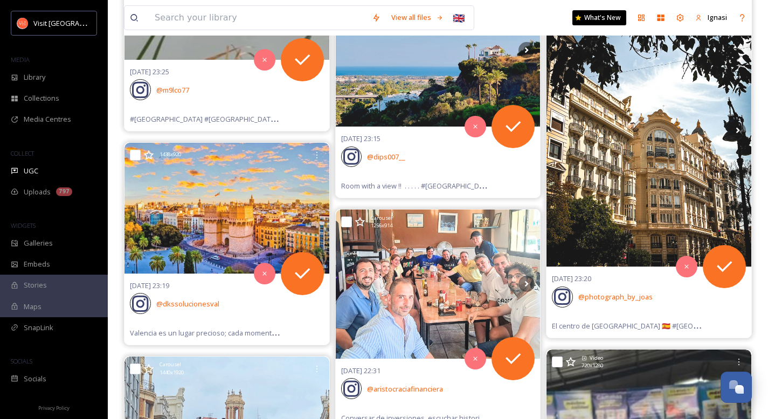
scroll to position [10451, 0]
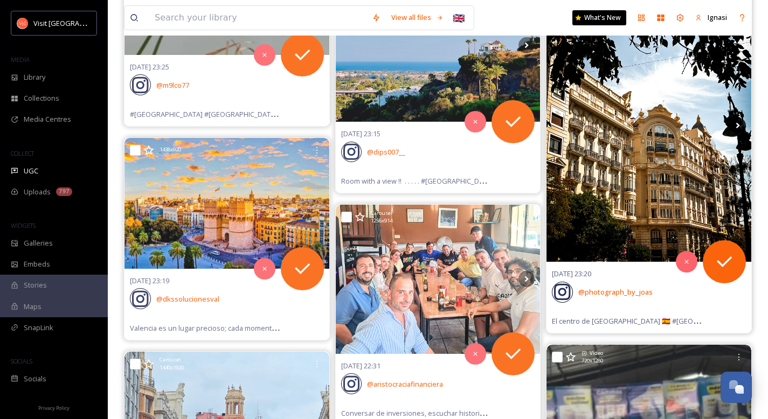
click at [734, 128] on icon at bounding box center [738, 125] width 16 height 16
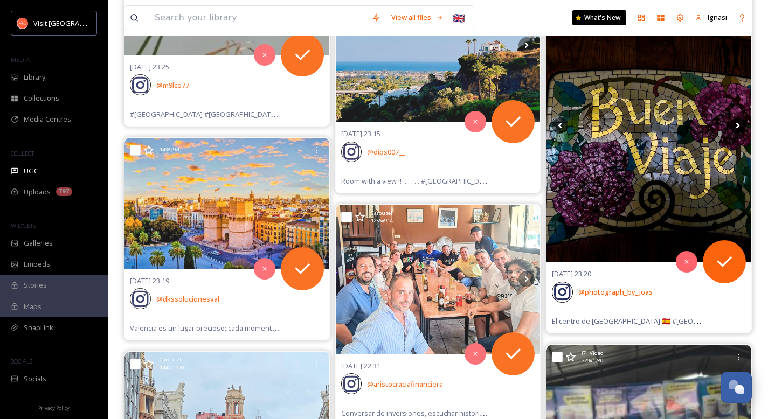
click at [740, 126] on icon at bounding box center [738, 125] width 16 height 16
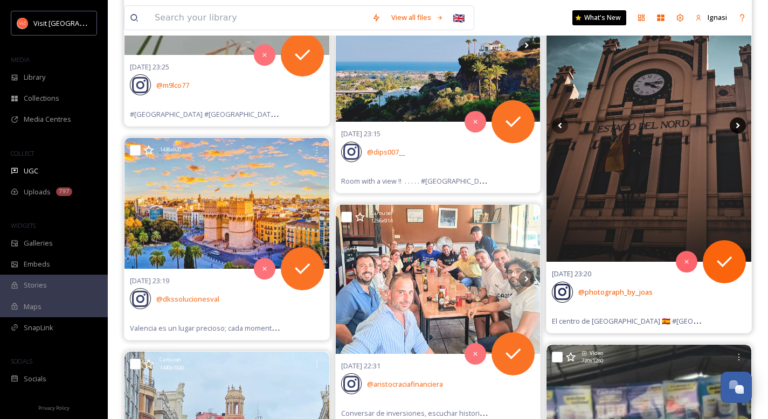
click at [737, 127] on icon at bounding box center [738, 126] width 4 height 6
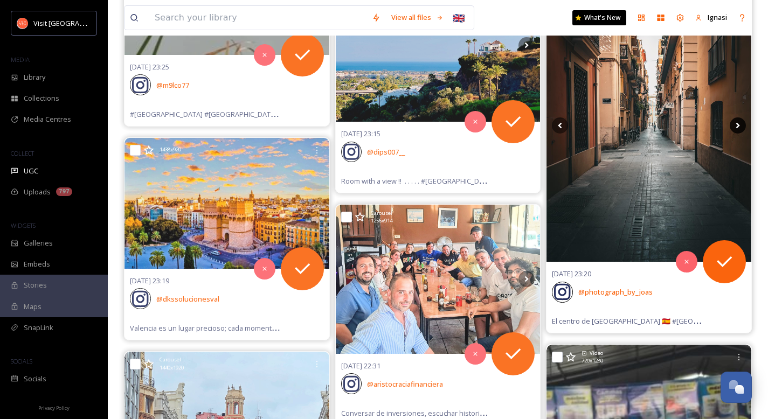
click at [737, 127] on icon at bounding box center [738, 126] width 4 height 6
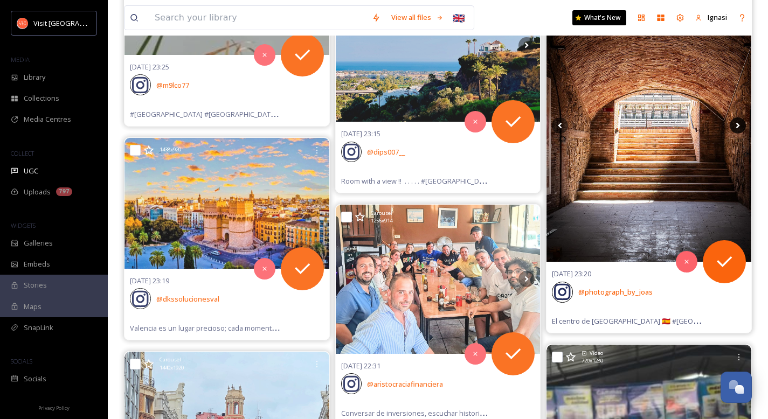
click at [737, 127] on icon at bounding box center [738, 126] width 4 height 6
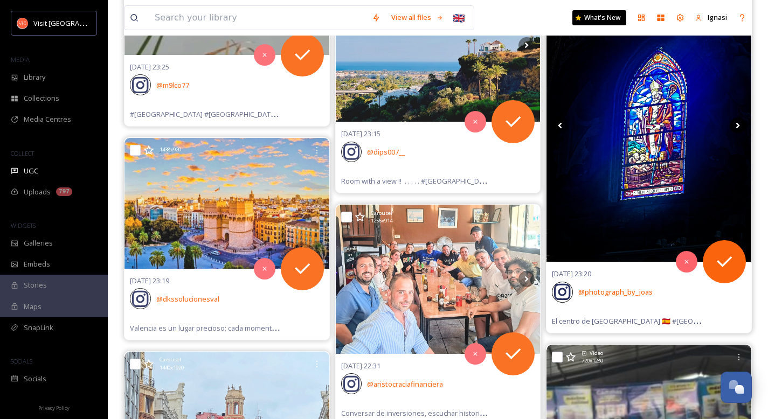
click at [737, 127] on icon at bounding box center [738, 126] width 4 height 6
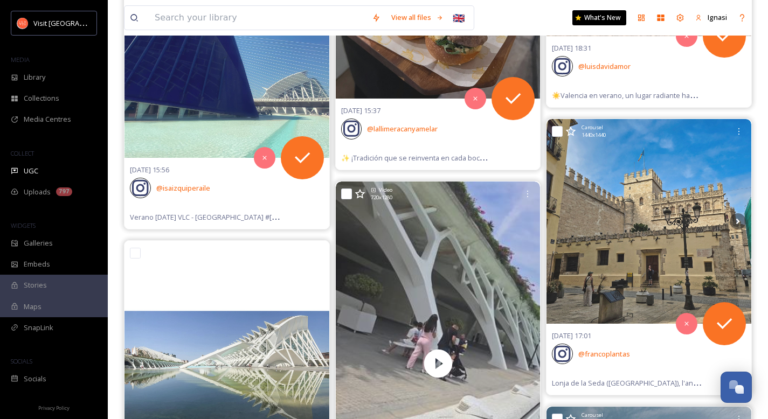
scroll to position [14064, 0]
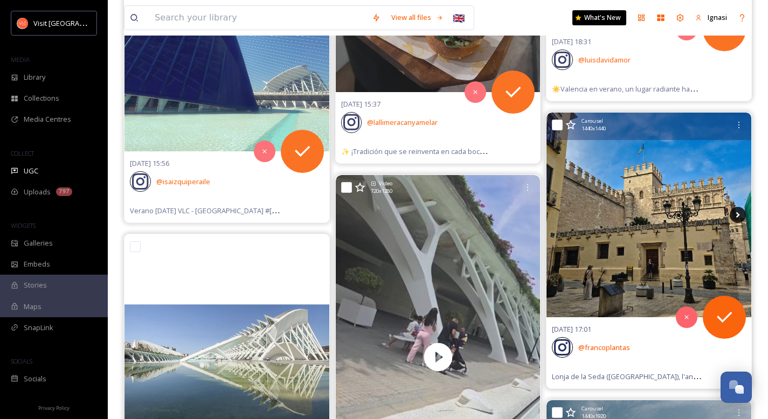
click at [741, 216] on icon at bounding box center [738, 215] width 16 height 16
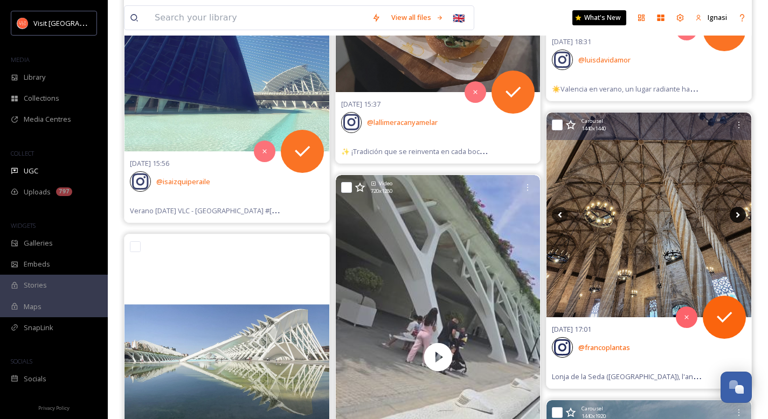
click at [737, 217] on icon at bounding box center [738, 215] width 4 height 6
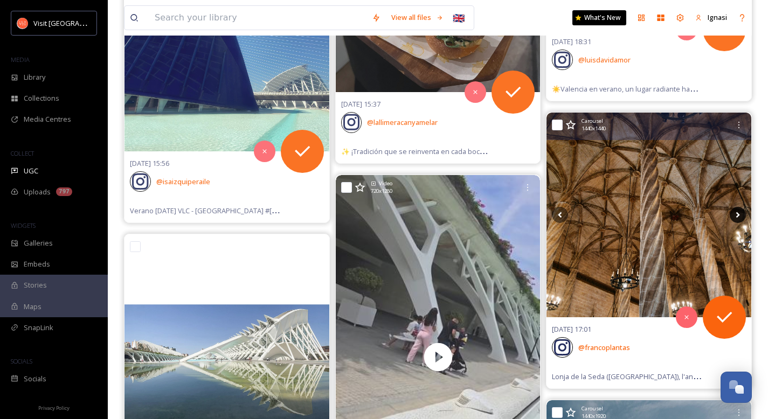
click at [737, 217] on icon at bounding box center [738, 215] width 4 height 6
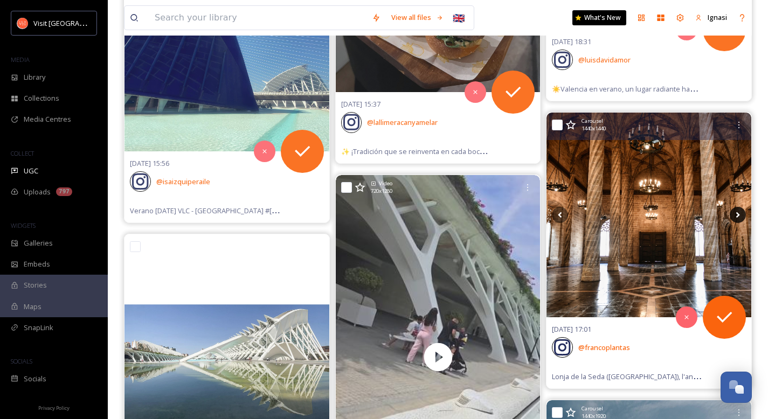
click at [737, 217] on icon at bounding box center [738, 215] width 4 height 6
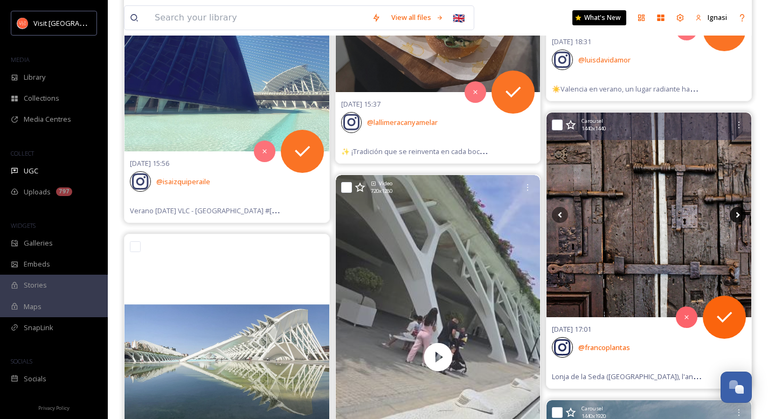
click at [737, 217] on icon at bounding box center [738, 215] width 4 height 6
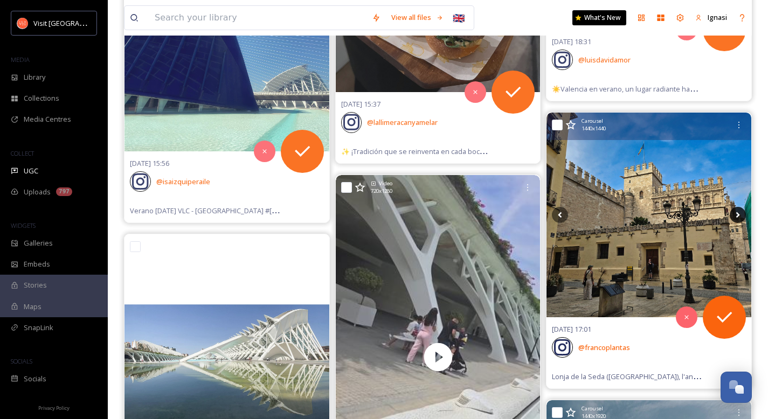
click at [737, 217] on icon at bounding box center [738, 215] width 4 height 6
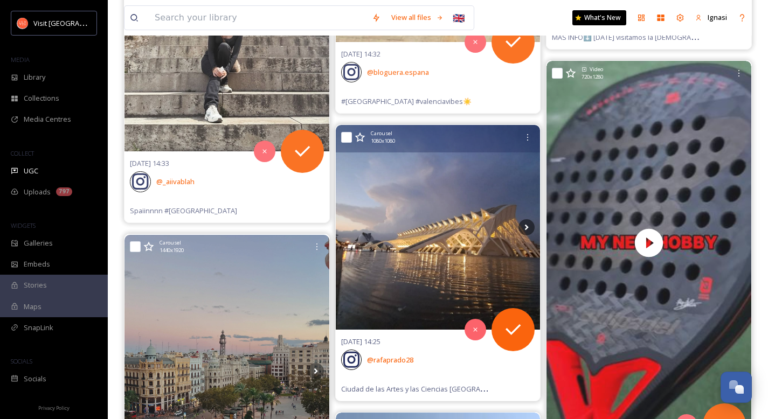
scroll to position [14979, 0]
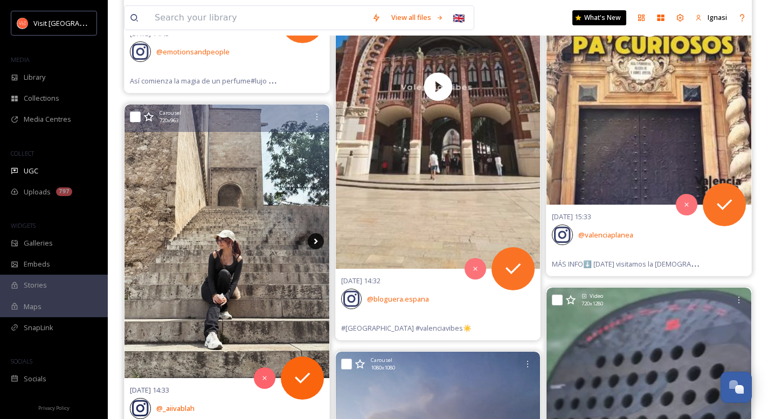
click at [314, 243] on icon at bounding box center [316, 241] width 16 height 16
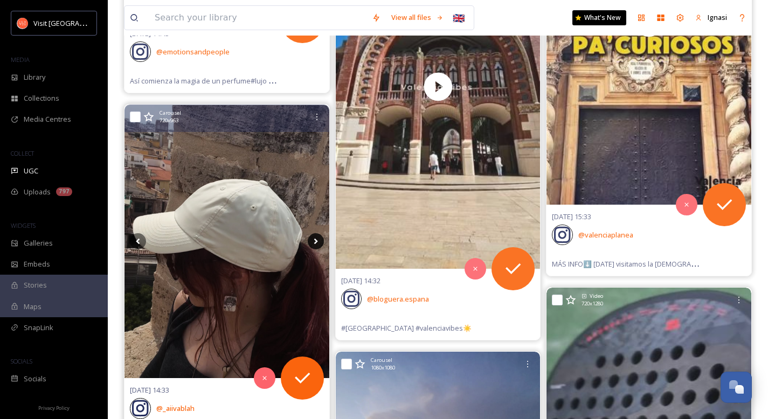
click at [316, 243] on icon at bounding box center [316, 242] width 4 height 6
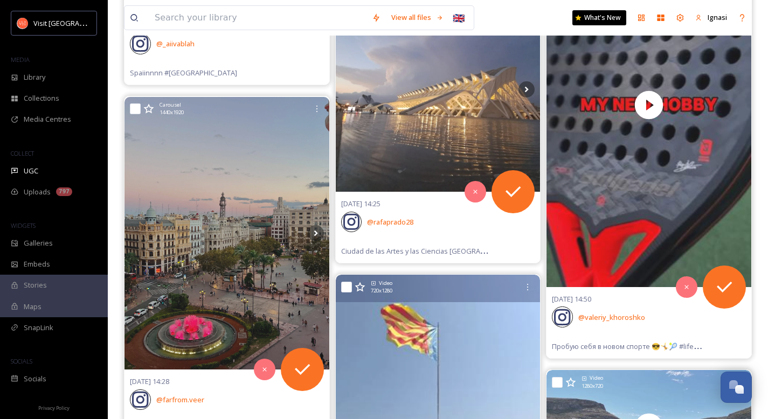
scroll to position [15355, 0]
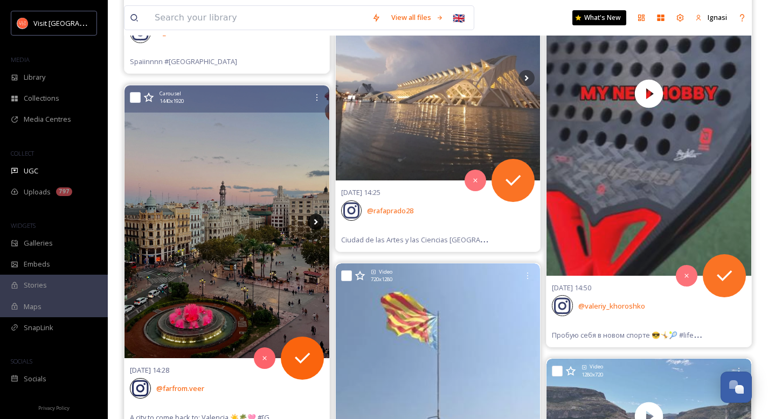
click at [317, 227] on icon at bounding box center [316, 222] width 16 height 16
click at [315, 224] on icon at bounding box center [316, 222] width 4 height 6
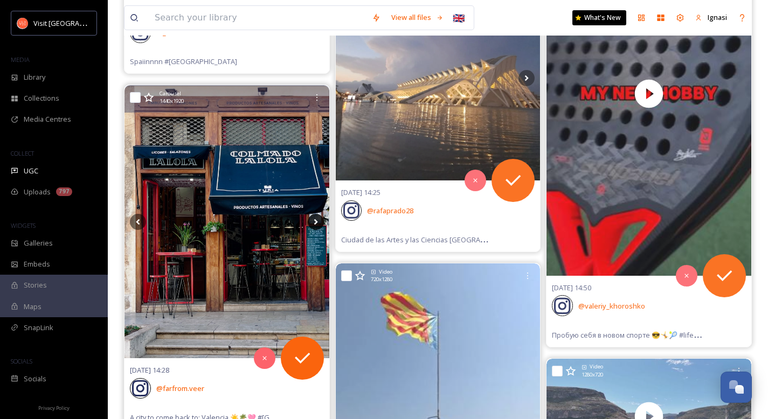
click at [313, 223] on icon at bounding box center [316, 222] width 16 height 16
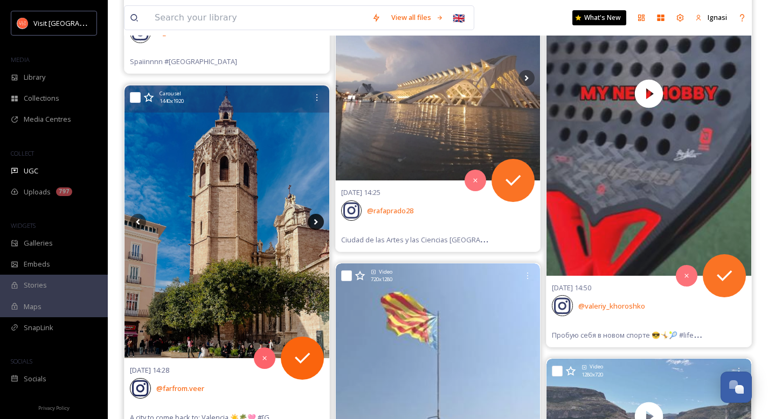
click at [314, 223] on icon at bounding box center [316, 222] width 4 height 6
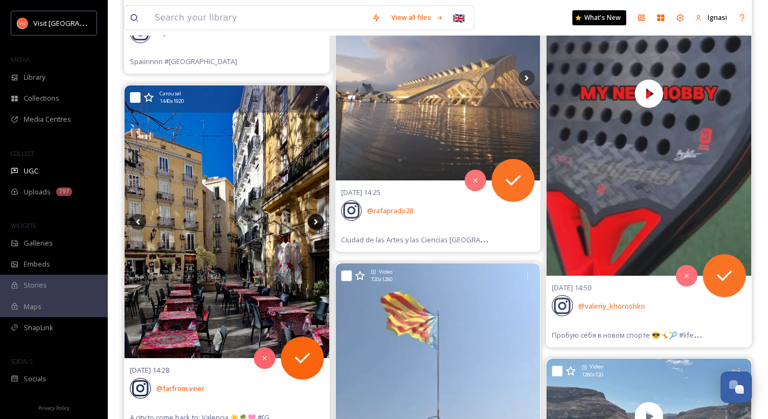
click at [314, 223] on icon at bounding box center [316, 222] width 4 height 6
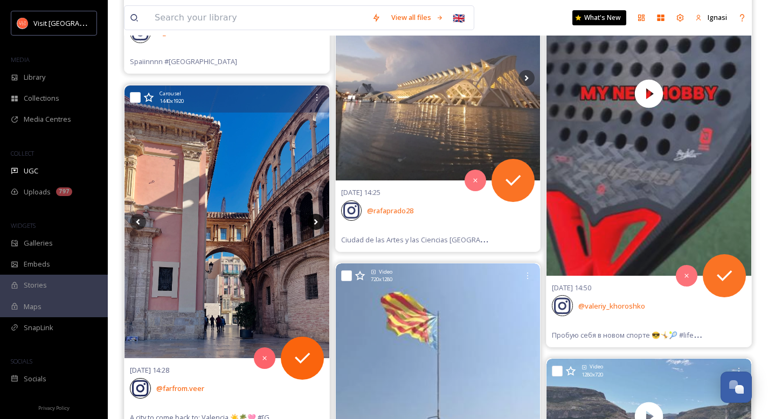
click at [314, 223] on icon at bounding box center [316, 222] width 4 height 6
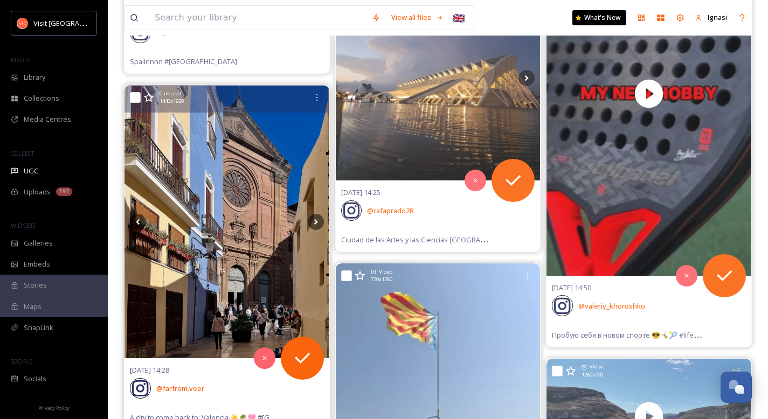
click at [260, 228] on img at bounding box center [226, 222] width 205 height 273
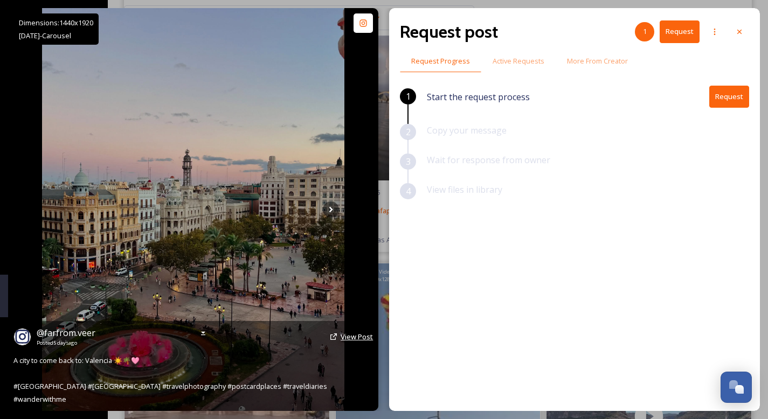
click at [353, 342] on span "View Post" at bounding box center [357, 337] width 32 height 10
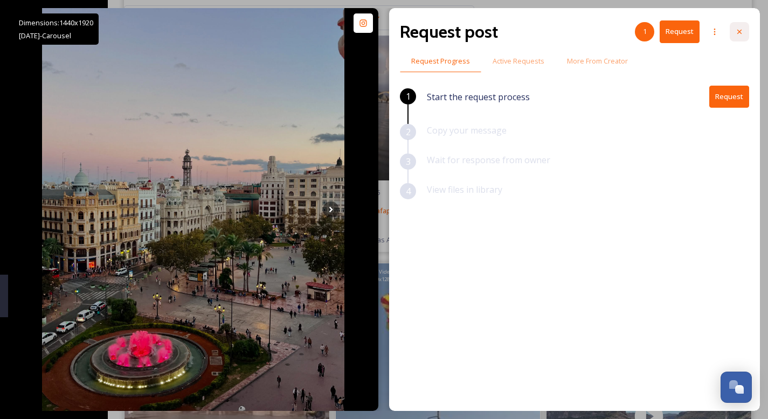
click at [742, 30] on icon at bounding box center [739, 31] width 9 height 9
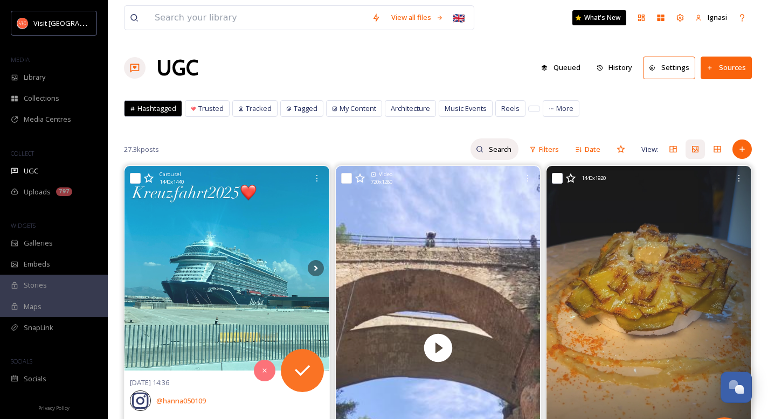
click at [487, 150] on input at bounding box center [500, 149] width 35 height 22
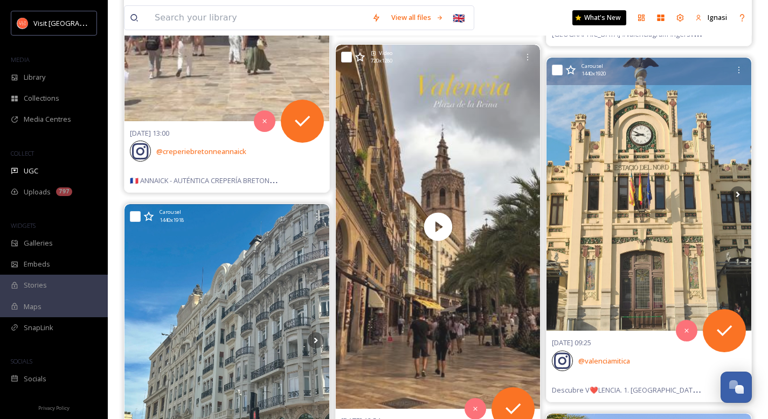
scroll to position [404, 0]
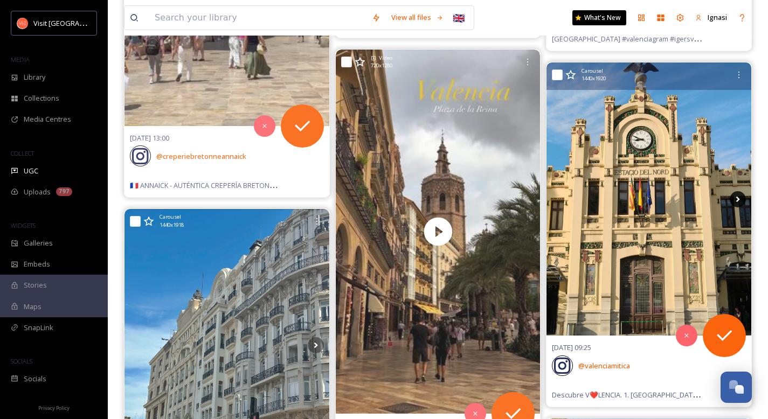
click at [739, 196] on icon at bounding box center [738, 199] width 16 height 16
click at [738, 199] on icon at bounding box center [738, 199] width 4 height 6
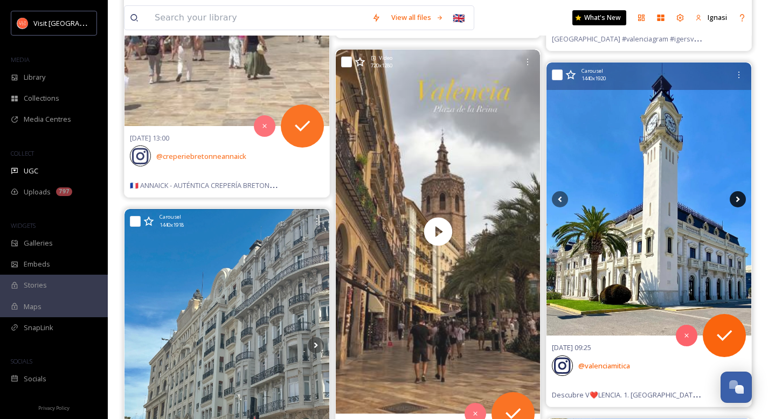
click at [738, 199] on icon at bounding box center [738, 199] width 4 height 6
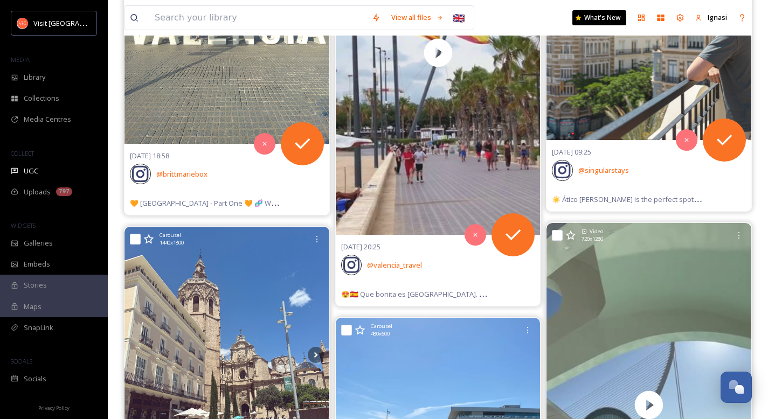
scroll to position [2168, 0]
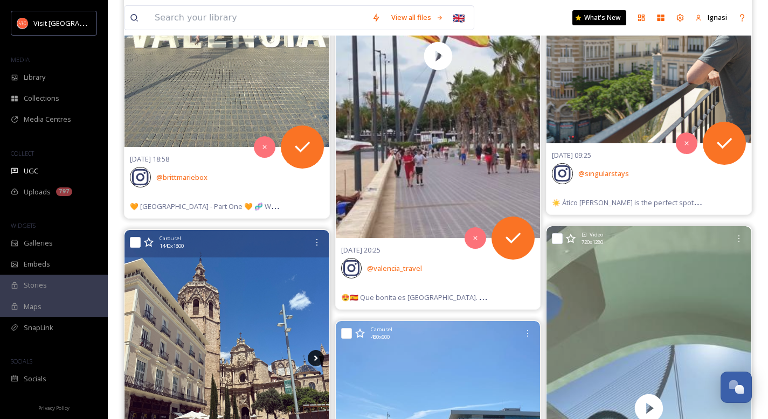
click at [313, 358] on icon at bounding box center [316, 358] width 16 height 16
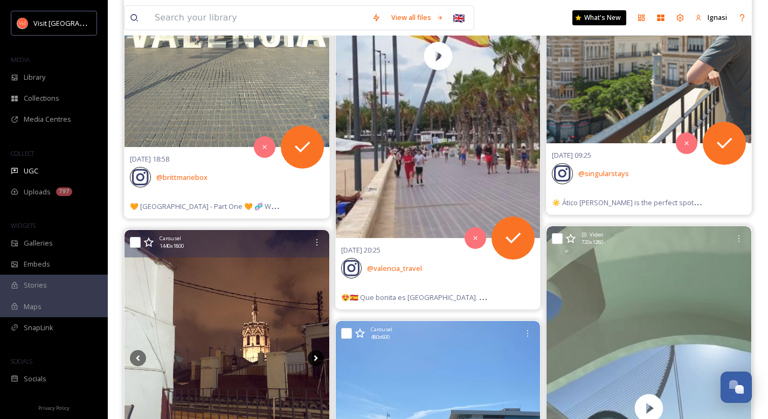
click at [316, 360] on icon at bounding box center [316, 358] width 16 height 16
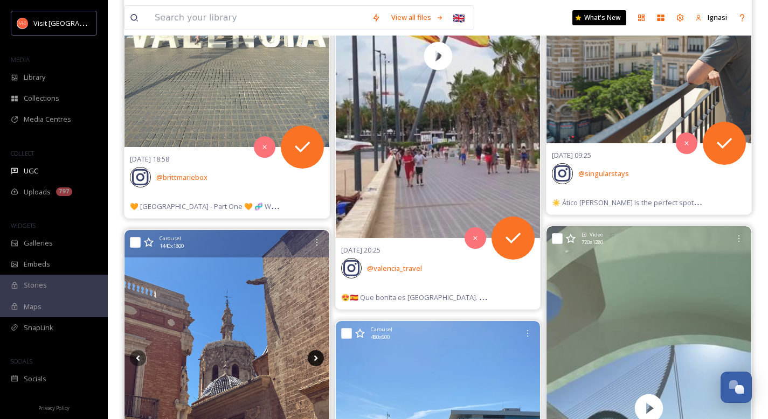
click at [314, 358] on icon at bounding box center [316, 358] width 16 height 16
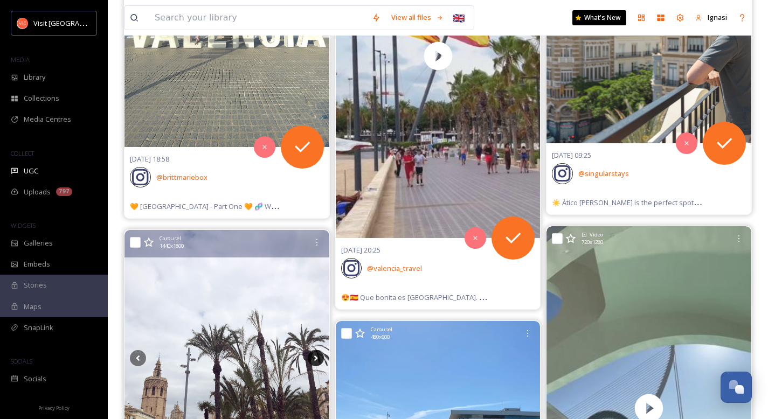
click at [314, 358] on icon at bounding box center [316, 358] width 16 height 16
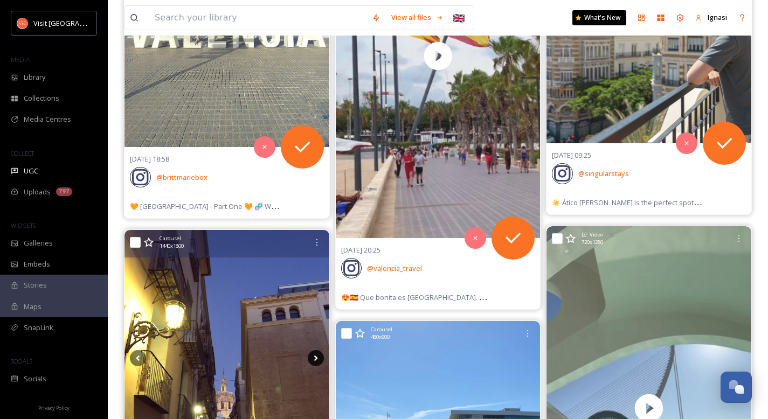
click at [314, 358] on icon at bounding box center [316, 358] width 16 height 16
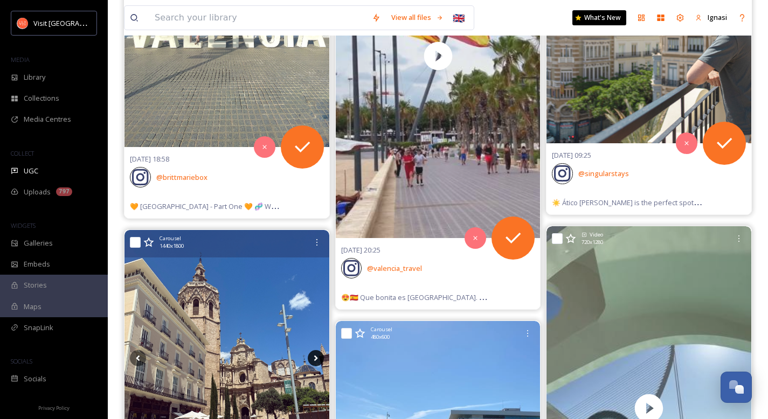
click at [314, 358] on icon at bounding box center [316, 358] width 16 height 16
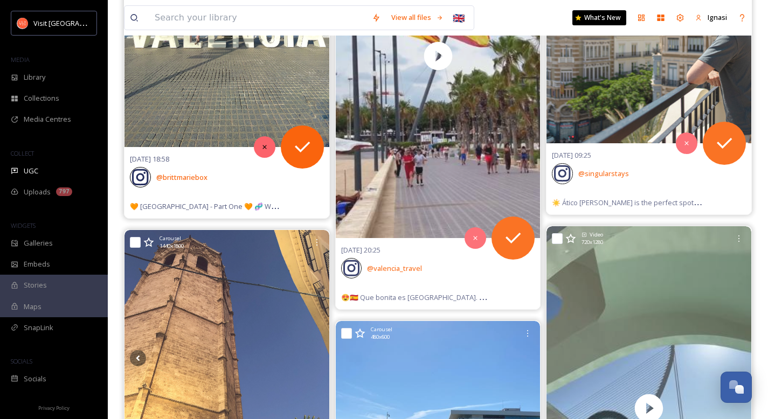
scroll to position [0, 0]
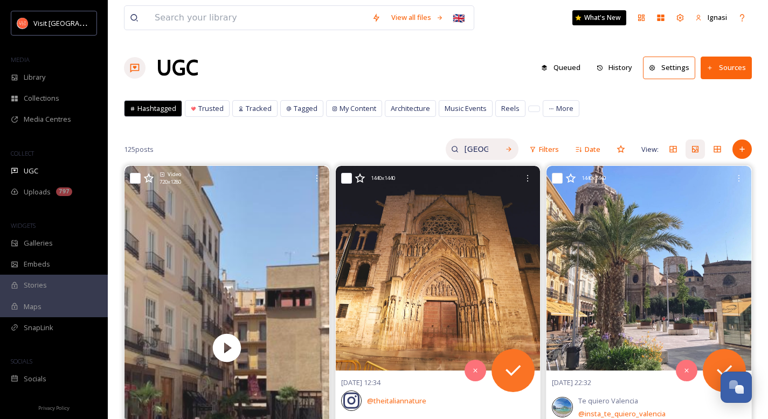
click at [469, 154] on input "[GEOGRAPHIC_DATA]" at bounding box center [476, 149] width 35 height 22
click at [469, 154] on input "[GEOGRAPHIC_DATA]" at bounding box center [453, 149] width 81 height 22
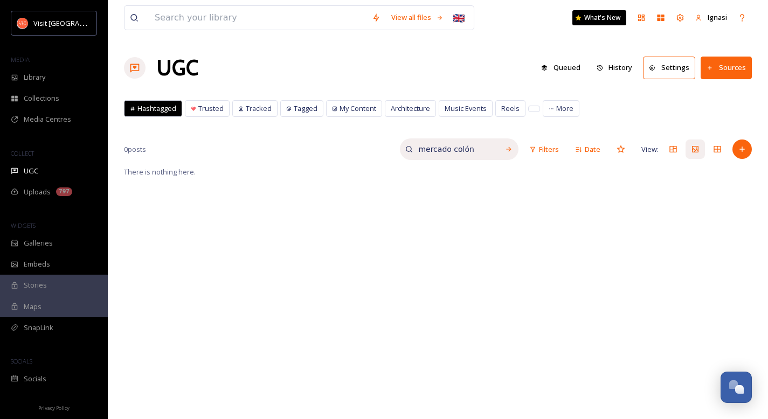
click at [456, 149] on input "mercado colón" at bounding box center [453, 149] width 81 height 22
type input "mercado colon"
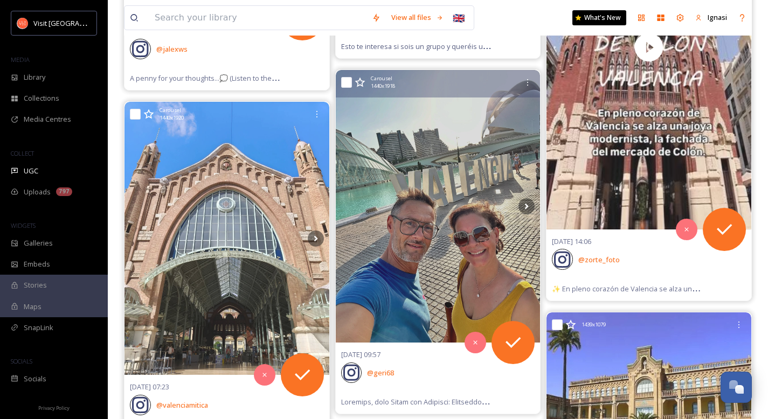
scroll to position [309, 0]
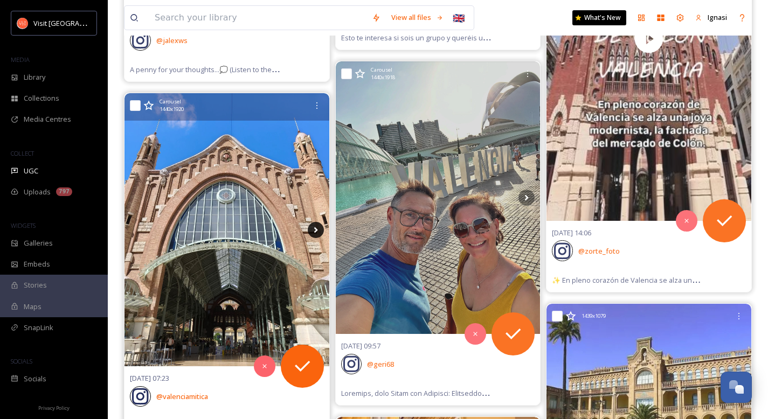
click at [313, 228] on icon at bounding box center [316, 230] width 16 height 16
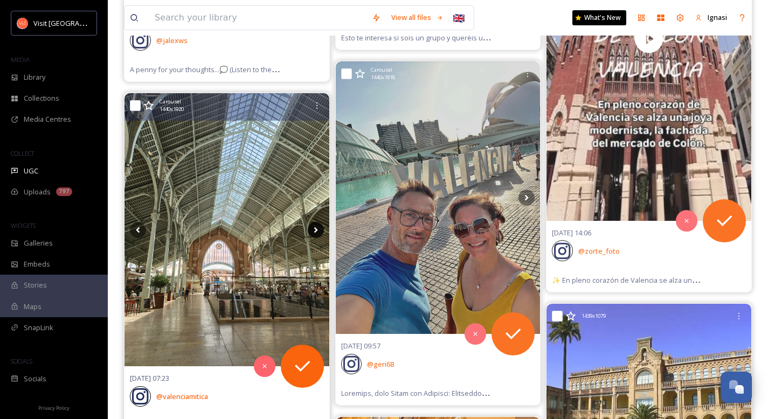
click at [314, 232] on icon at bounding box center [316, 230] width 16 height 16
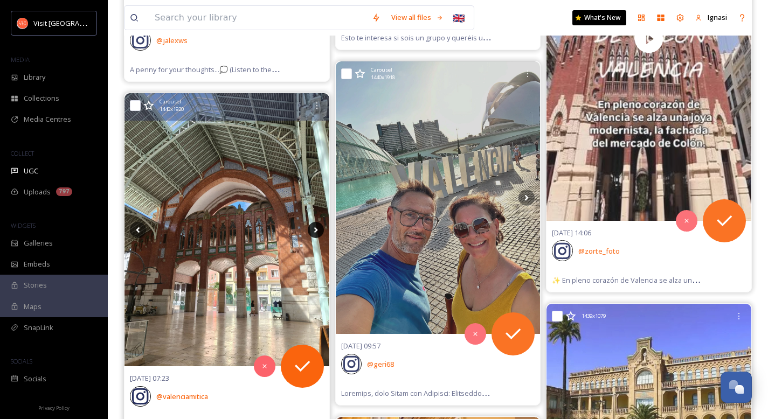
click at [314, 232] on icon at bounding box center [316, 230] width 16 height 16
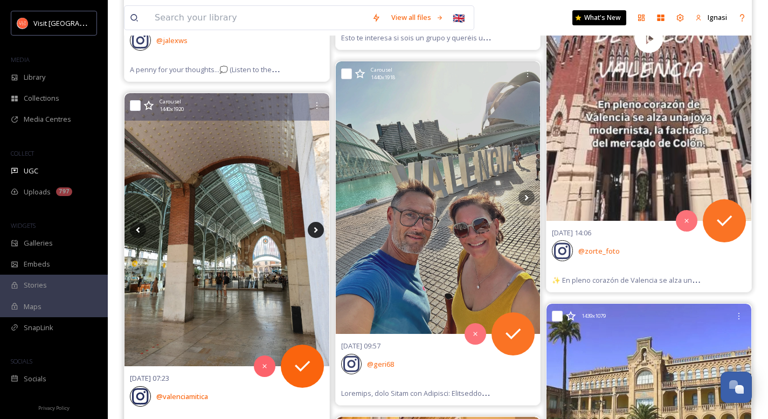
click at [314, 232] on icon at bounding box center [316, 230] width 16 height 16
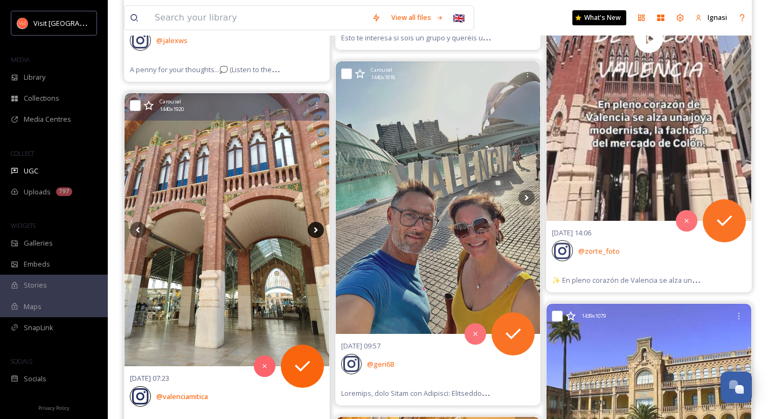
click at [314, 232] on icon at bounding box center [316, 230] width 16 height 16
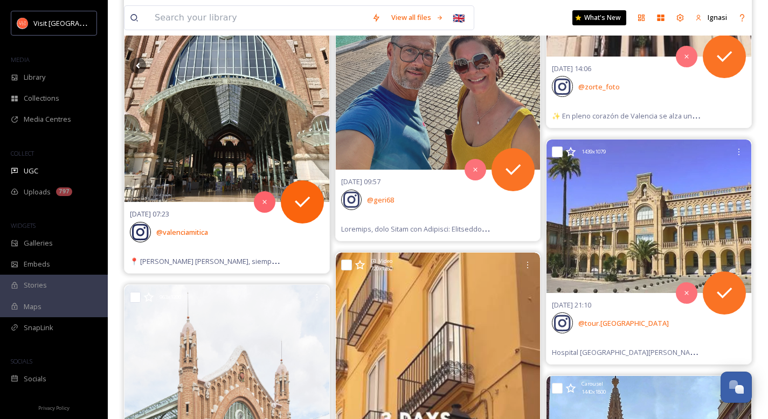
click at [257, 157] on img at bounding box center [226, 65] width 205 height 273
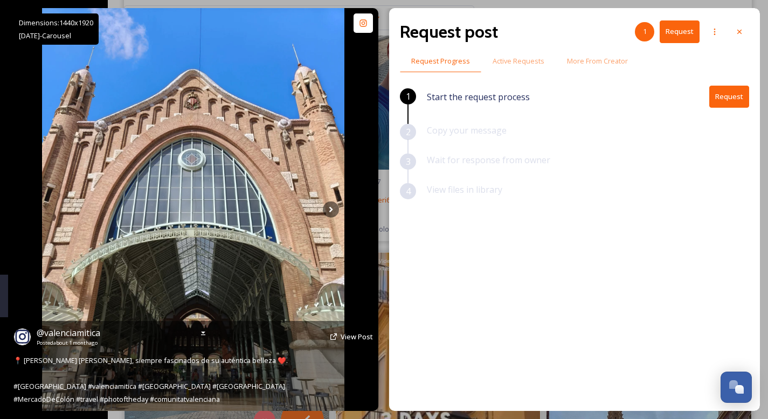
scroll to position [117, 0]
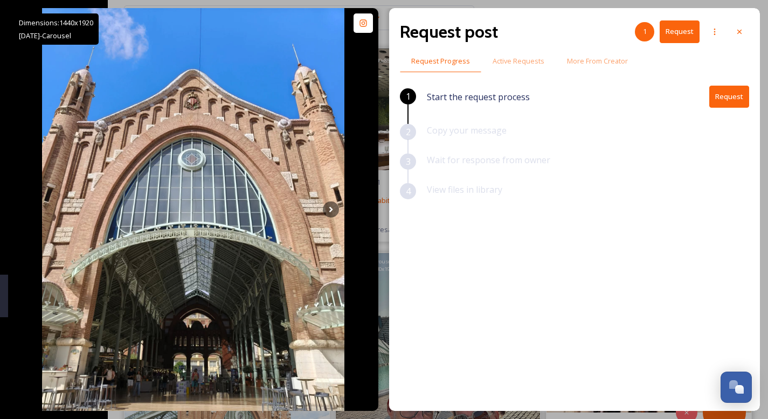
drag, startPoint x: 734, startPoint y: 30, endPoint x: 707, endPoint y: 47, distance: 31.7
click at [734, 30] on div at bounding box center [739, 31] width 19 height 19
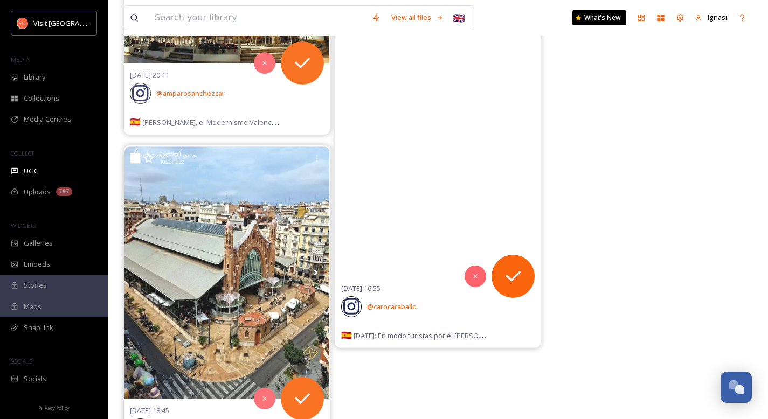
scroll to position [6805, 0]
